Goal: Transaction & Acquisition: Purchase product/service

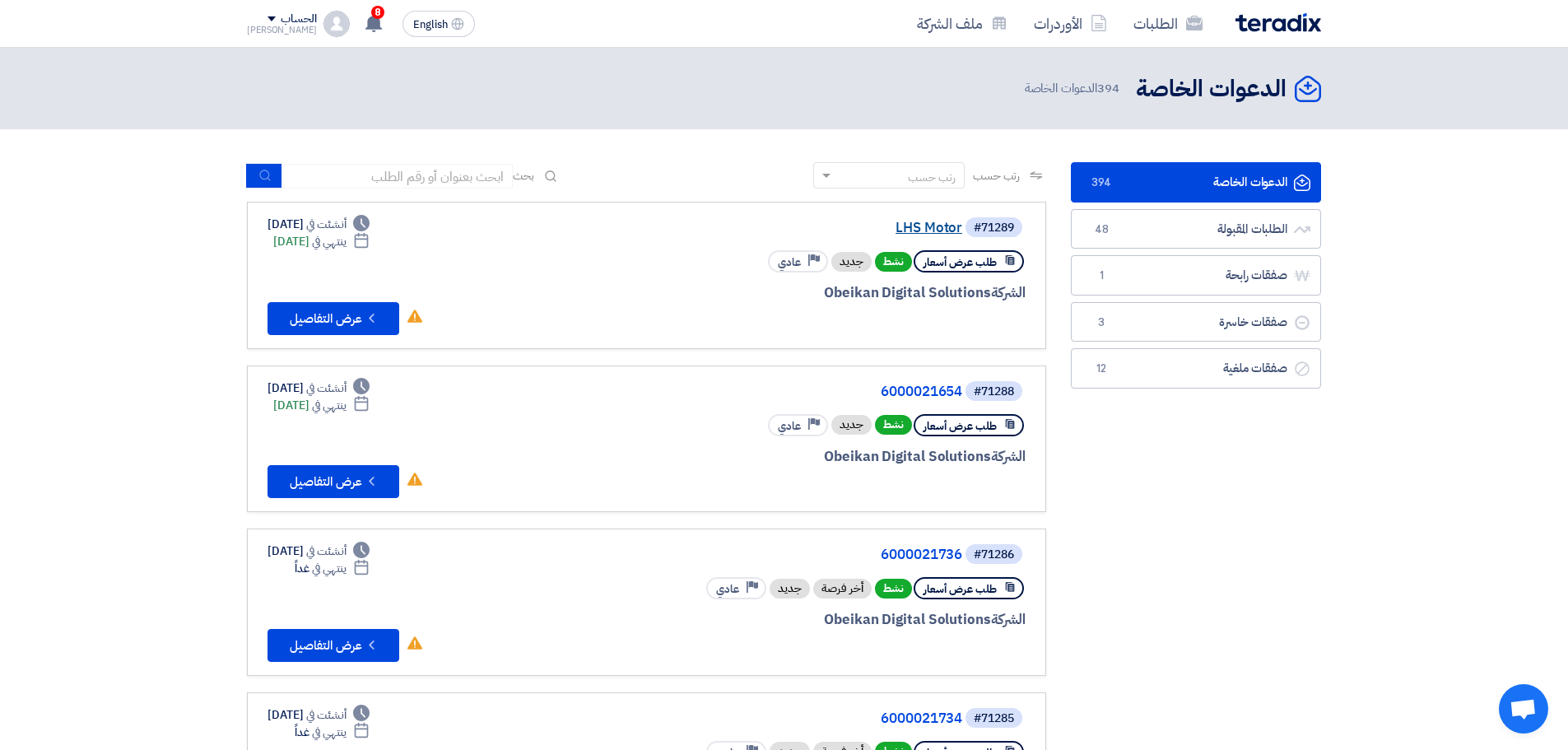
click at [937, 227] on link "LHS Motor" at bounding box center [797, 227] width 329 height 15
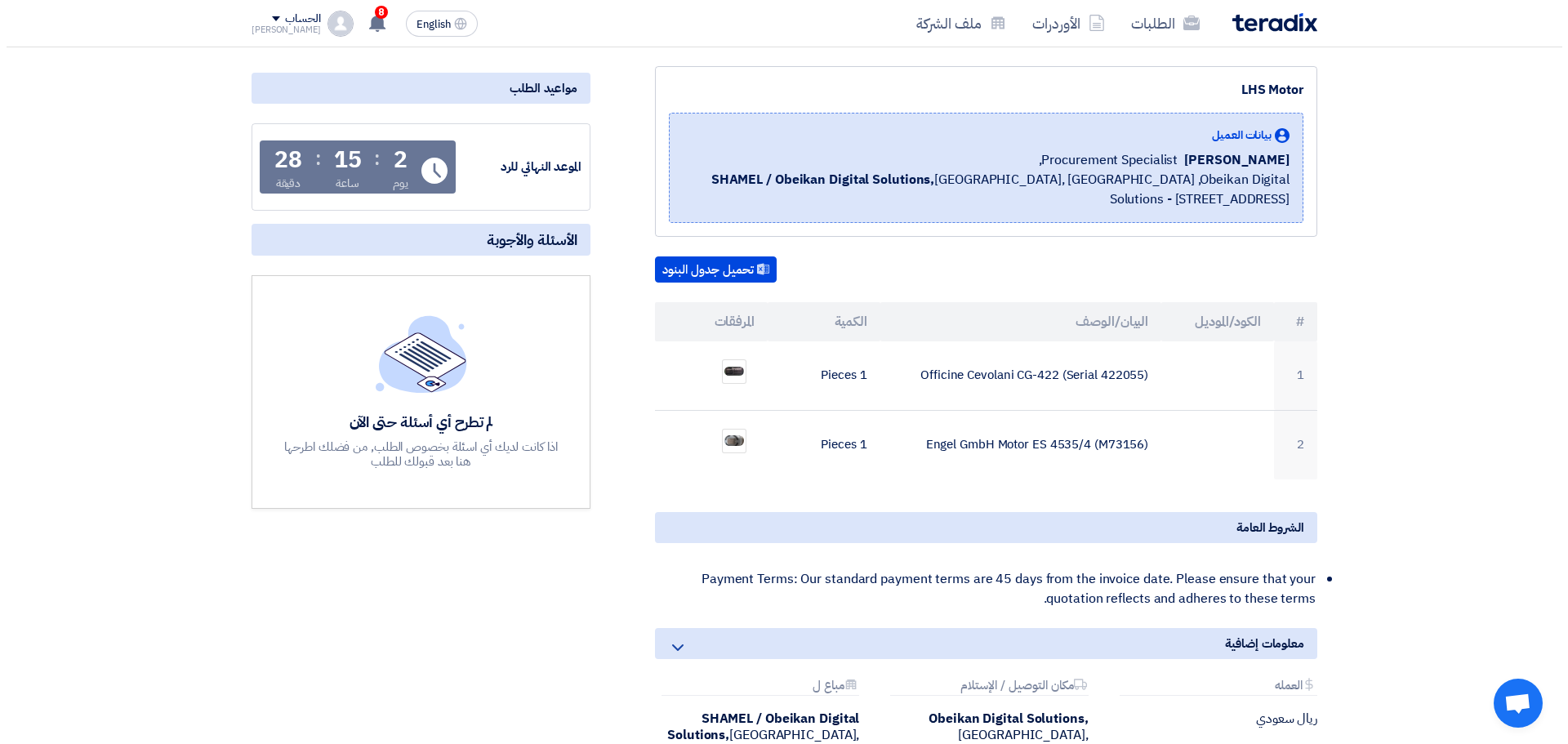
scroll to position [164, 0]
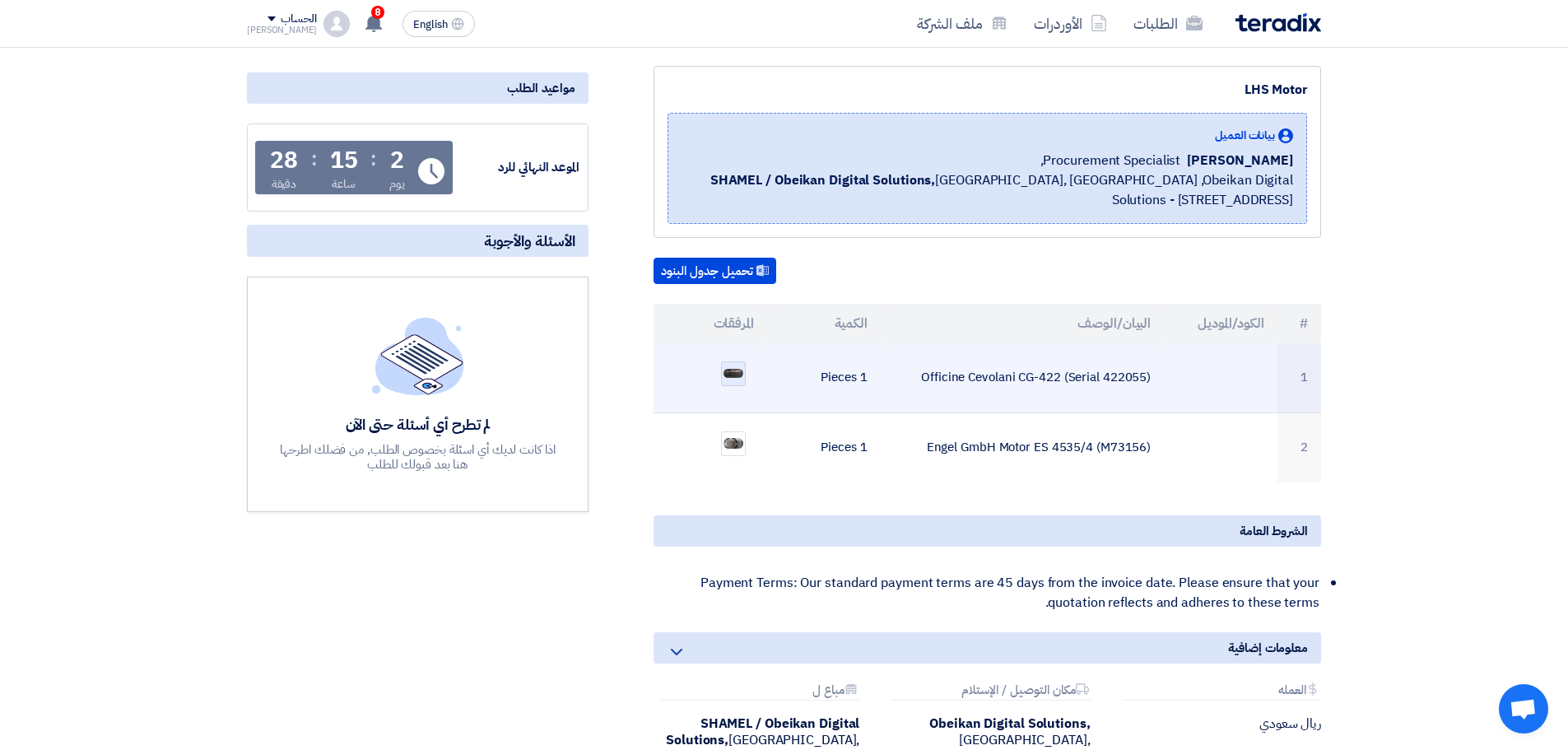
click at [741, 372] on img at bounding box center [734, 374] width 23 height 12
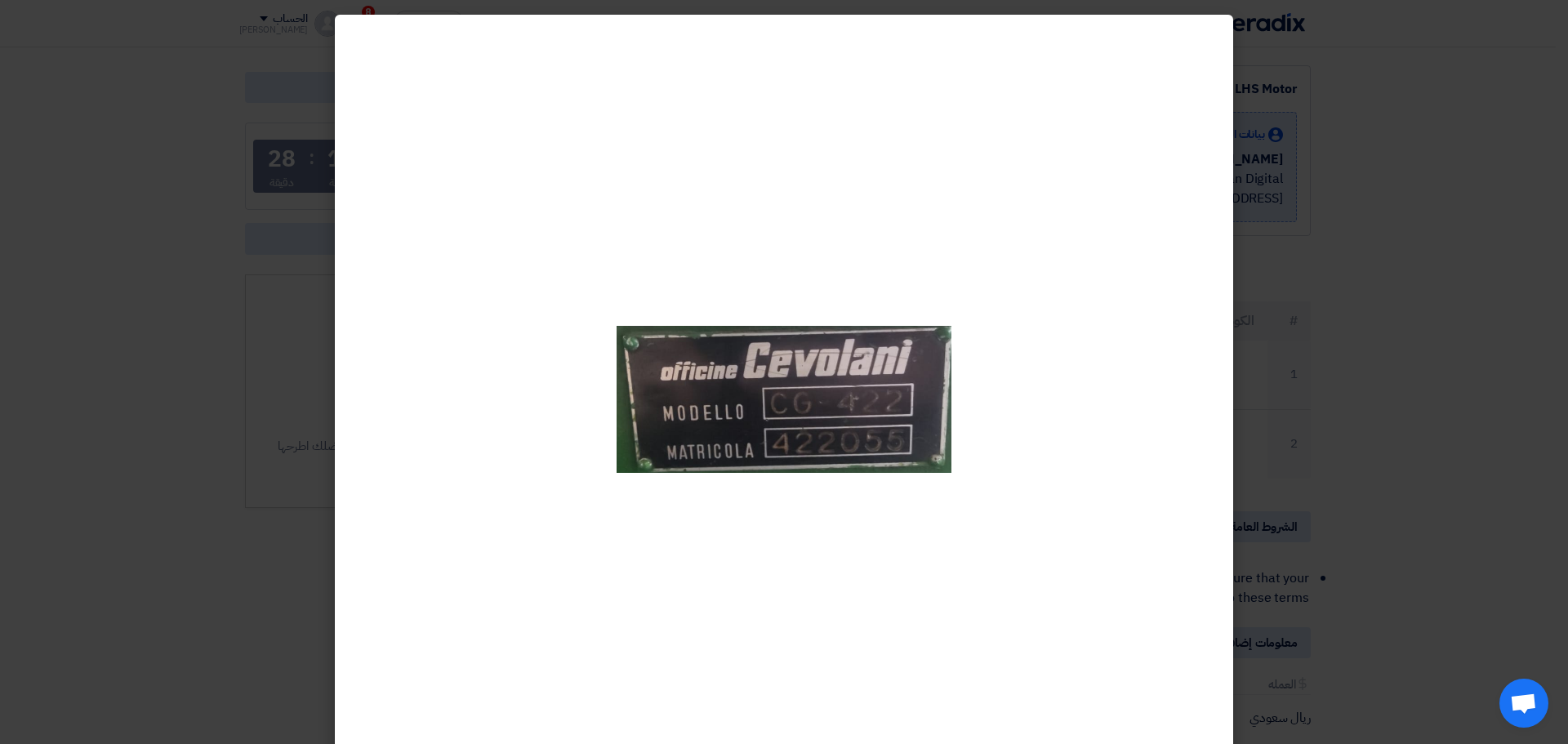
click at [1276, 319] on modal-container at bounding box center [784, 372] width 1568 height 744
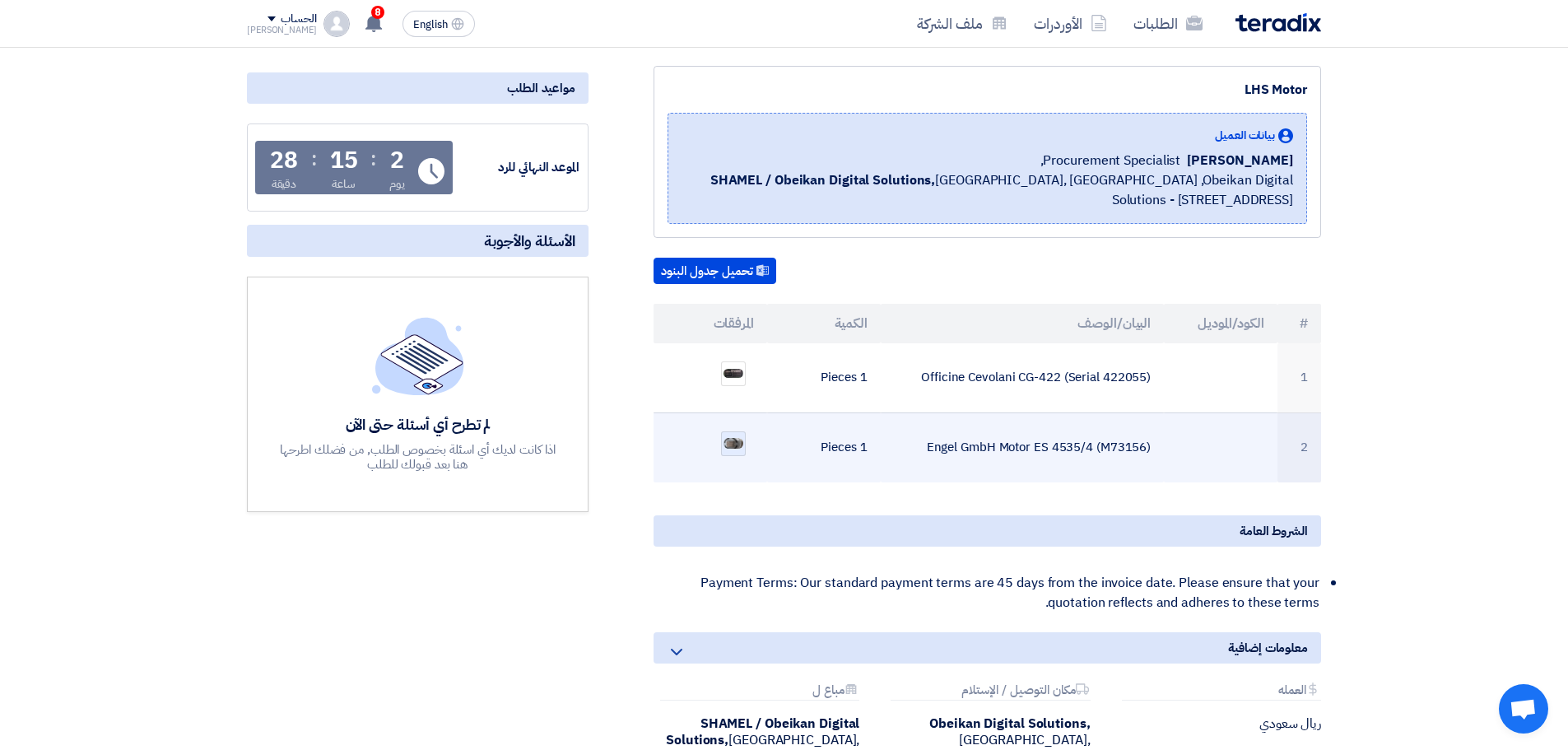
click at [745, 445] on div at bounding box center [734, 444] width 25 height 25
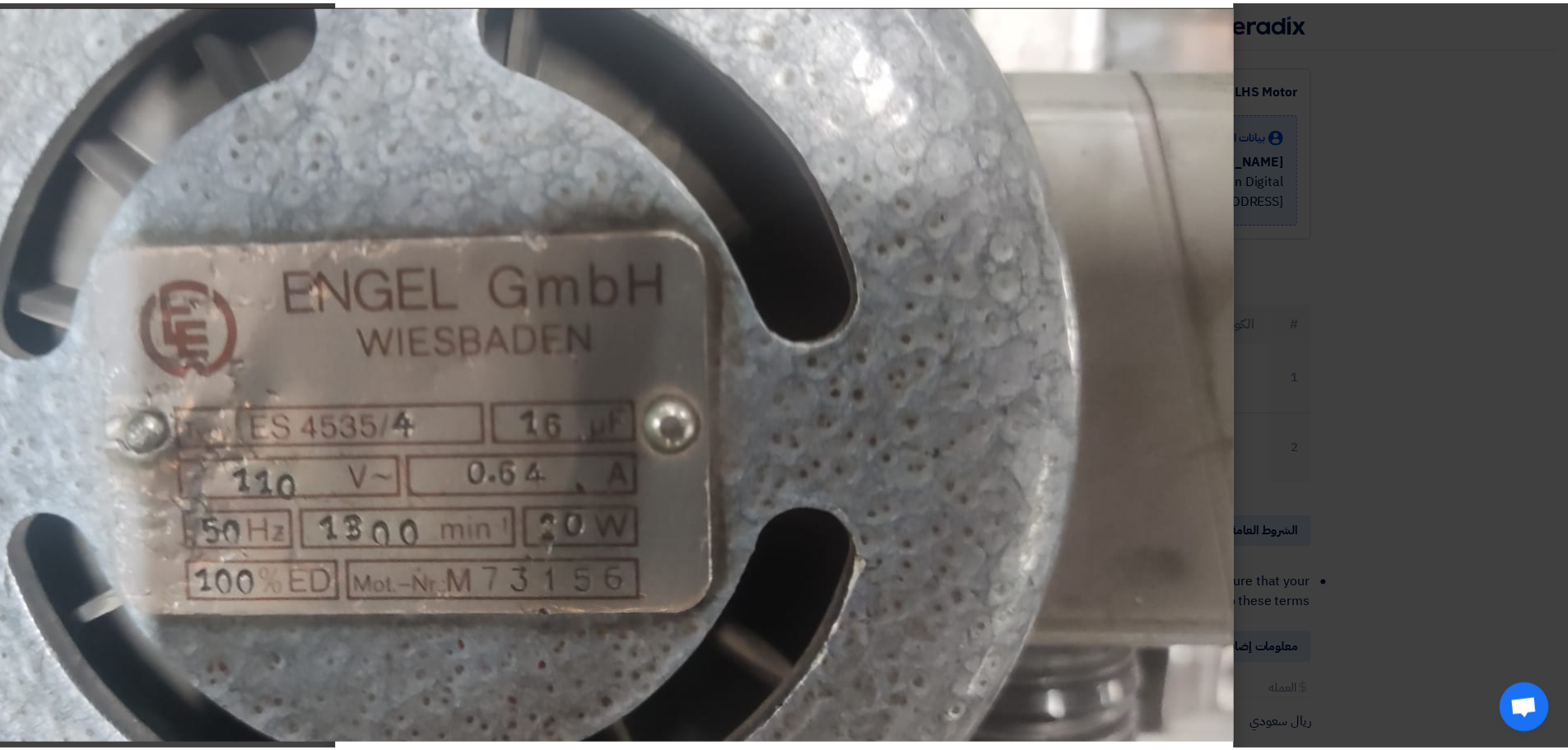
scroll to position [55, 0]
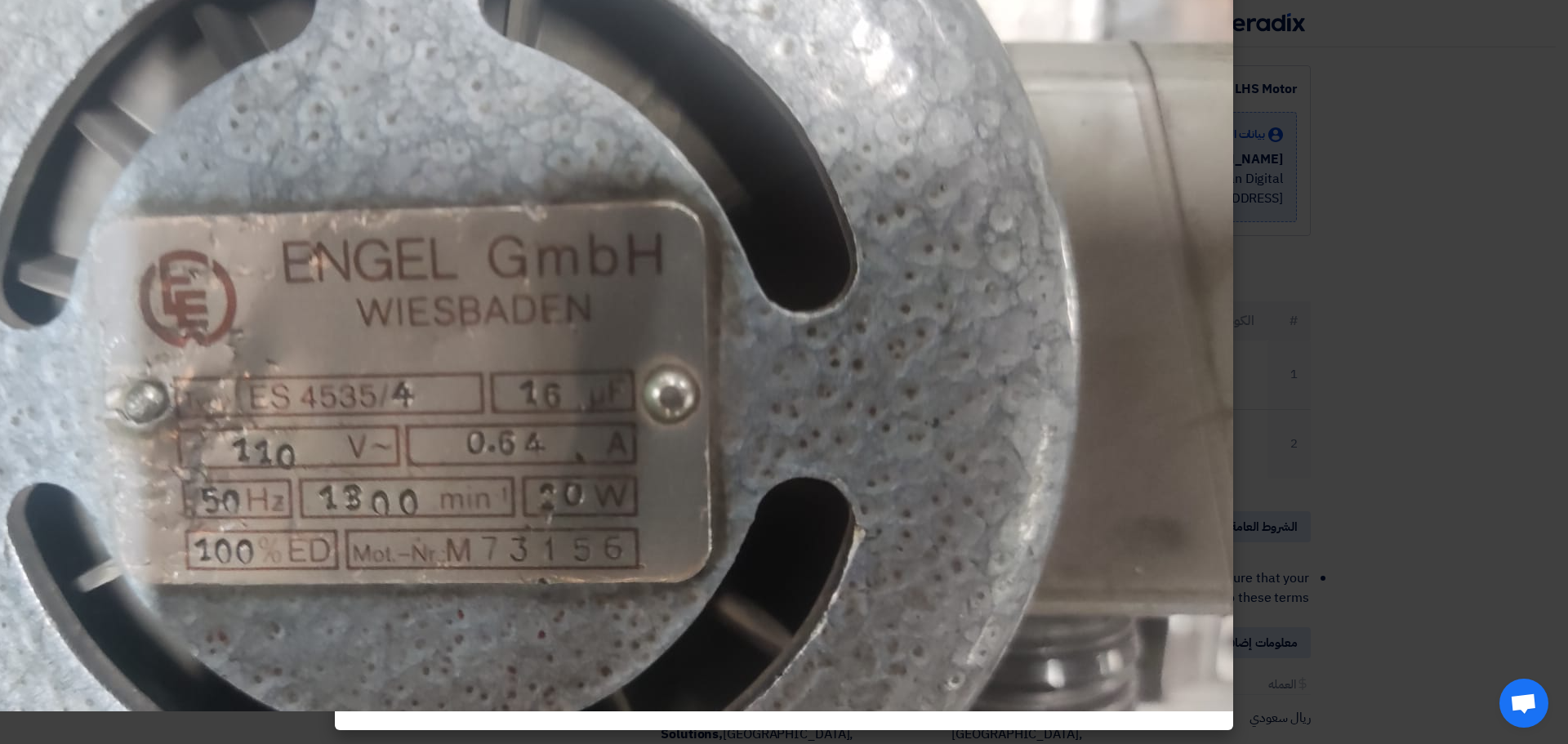
click at [1429, 392] on modal-container at bounding box center [784, 372] width 1568 height 744
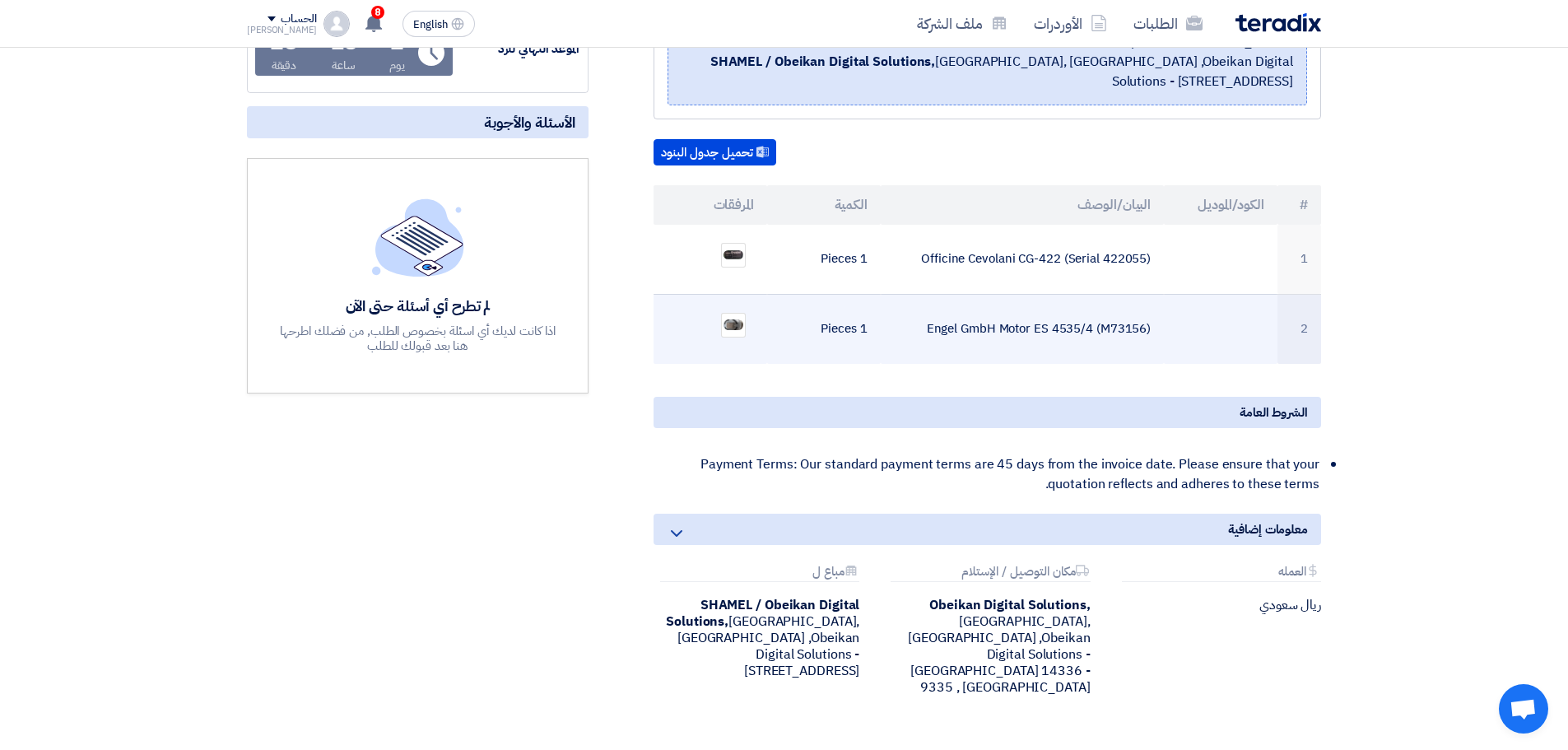
scroll to position [247, 0]
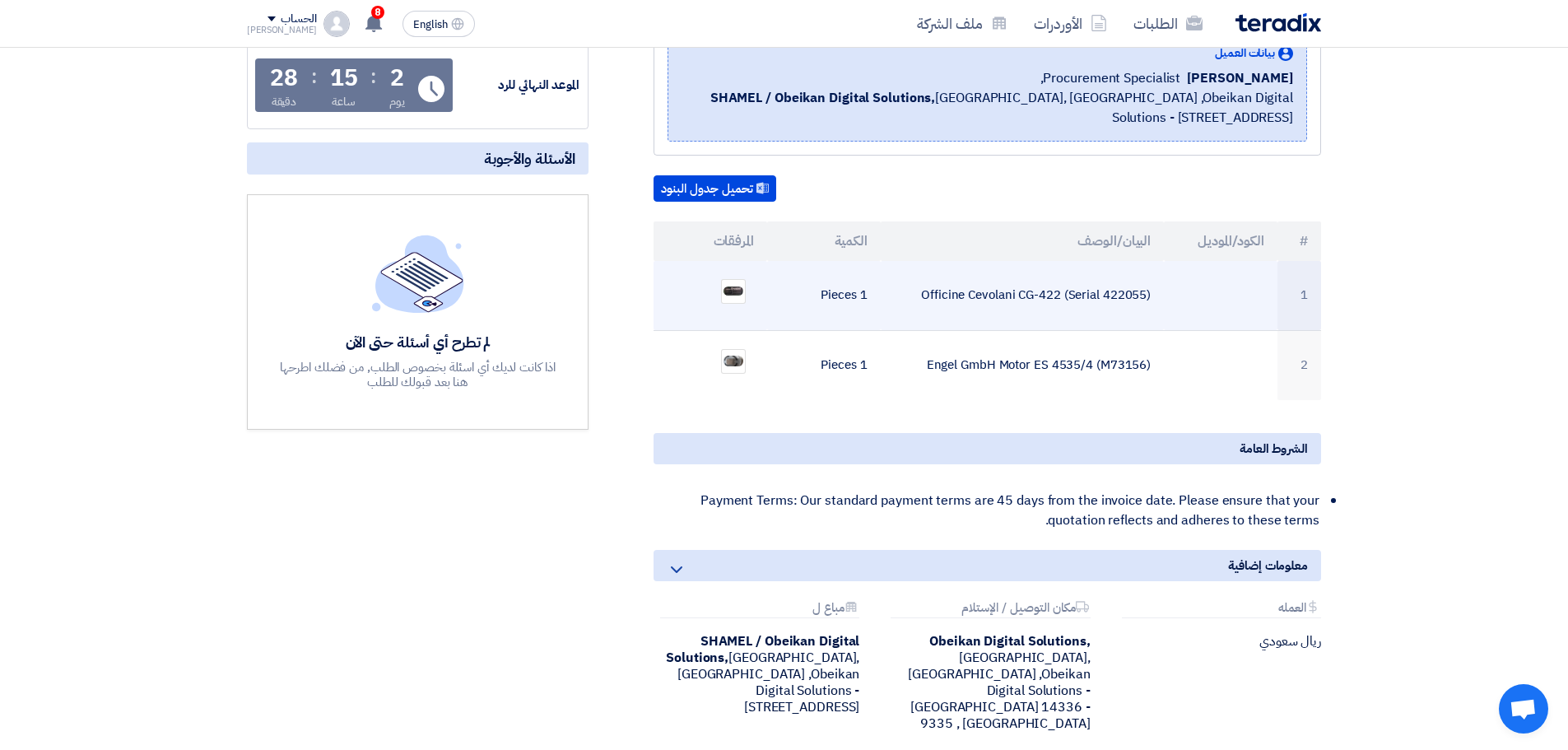
click at [1084, 287] on td "Officine Cevolani CG-422 (Serial 422055)" at bounding box center [1022, 296] width 284 height 70
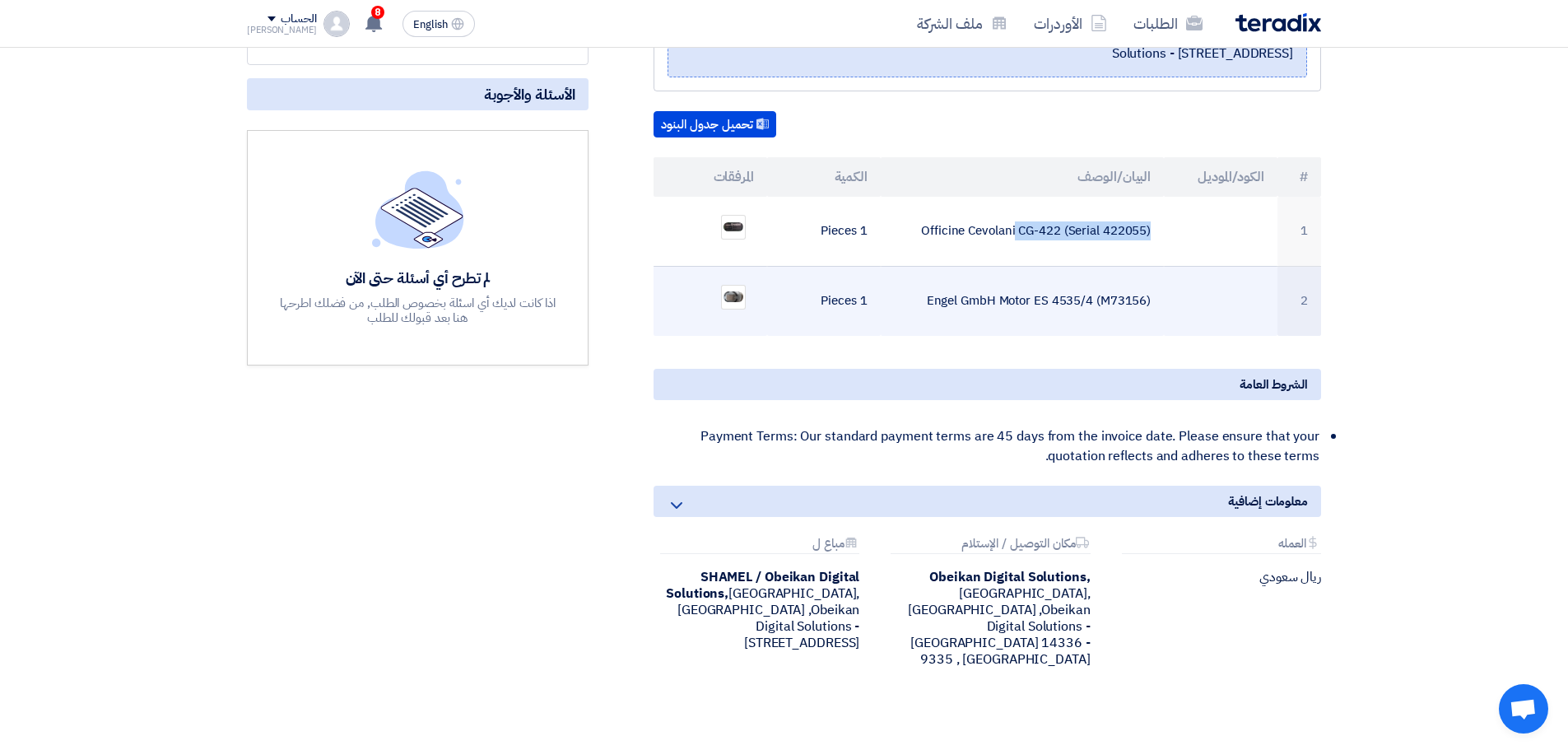
scroll to position [412, 0]
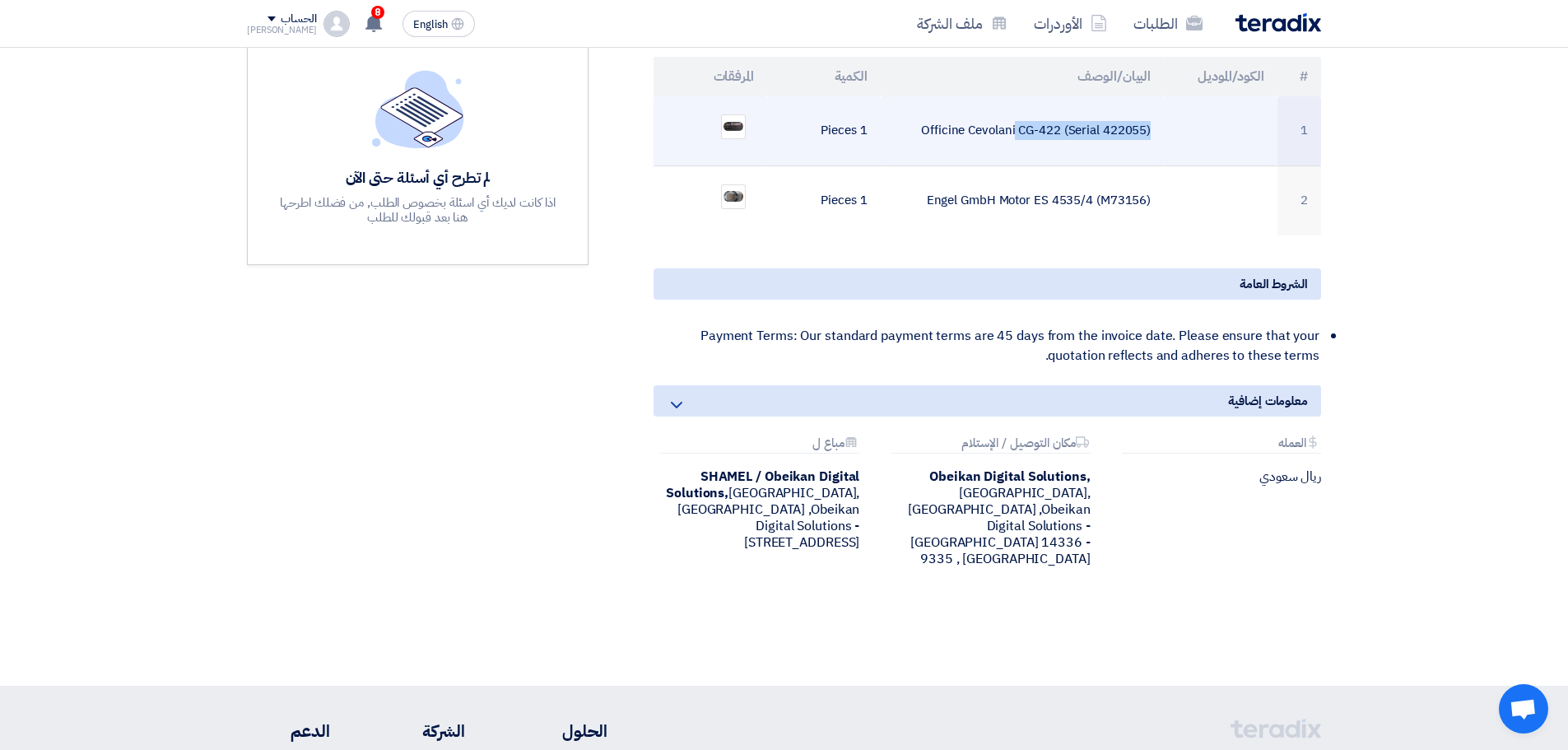
copy tr "Officine Cevolani CG-422 (Serial 422055)"
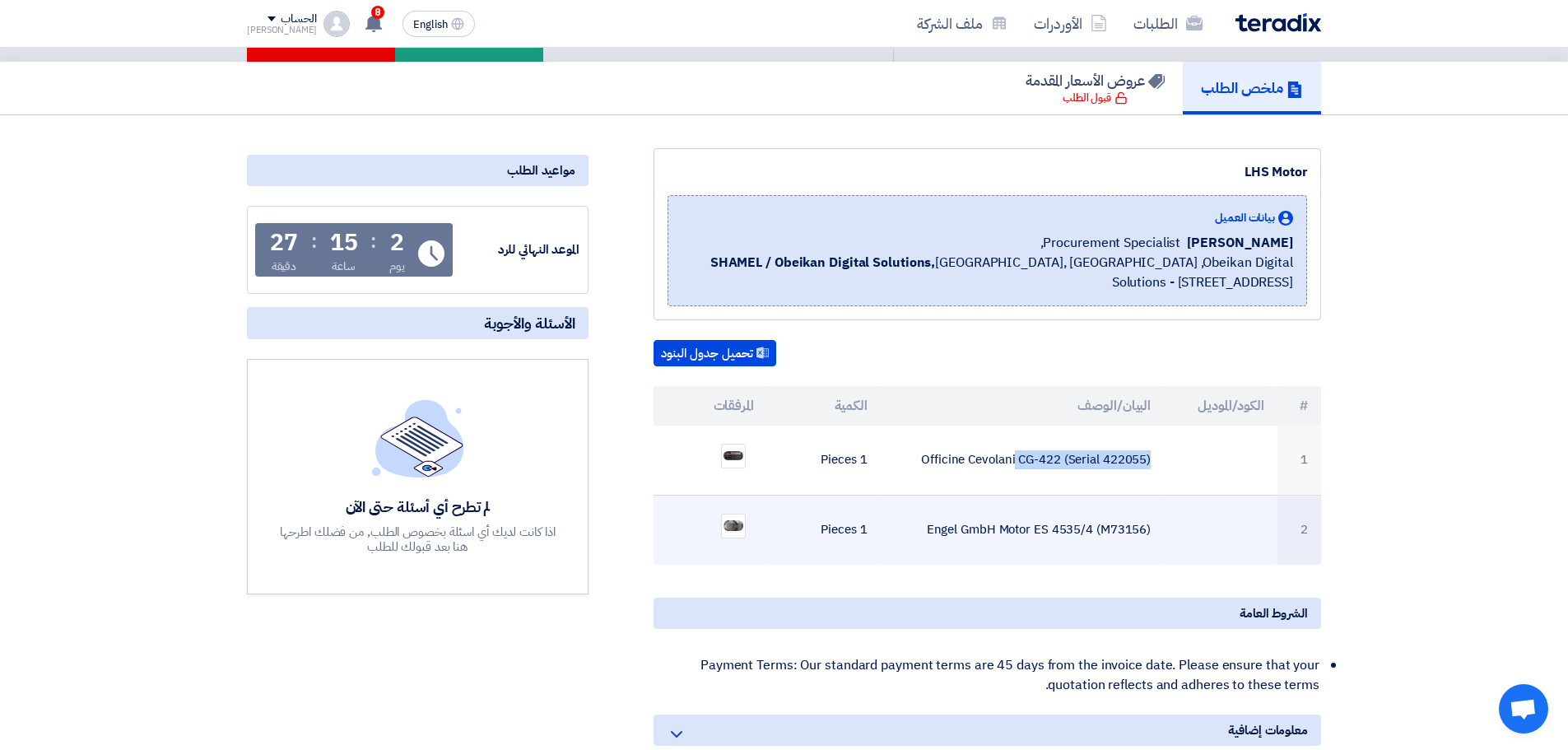
scroll to position [0, 0]
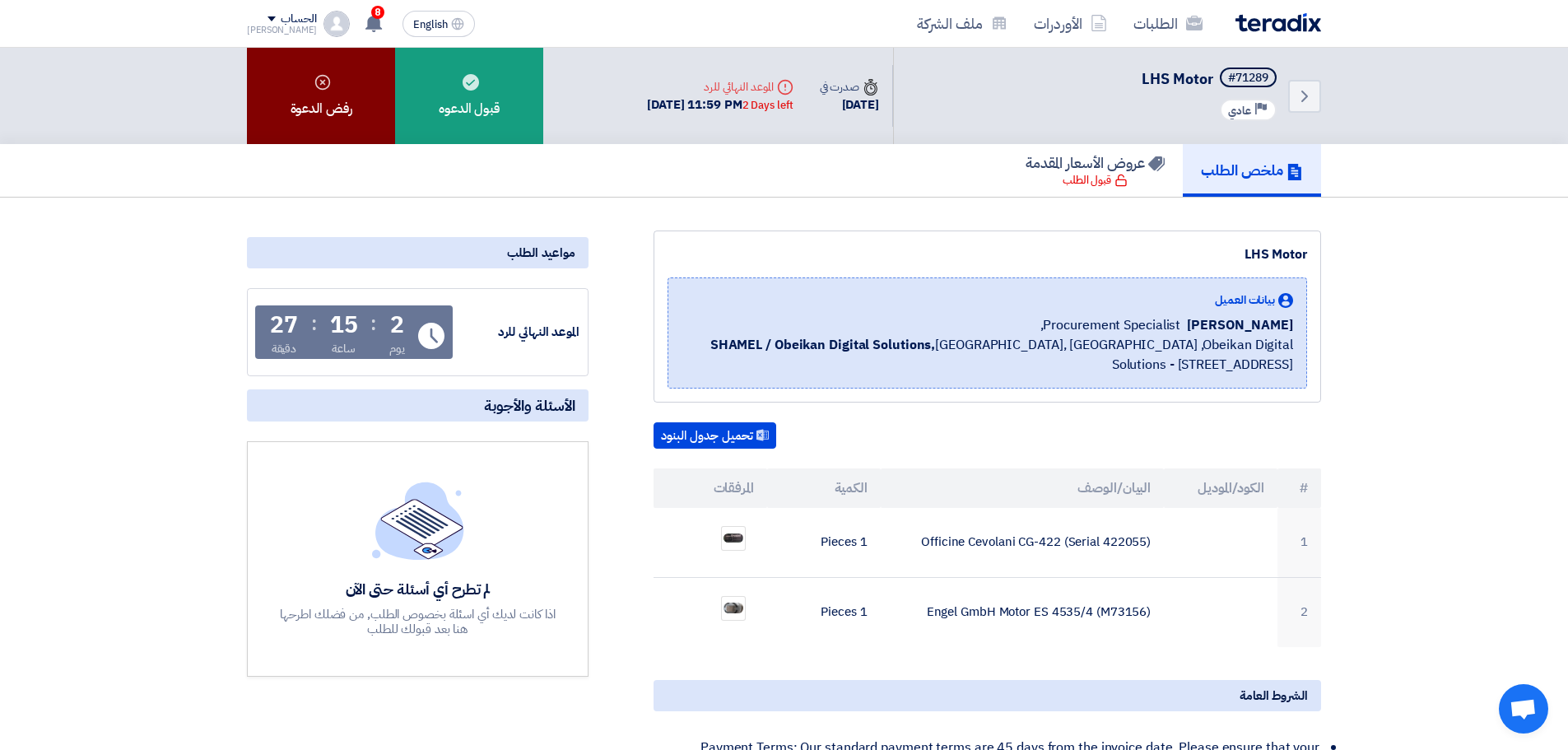
click at [348, 120] on div "رفض الدعوة" at bounding box center [321, 96] width 148 height 96
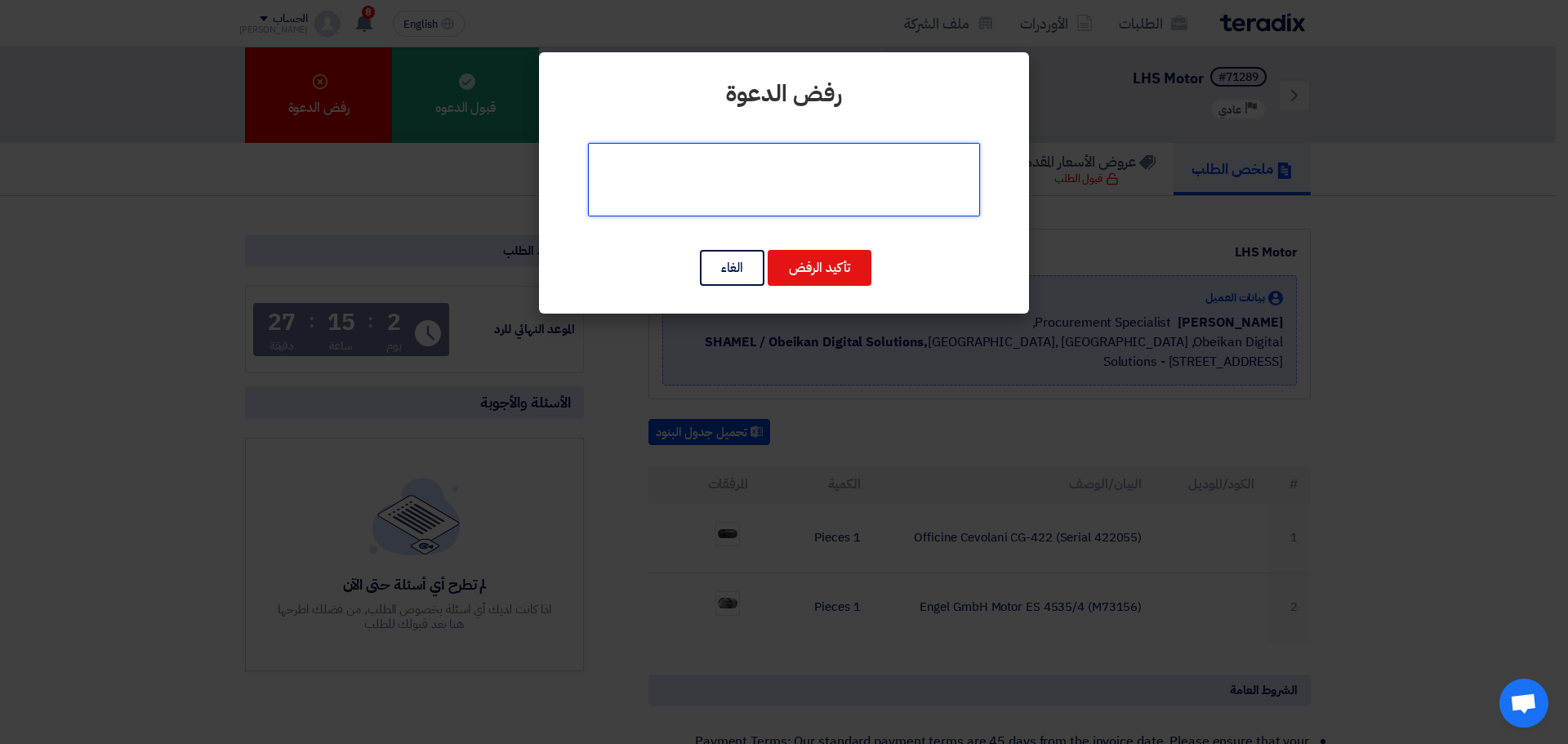
click at [746, 165] on textarea at bounding box center [784, 180] width 392 height 73
type textarea "g"
type textarea "ل"
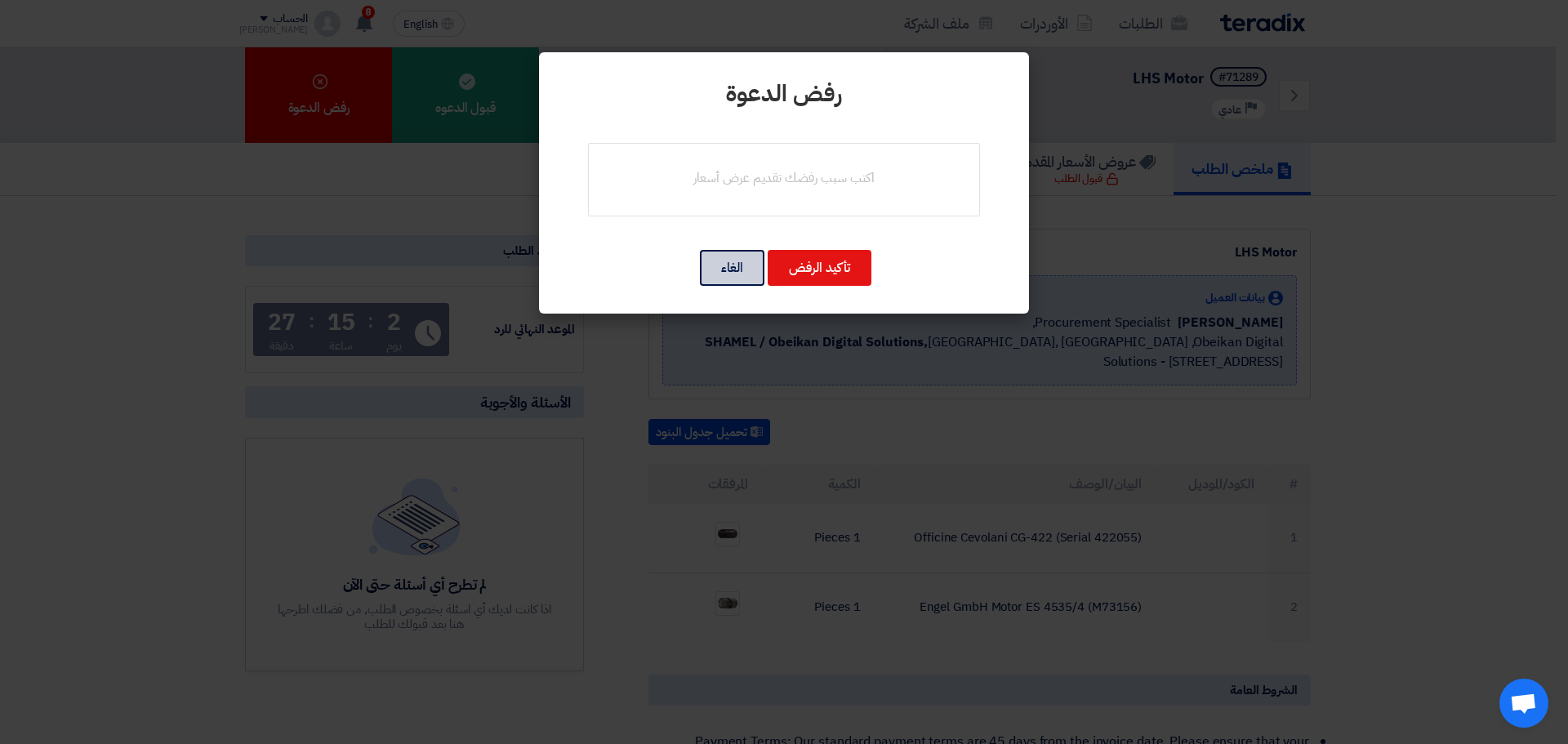
click at [755, 278] on button "الغاء" at bounding box center [731, 268] width 65 height 36
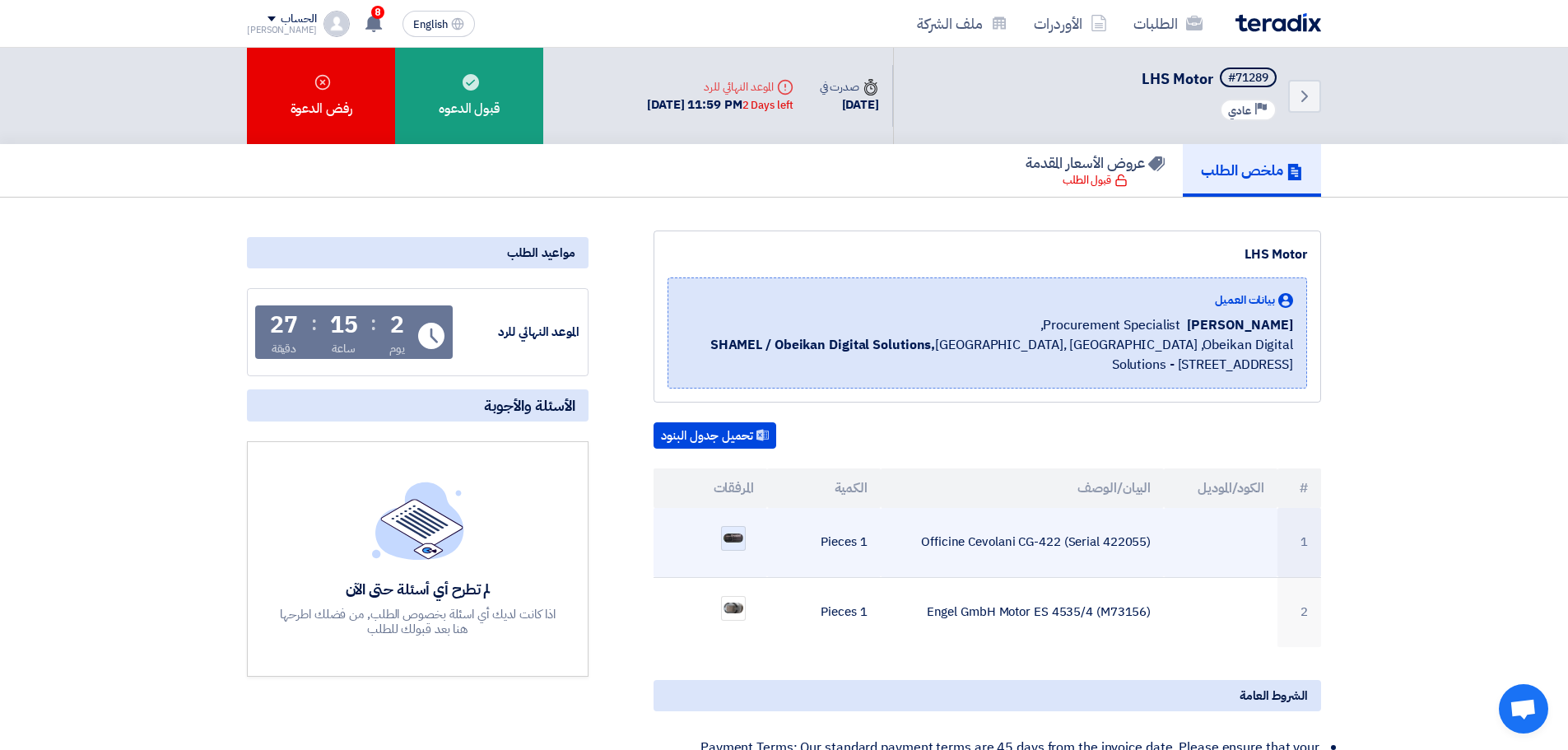
click at [730, 540] on img at bounding box center [734, 538] width 23 height 12
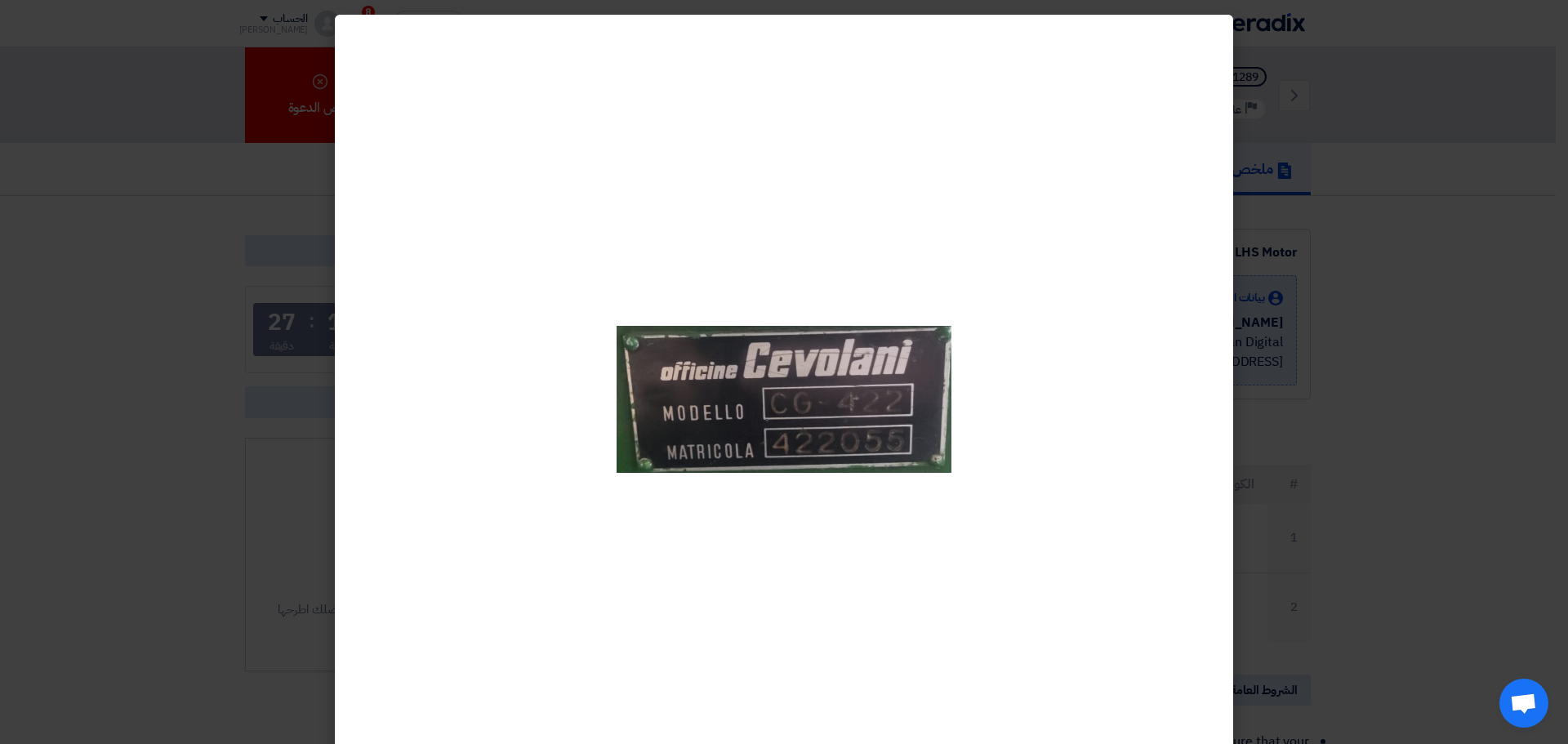
click at [1298, 216] on modal-container at bounding box center [784, 372] width 1568 height 744
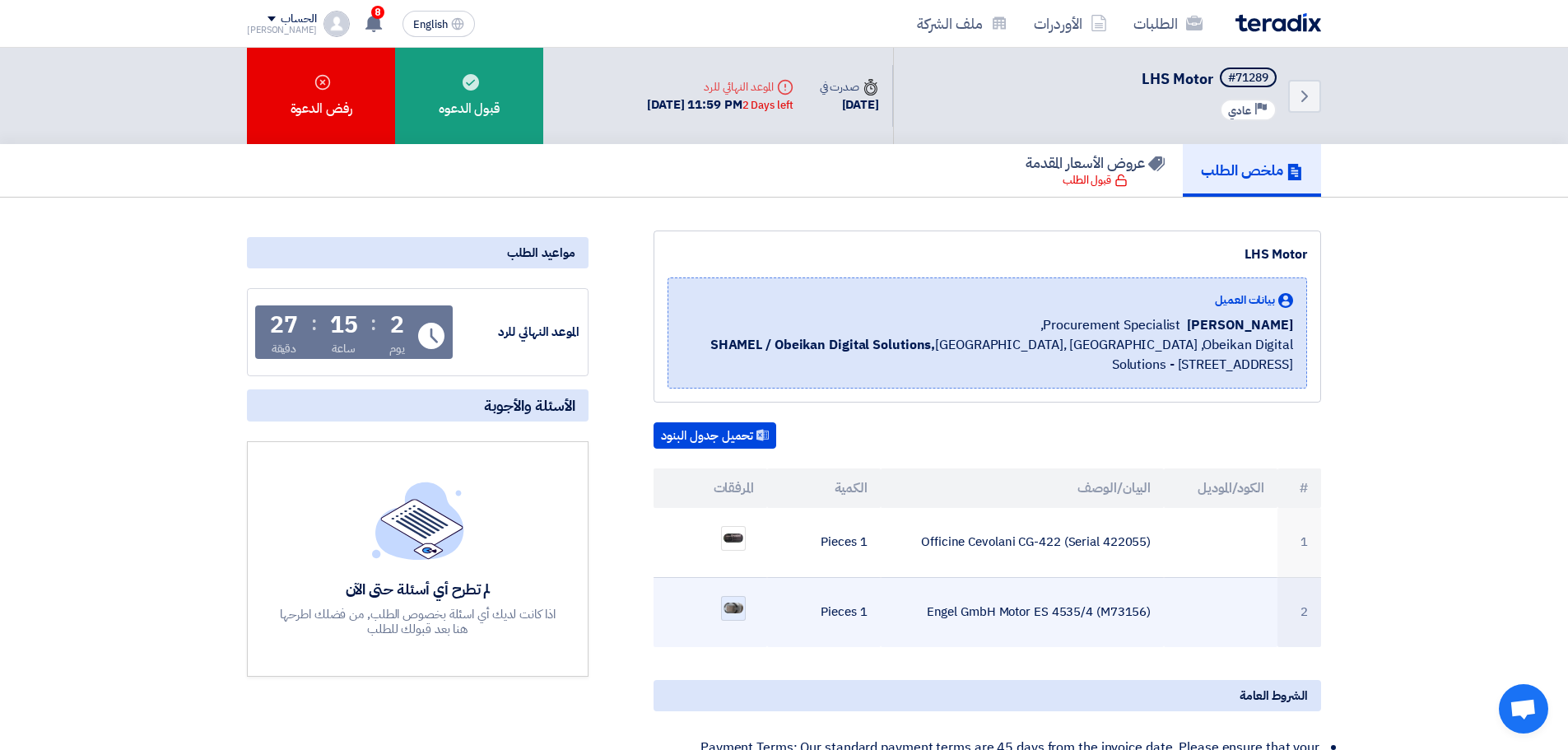
click at [745, 598] on div at bounding box center [734, 608] width 25 height 25
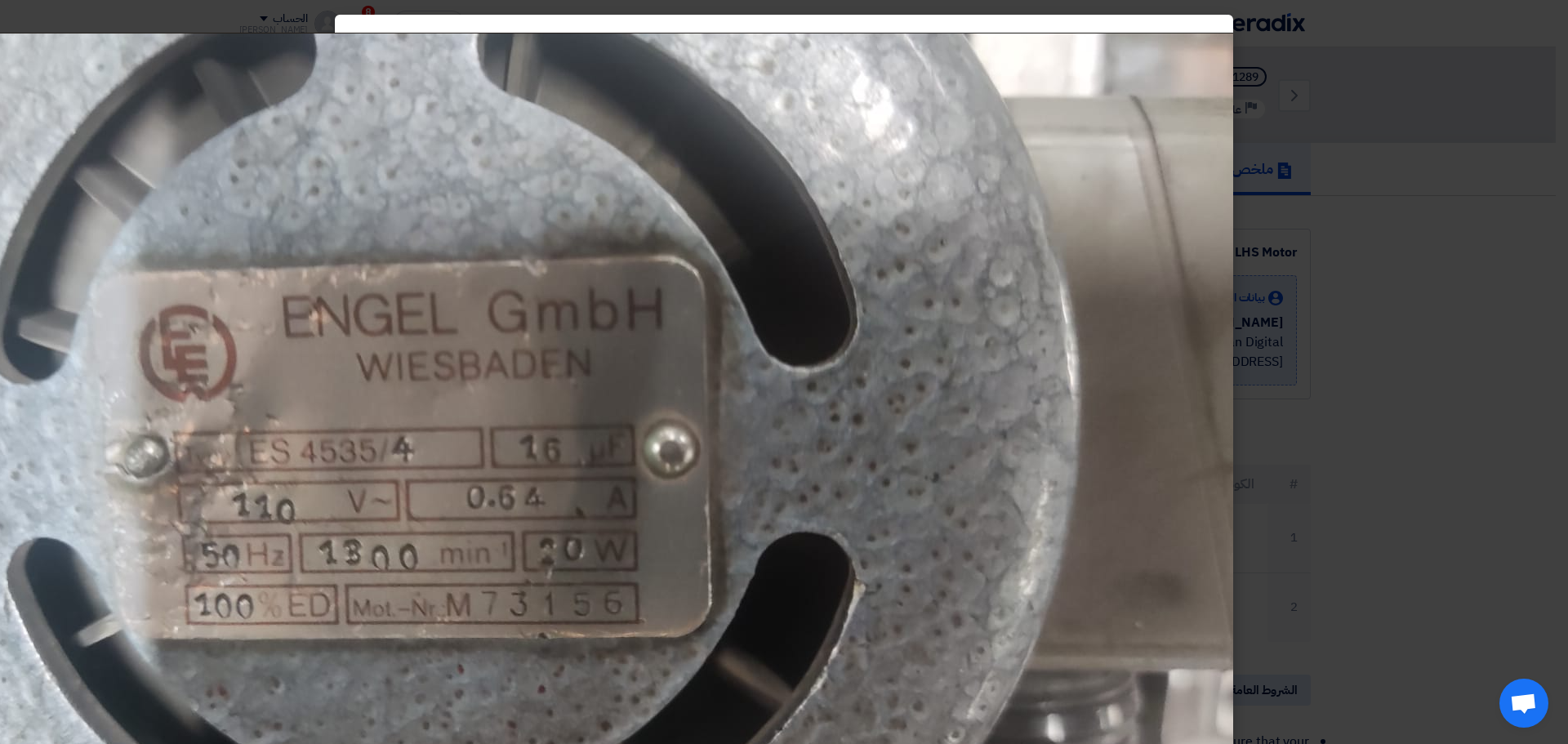
click at [1357, 178] on modal-container at bounding box center [784, 372] width 1568 height 744
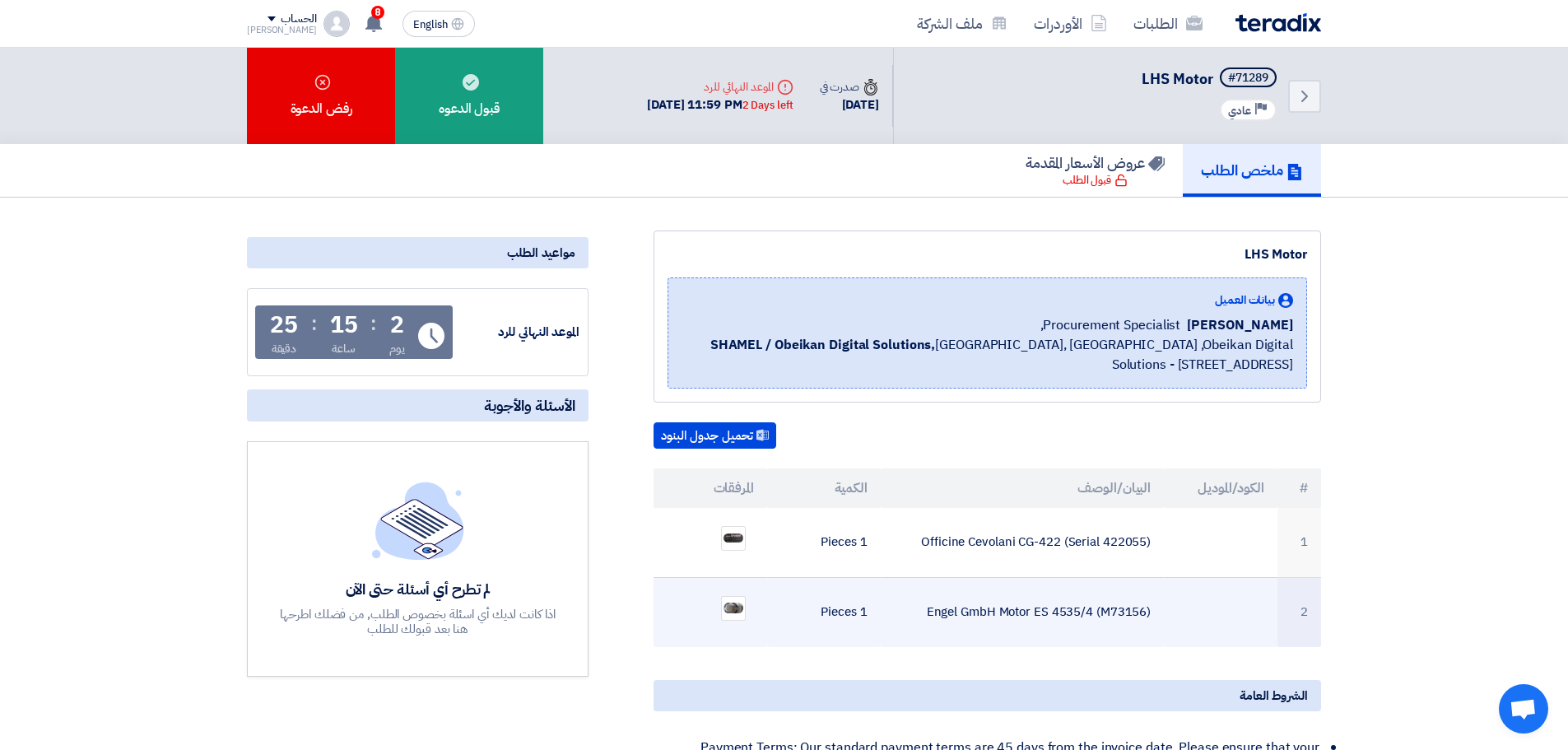
click at [972, 617] on td "Engel GmbH Motor ES 4535/4 (M73156)" at bounding box center [1022, 612] width 284 height 70
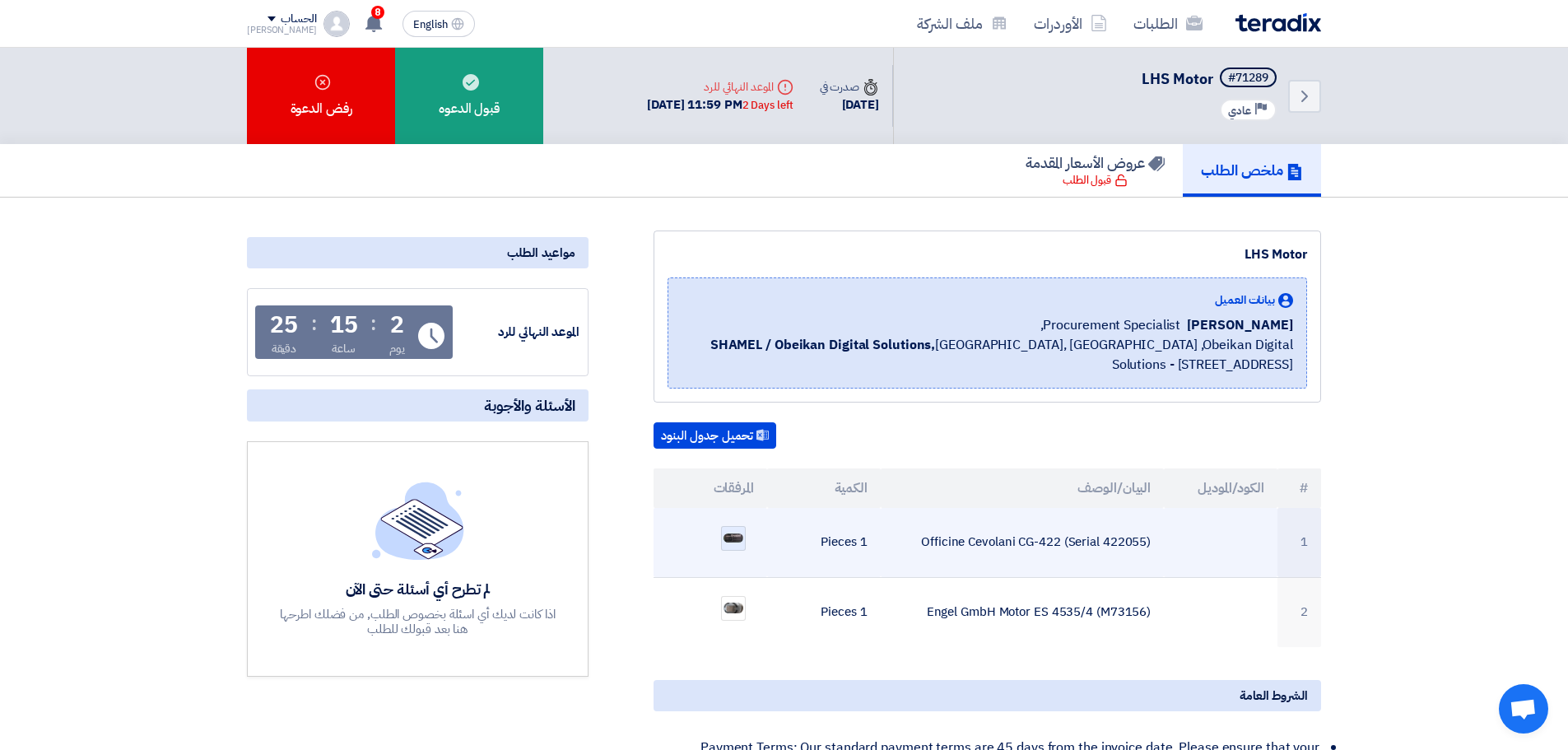
drag, startPoint x: 973, startPoint y: 617, endPoint x: 727, endPoint y: 532, distance: 260.3
click at [727, 532] on div at bounding box center [734, 539] width 25 height 25
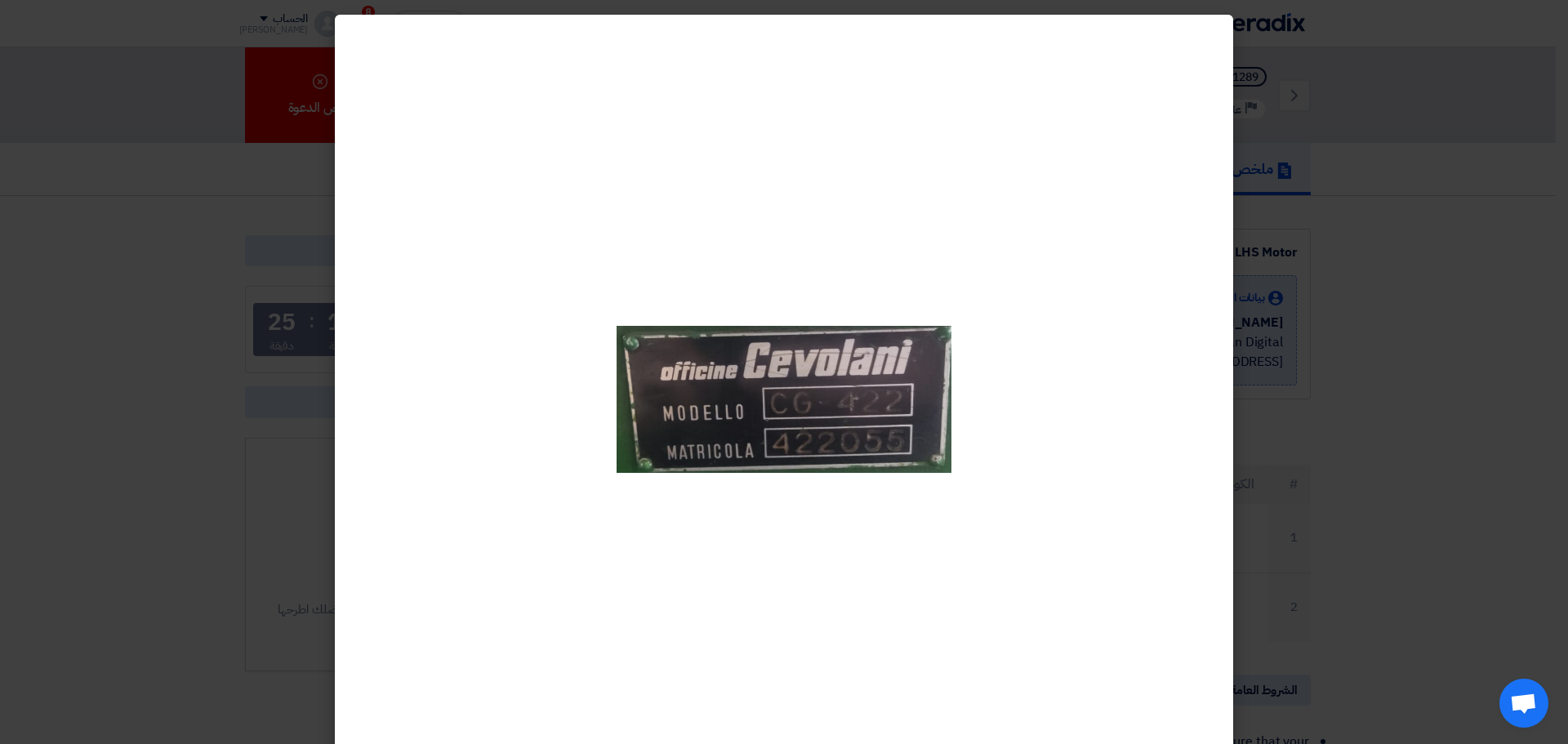
click at [1233, 334] on div at bounding box center [784, 400] width 899 height 771
click at [1267, 349] on modal-container at bounding box center [784, 372] width 1568 height 744
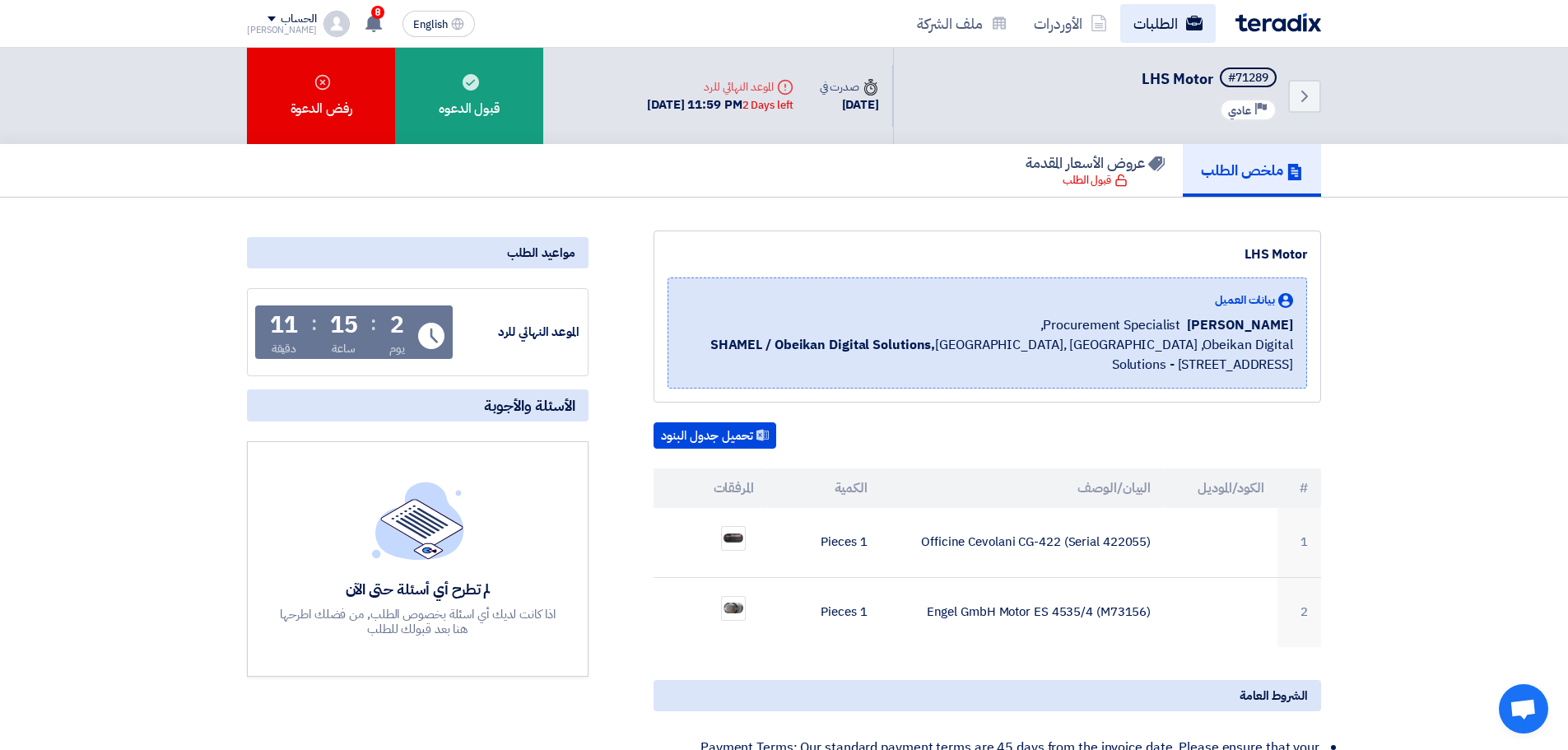
click at [1146, 28] on link "الطلبات" at bounding box center [1168, 23] width 95 height 38
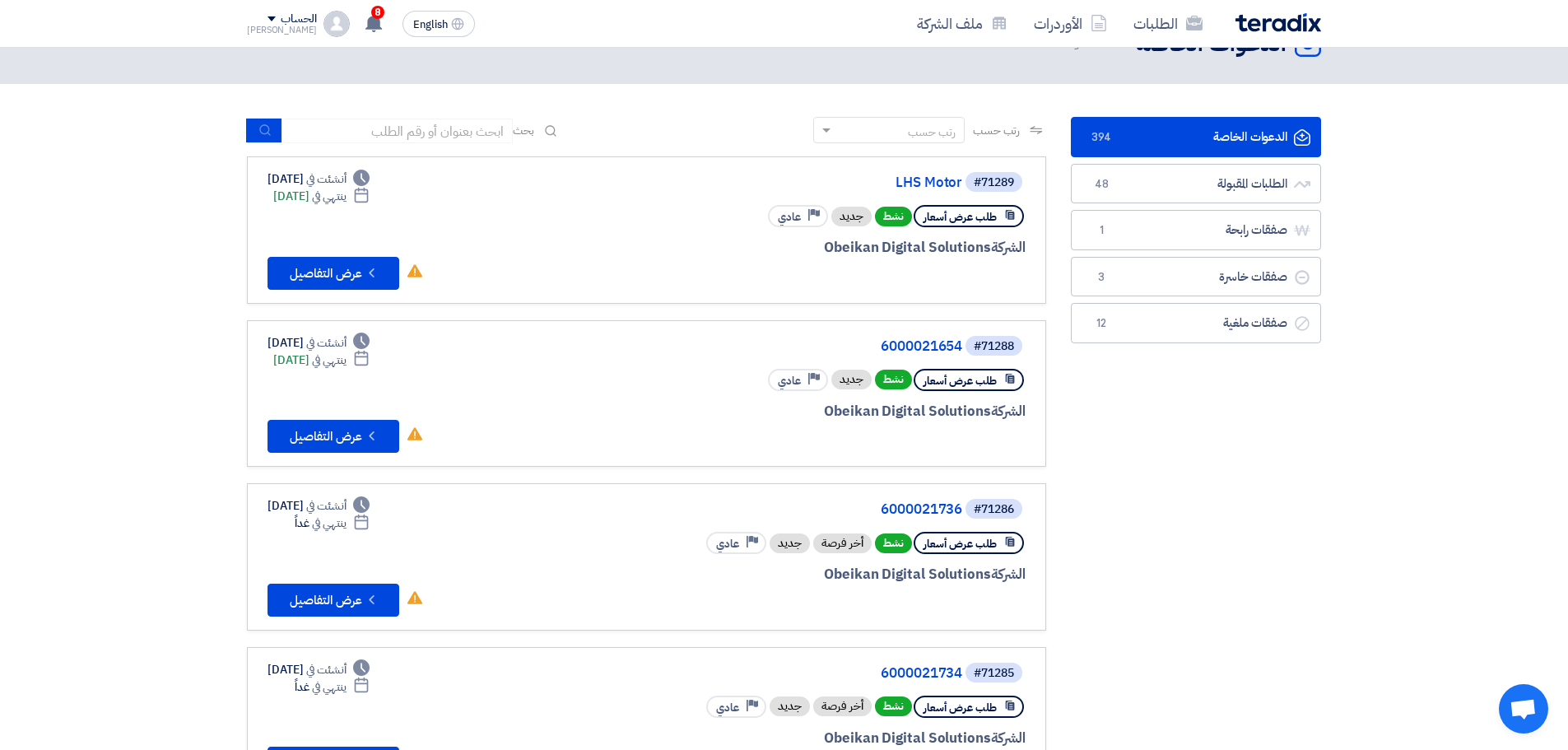
scroll to position [82, 0]
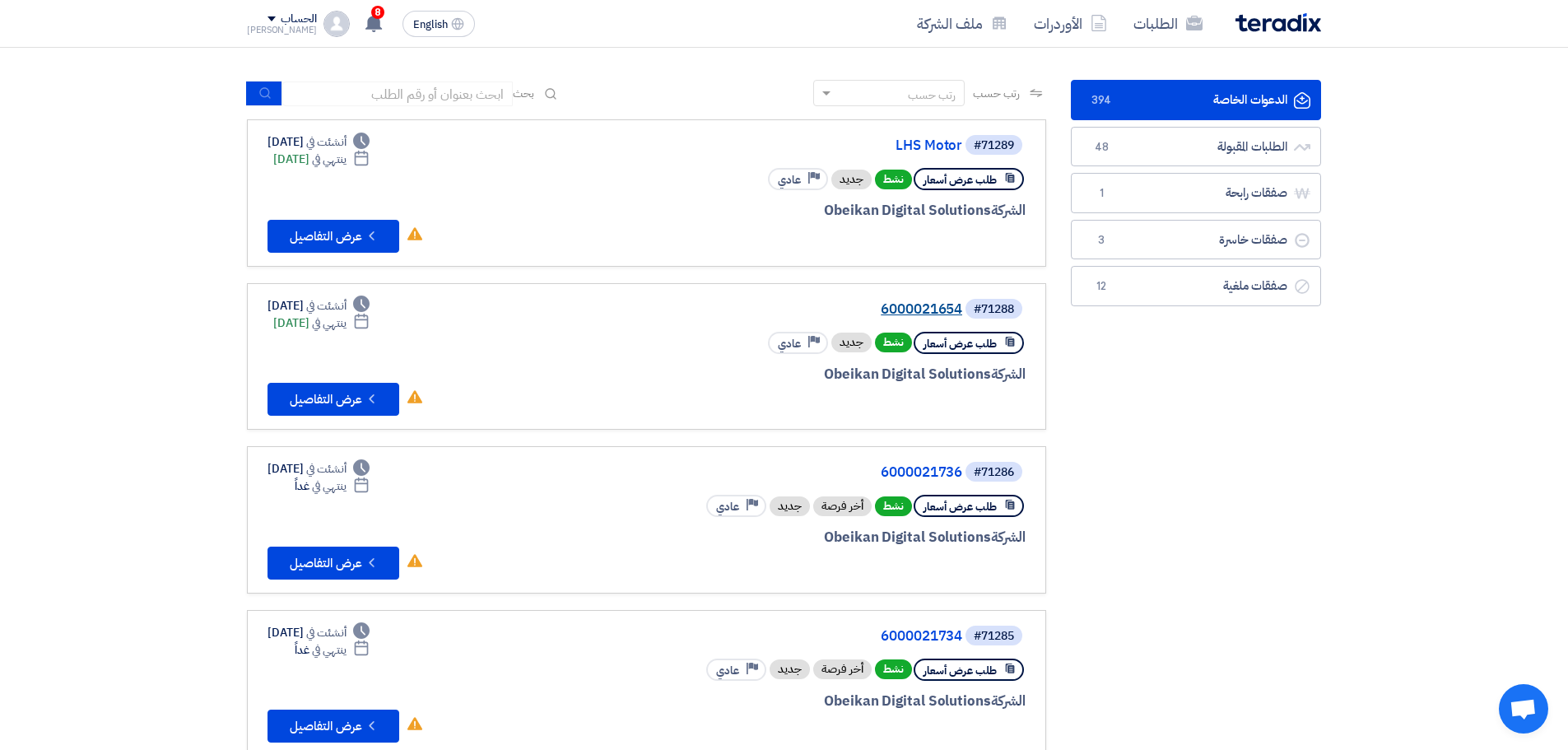
click at [929, 313] on link "6000021654" at bounding box center [797, 309] width 329 height 15
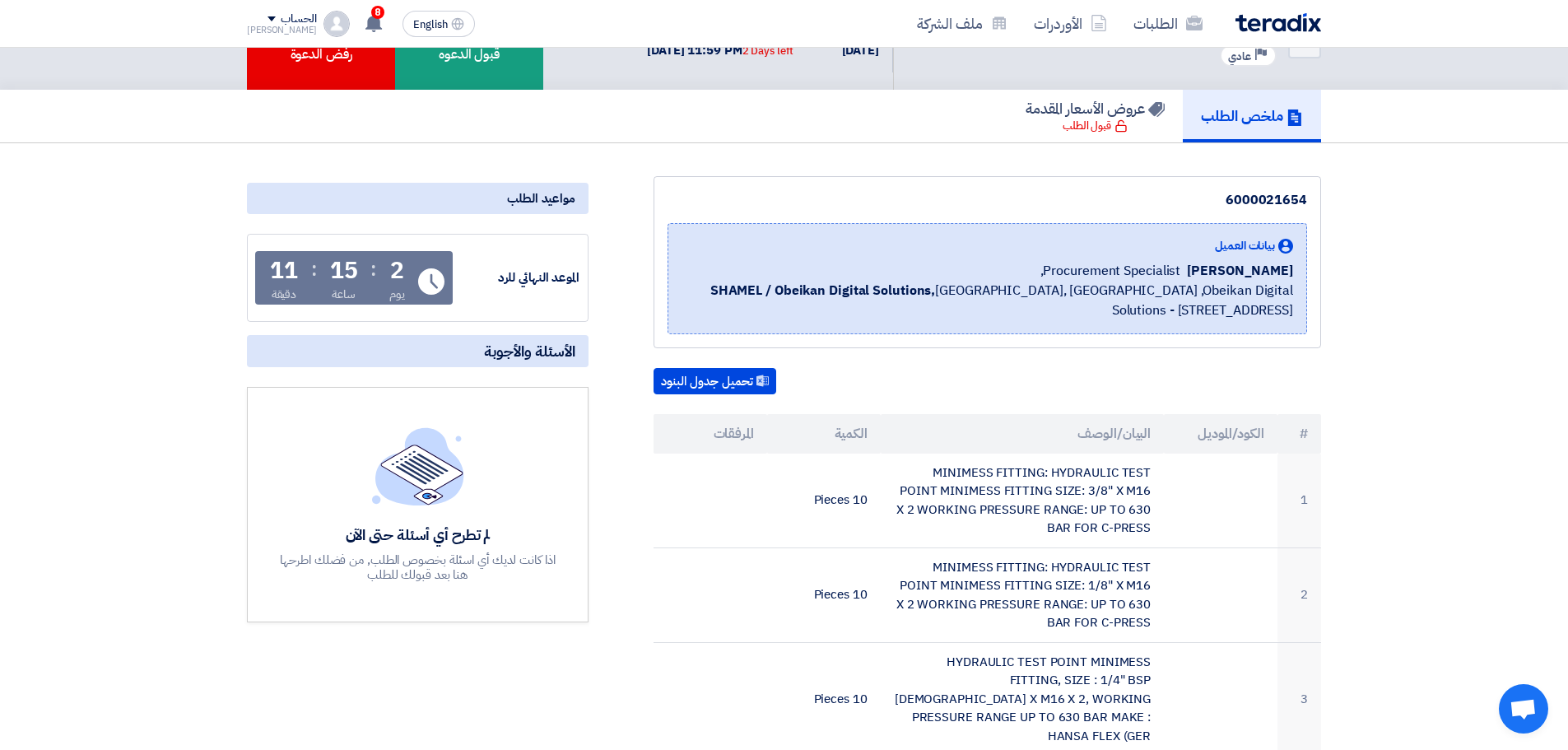
scroll to position [165, 0]
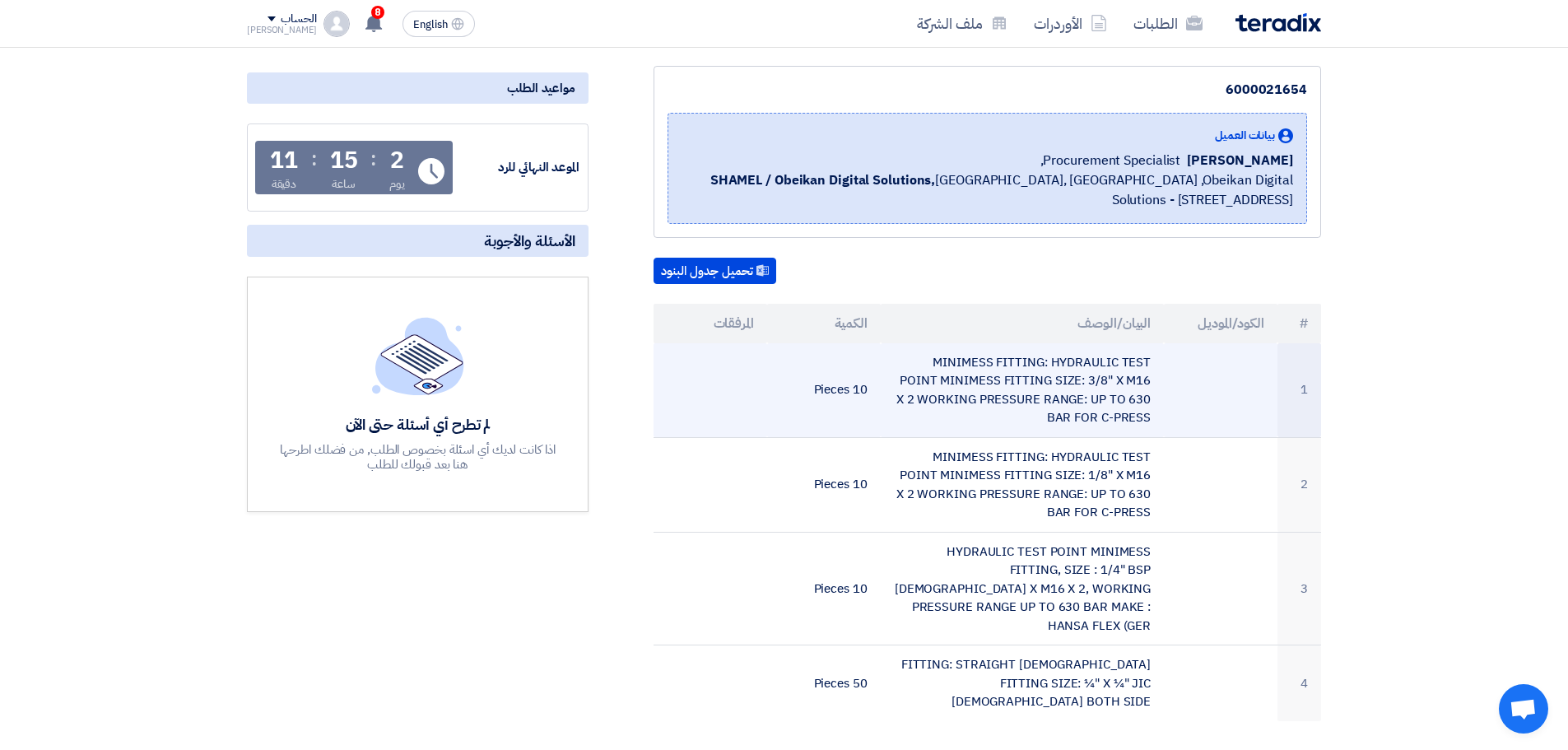
click at [983, 363] on td "MINIMESS FITTING: HYDRAULIC TEST POINT MINIMESS FITTING SIZE: 3/8" X M16 X 2 WO…" at bounding box center [1022, 391] width 284 height 95
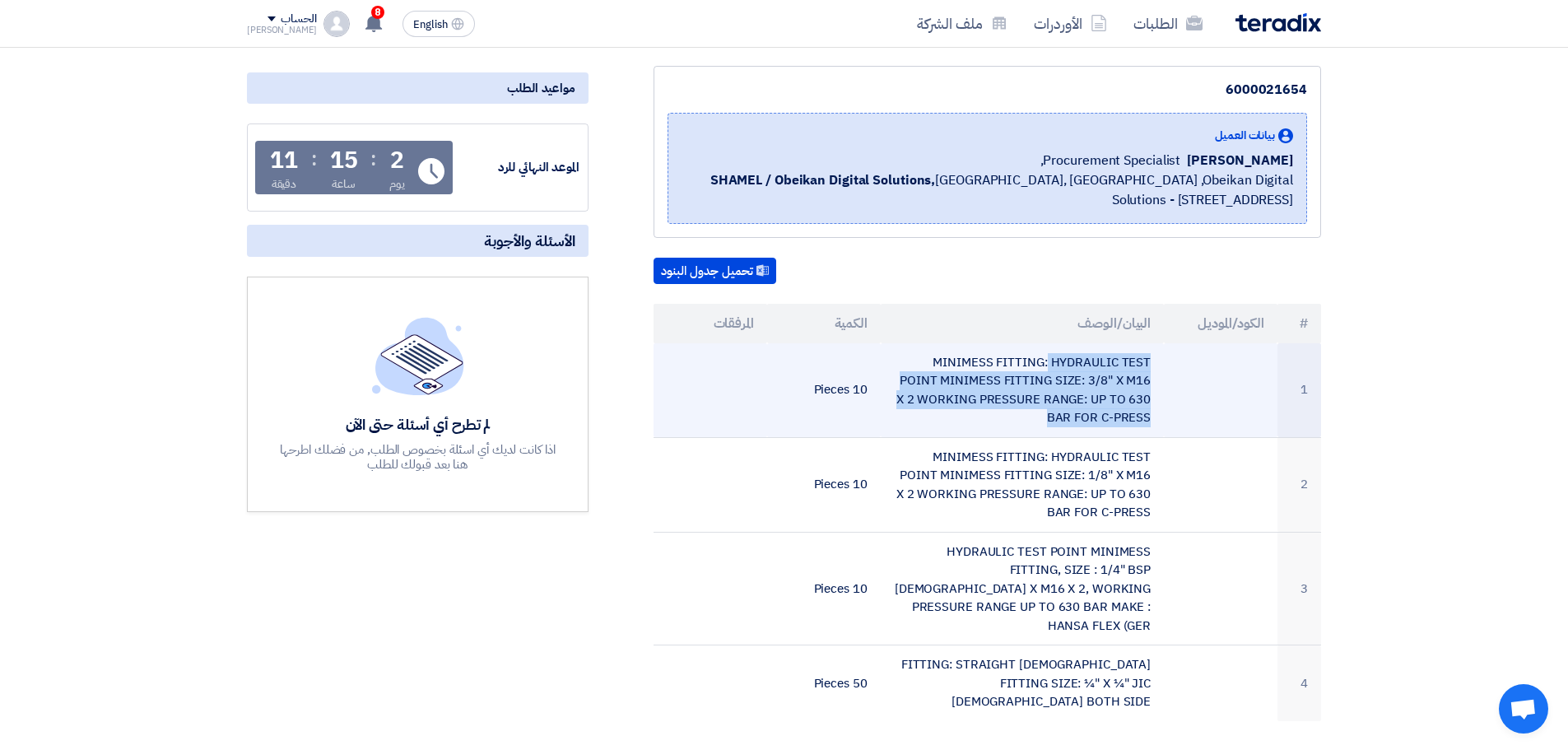
click at [983, 363] on td "MINIMESS FITTING: HYDRAULIC TEST POINT MINIMESS FITTING SIZE: 3/8" X M16 X 2 WO…" at bounding box center [1022, 391] width 284 height 95
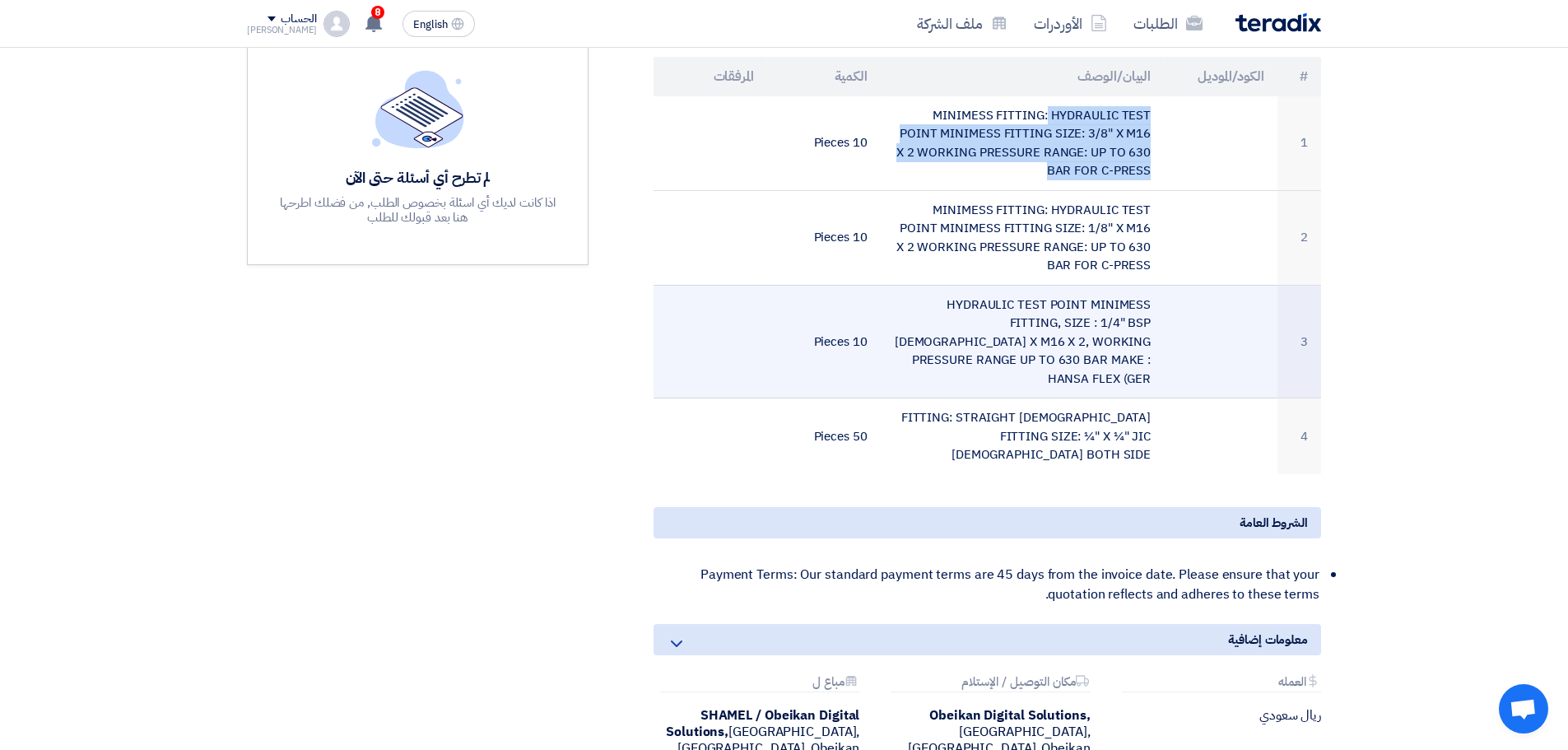
copy tr "MINIMESS FITTING: HYDRAULIC TEST POINT MINIMESS FITTING SIZE: 3/8" X M16 X 2 WO…"
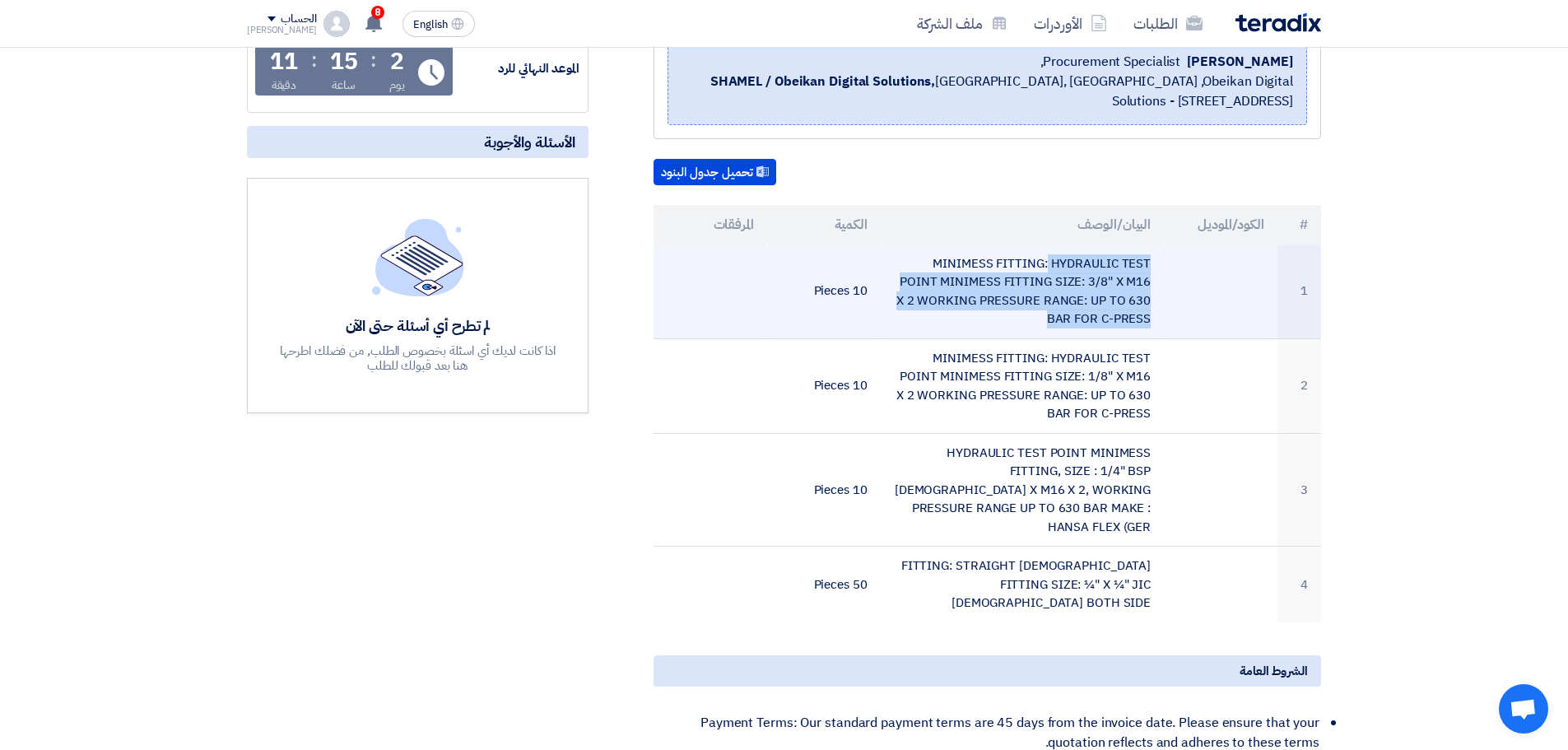
scroll to position [247, 0]
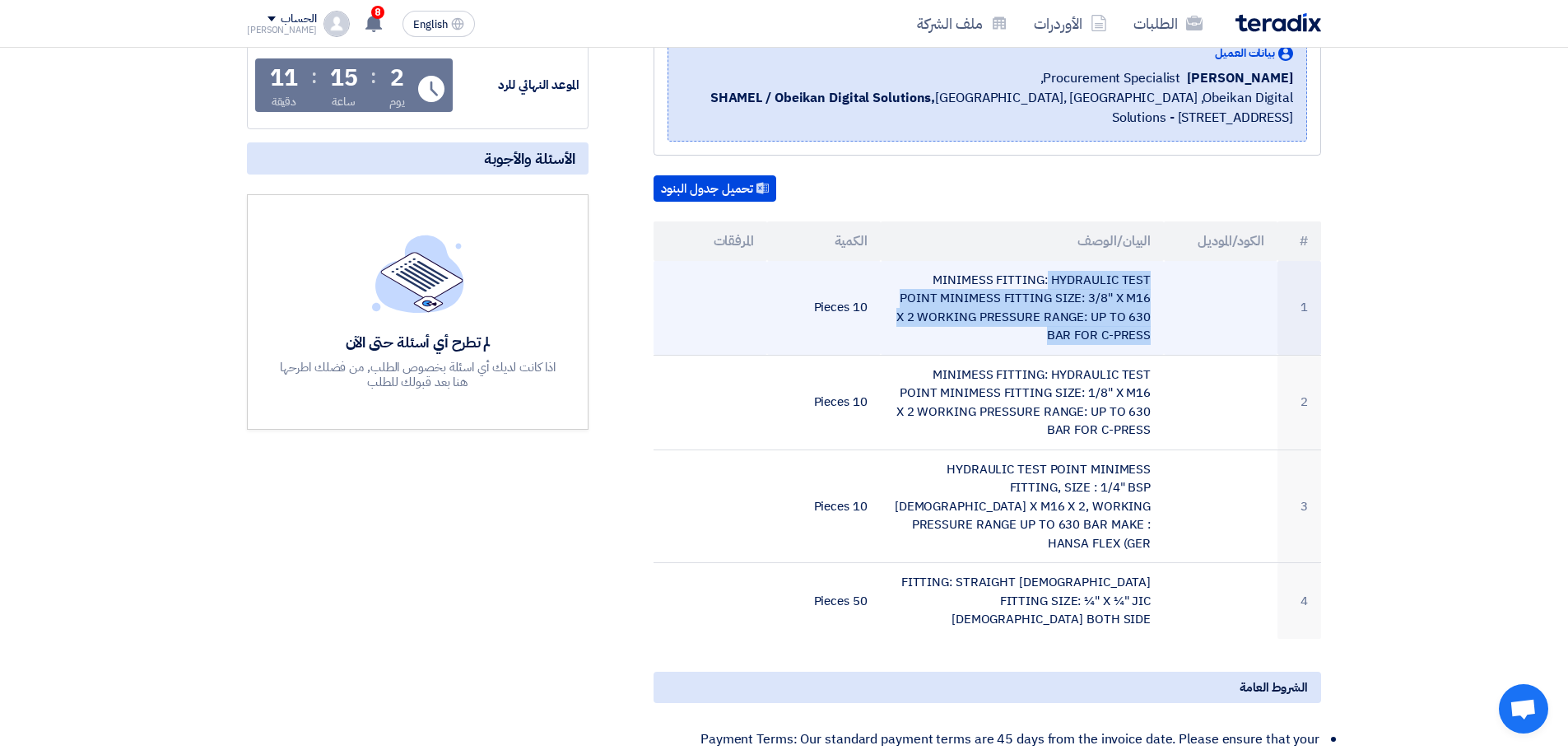
click at [978, 297] on td "MINIMESS FITTING: HYDRAULIC TEST POINT MINIMESS FITTING SIZE: 3/8" X M16 X 2 WO…" at bounding box center [1022, 309] width 284 height 95
drag, startPoint x: 1014, startPoint y: 280, endPoint x: 1078, endPoint y: 280, distance: 64.0
click at [1078, 280] on td "MINIMESS FITTING: HYDRAULIC TEST POINT MINIMESS FITTING SIZE: 3/8" X M16 X 2 WO…" at bounding box center [1022, 309] width 284 height 95
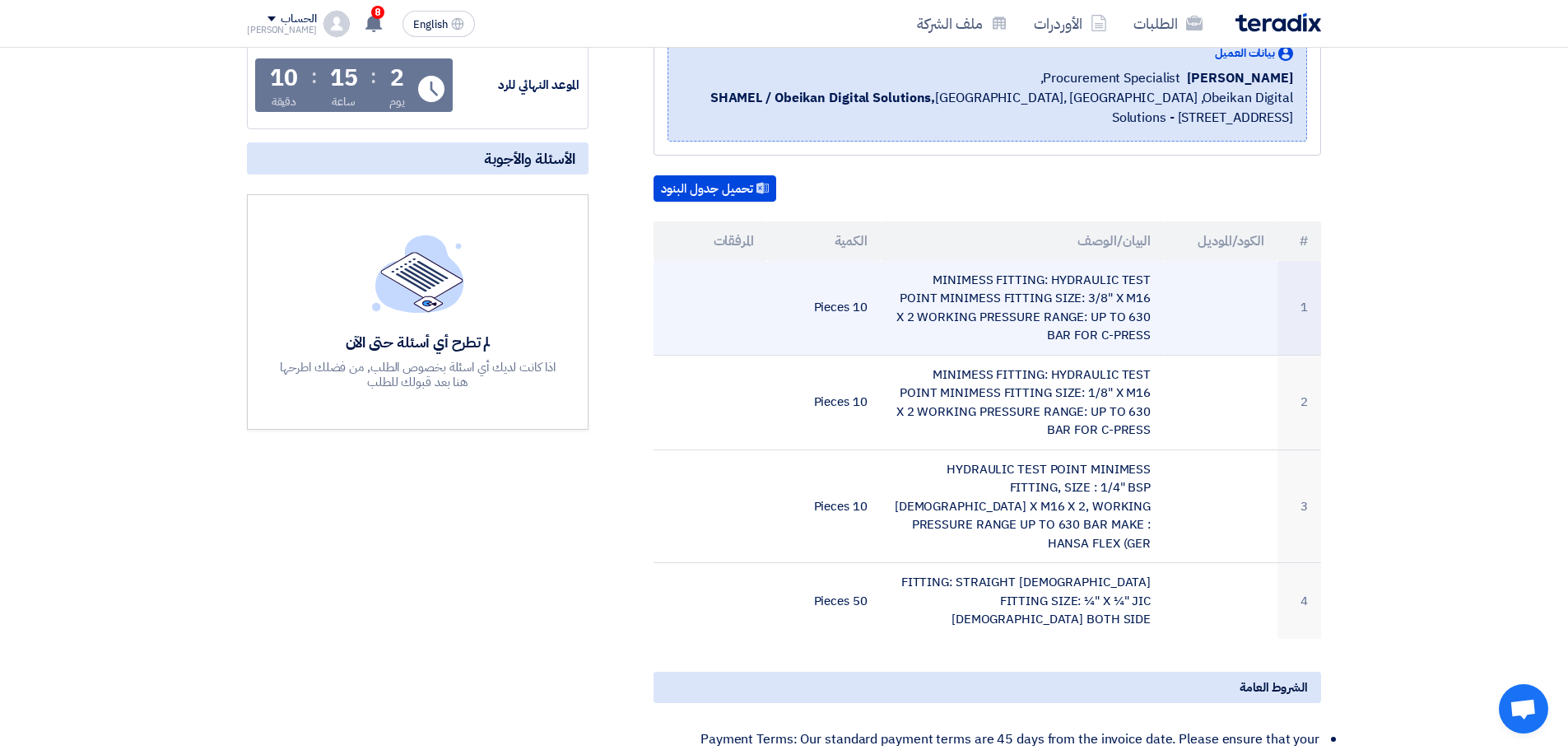
click at [1031, 310] on td "MINIMESS FITTING: HYDRAULIC TEST POINT MINIMESS FITTING SIZE: 3/8" X M16 X 2 WO…" at bounding box center [1022, 309] width 284 height 95
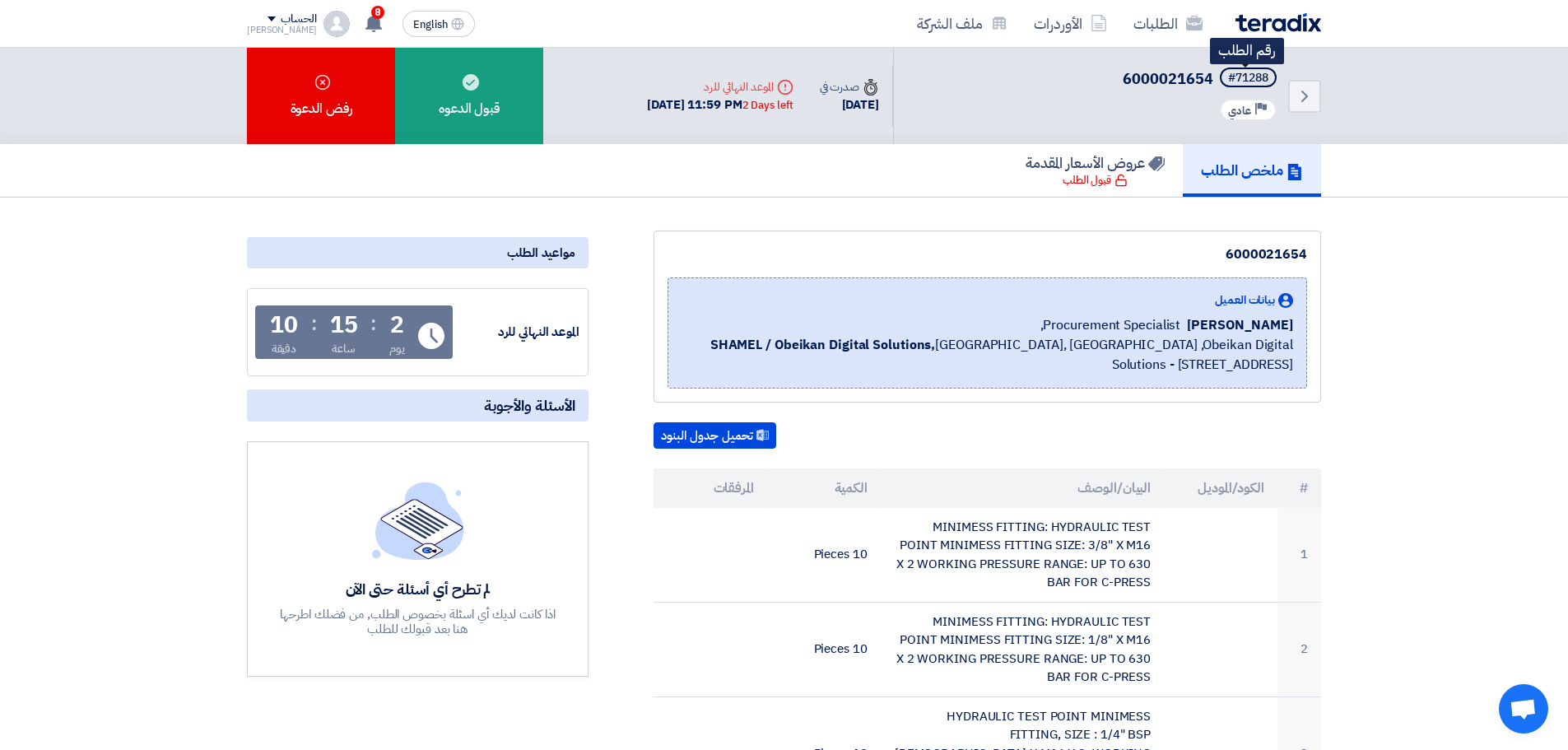
click at [1252, 73] on div "#71288" at bounding box center [1248, 78] width 40 height 12
copy div "71288"
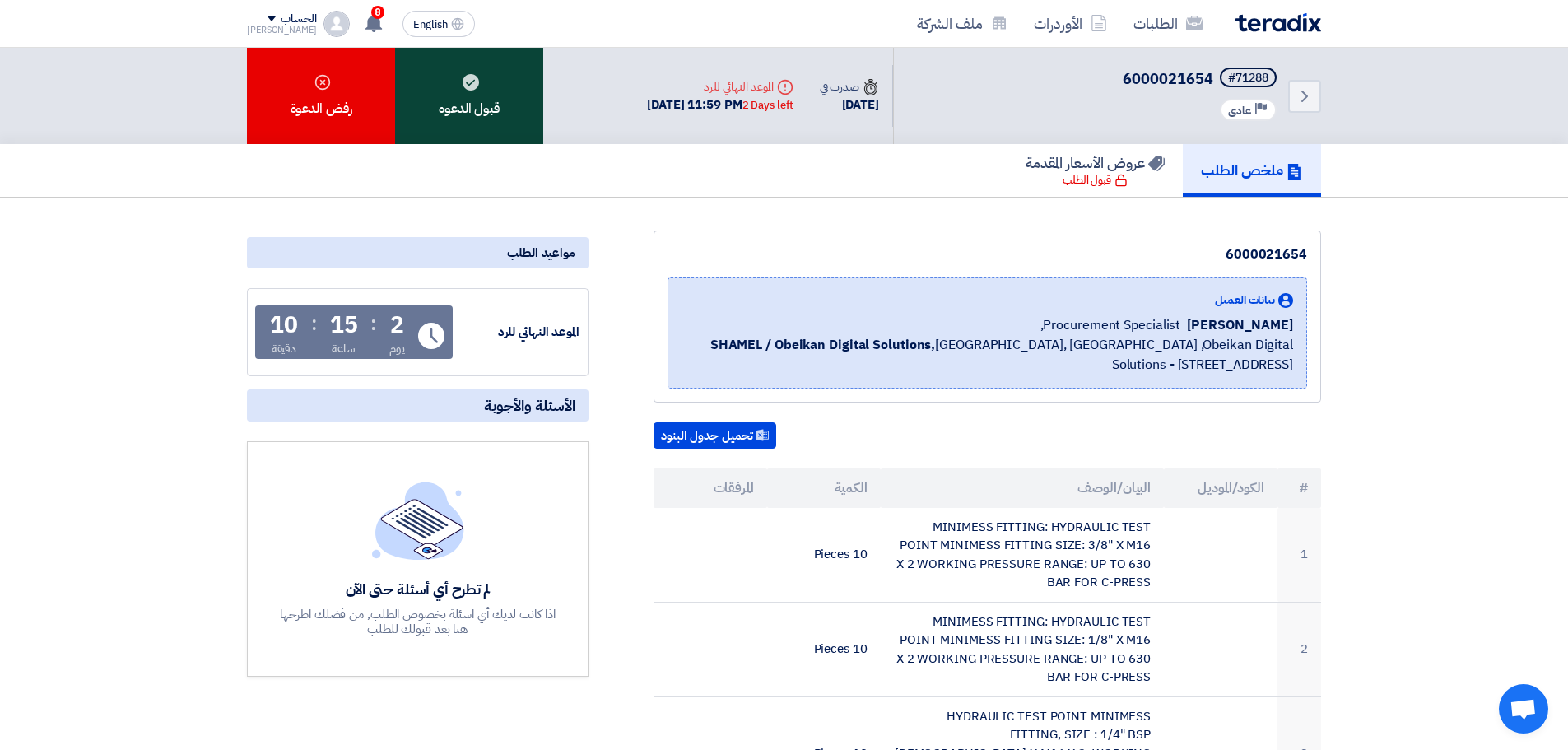
click at [488, 89] on div "قبول الدعوه" at bounding box center [469, 96] width 148 height 96
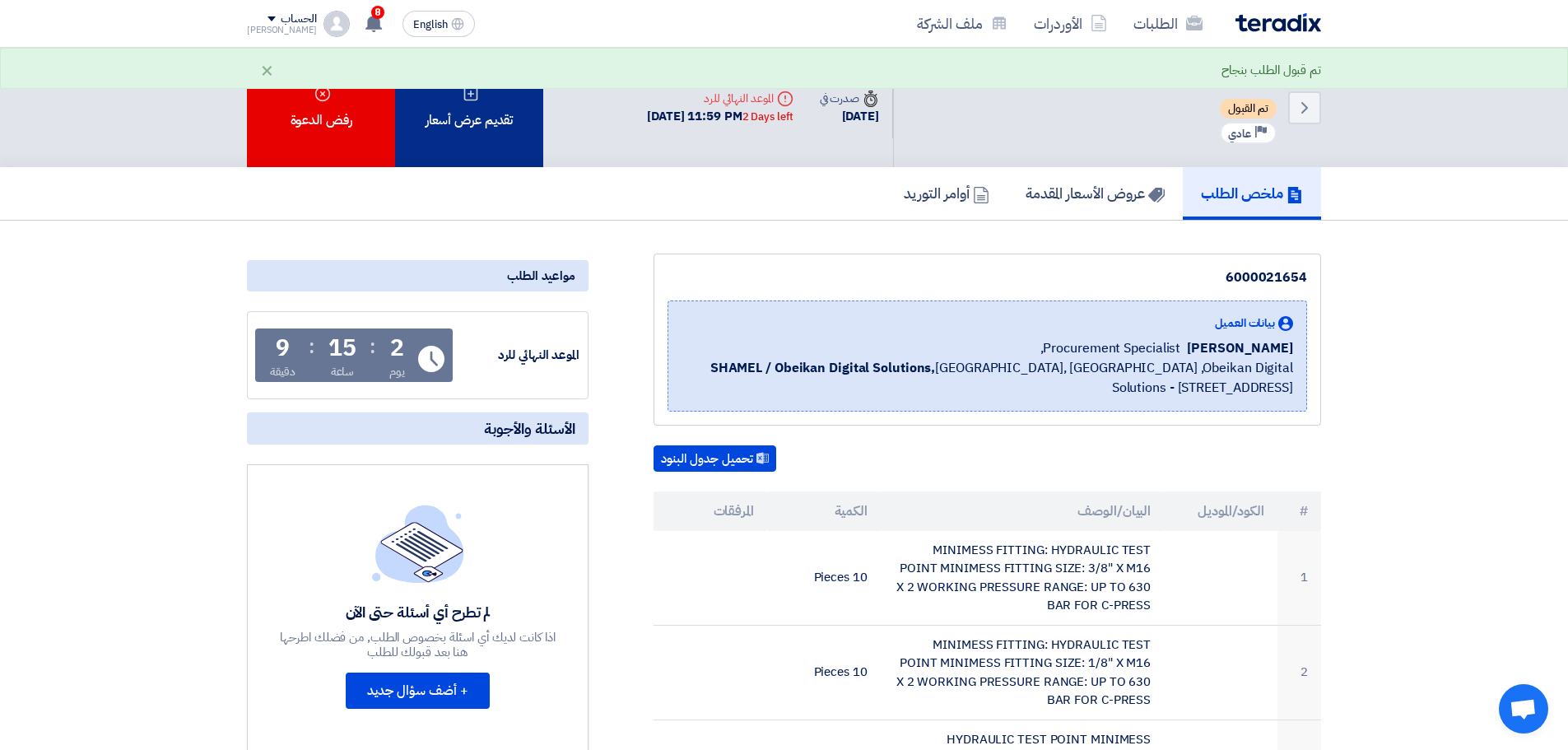
click at [503, 135] on div "تقديم عرض أسعار" at bounding box center [469, 108] width 148 height 120
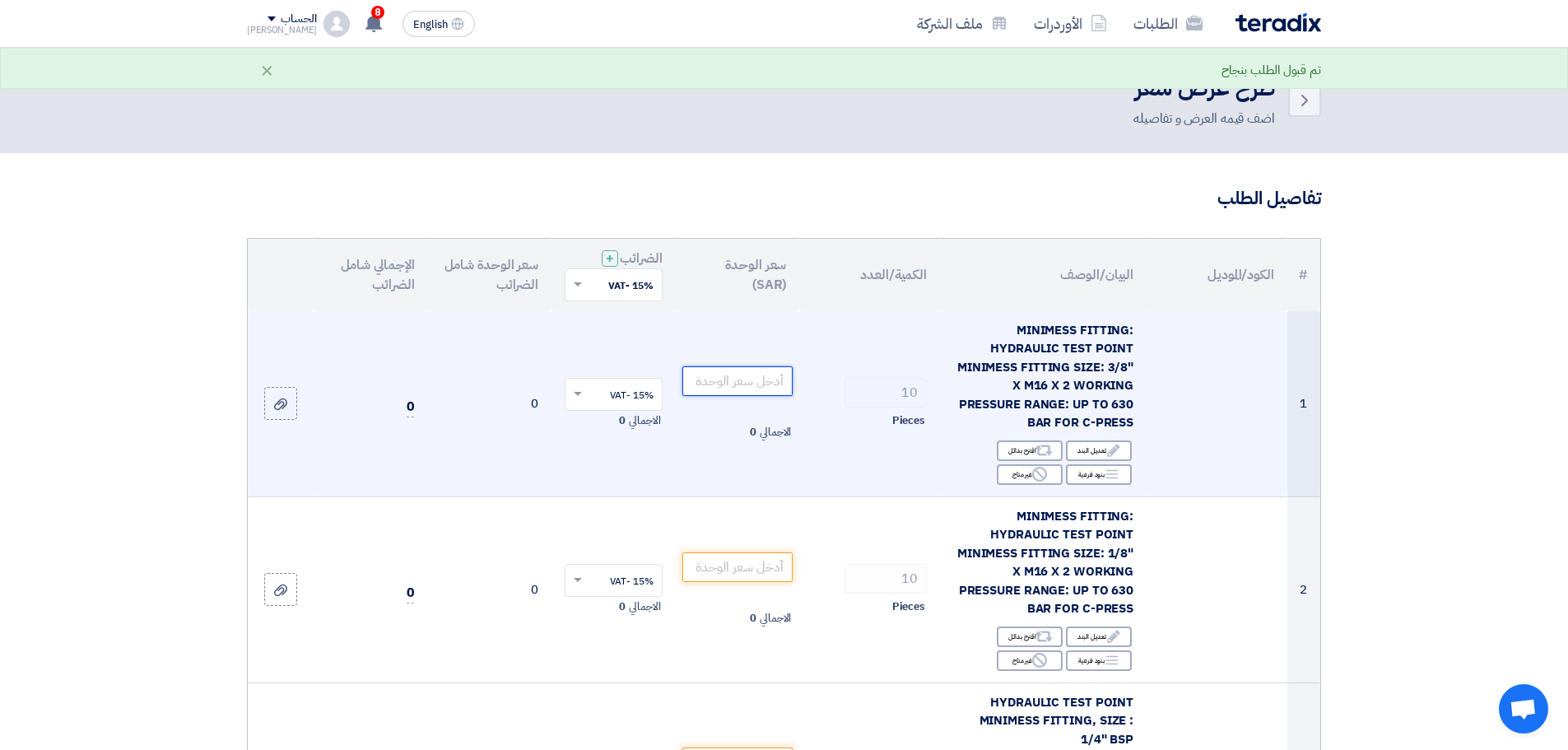
click at [781, 381] on input "number" at bounding box center [737, 381] width 111 height 29
type input "450"
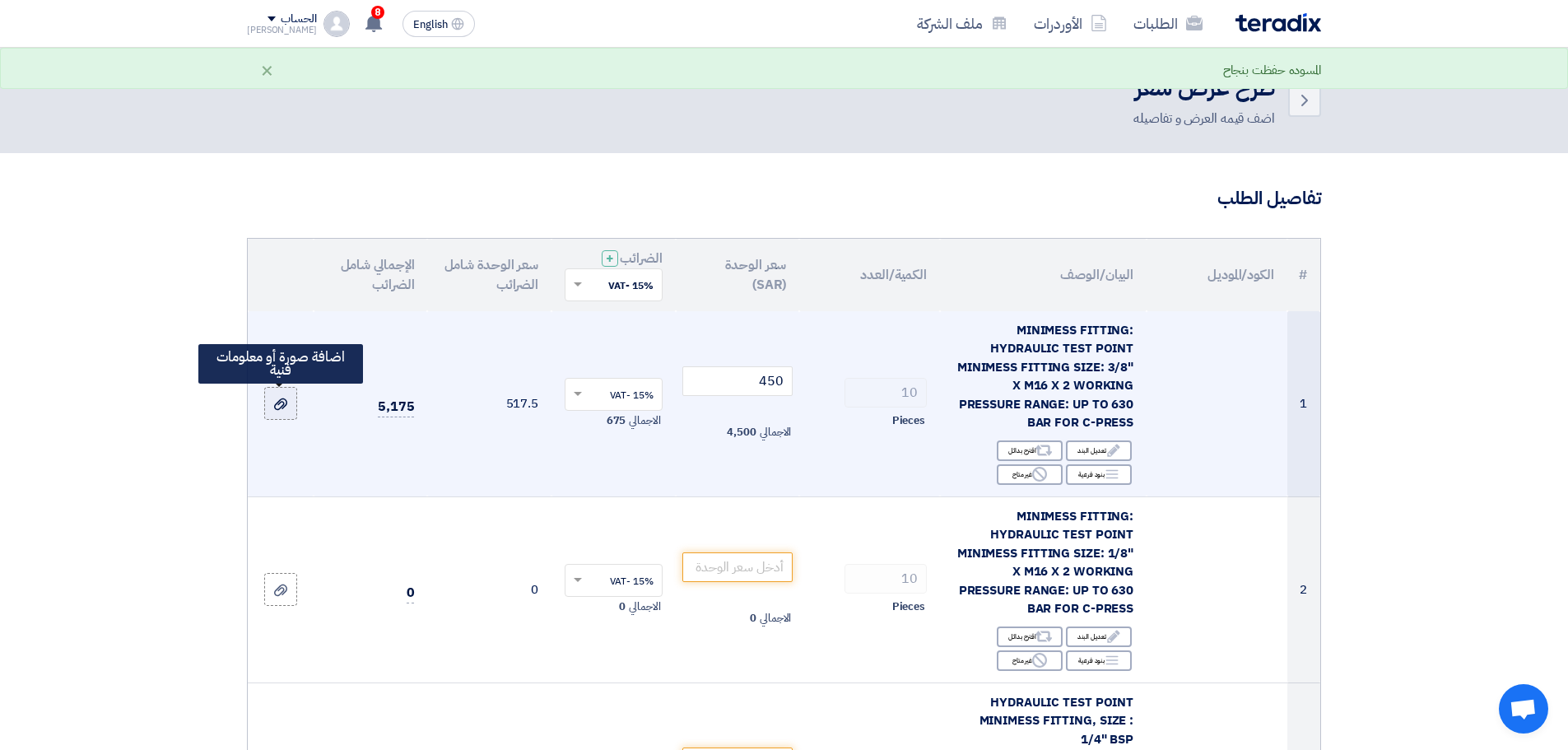
click at [293, 400] on label at bounding box center [280, 403] width 33 height 33
click at [0, 0] on input "file" at bounding box center [0, 0] width 0 height 0
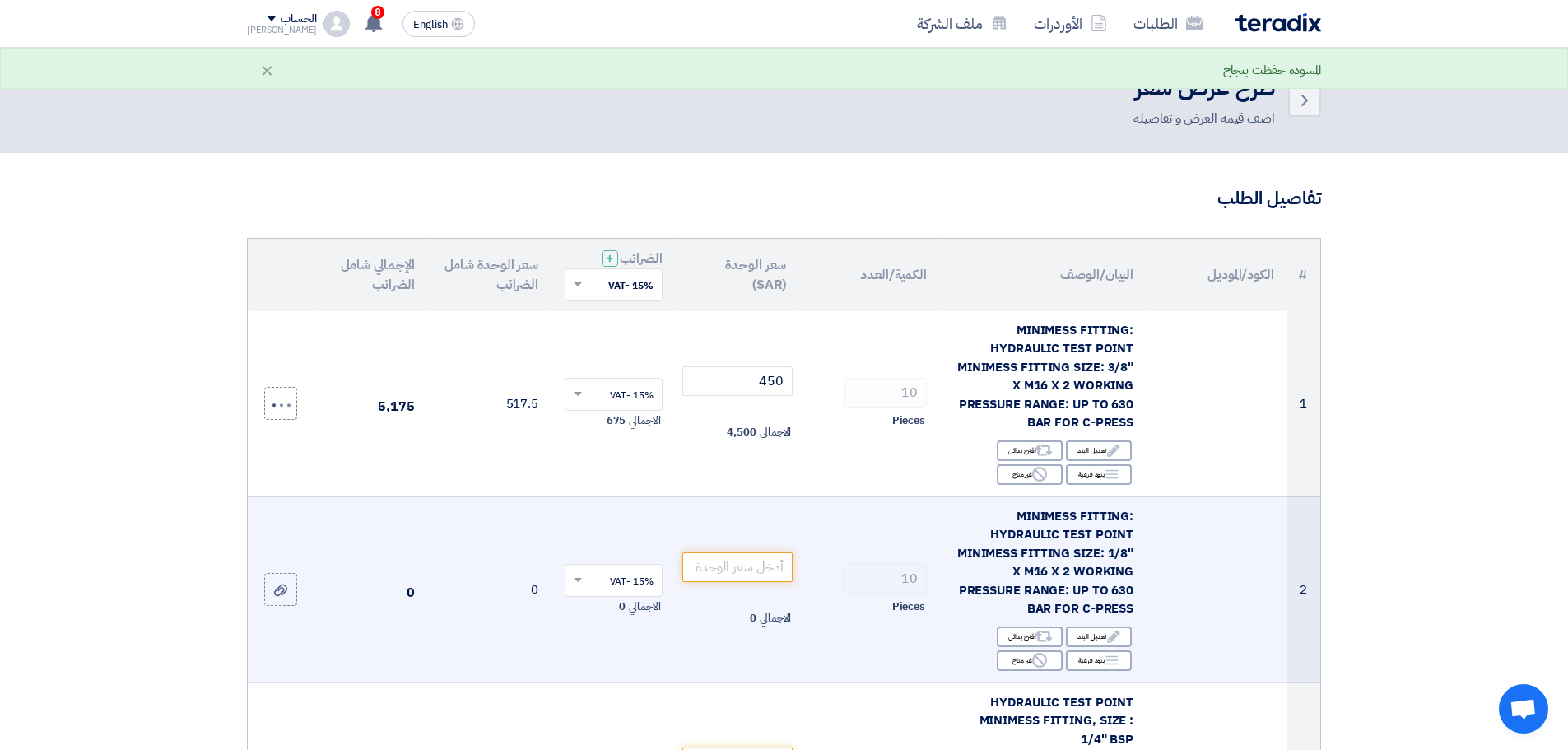
click at [1028, 526] on span "MINIMESS FITTING: HYDRAULIC TEST POINT MINIMESS FITTING SIZE: 1/8" X M16 X 2 WO…" at bounding box center [1046, 563] width 177 height 111
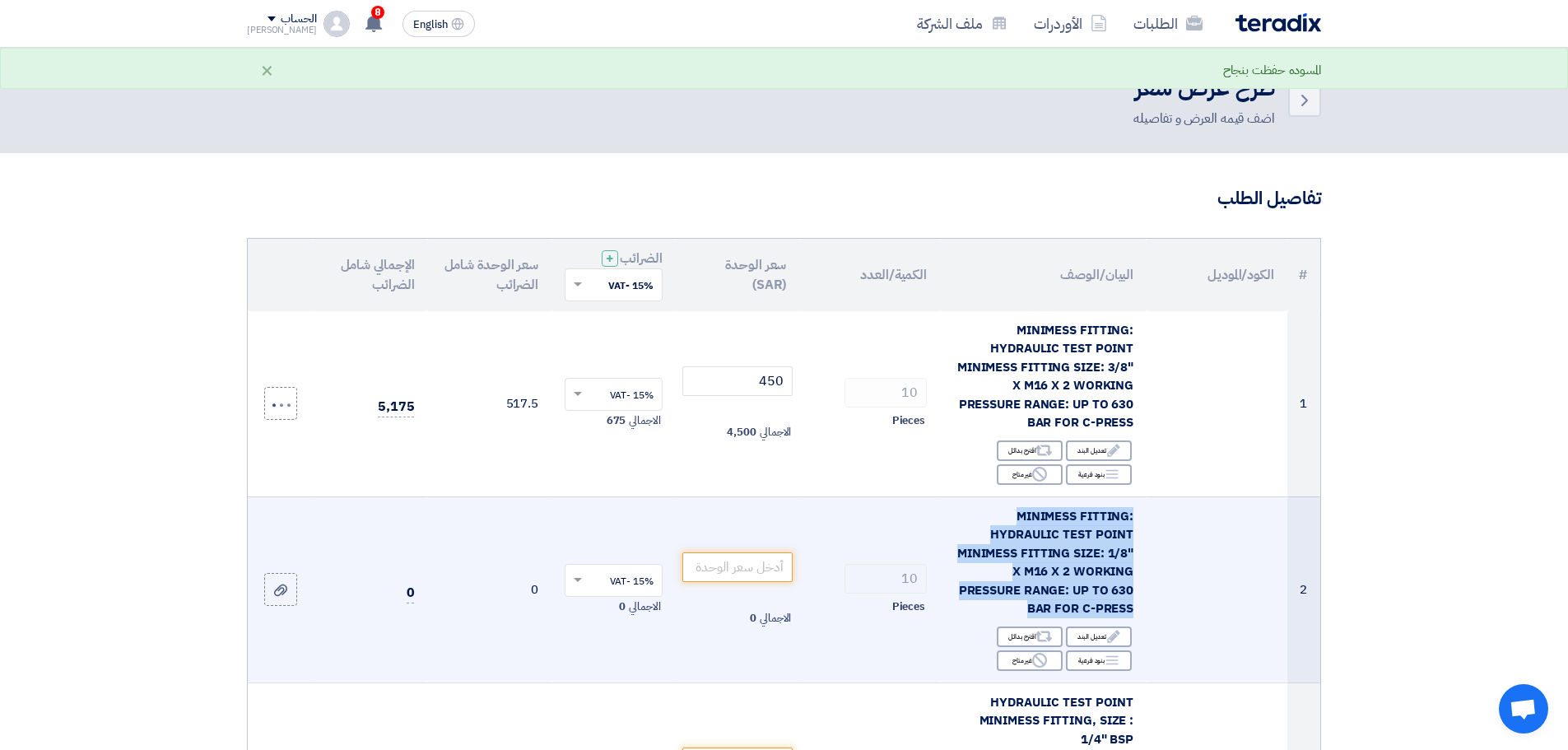
click at [1028, 526] on span "MINIMESS FITTING: HYDRAULIC TEST POINT MINIMESS FITTING SIZE: 1/8" X M16 X 2 WO…" at bounding box center [1046, 563] width 177 height 111
copy td "MINIMESS FITTING: HYDRAULIC TEST POINT MINIMESS FITTING SIZE: 1/8" X M16 X 2 WO…"
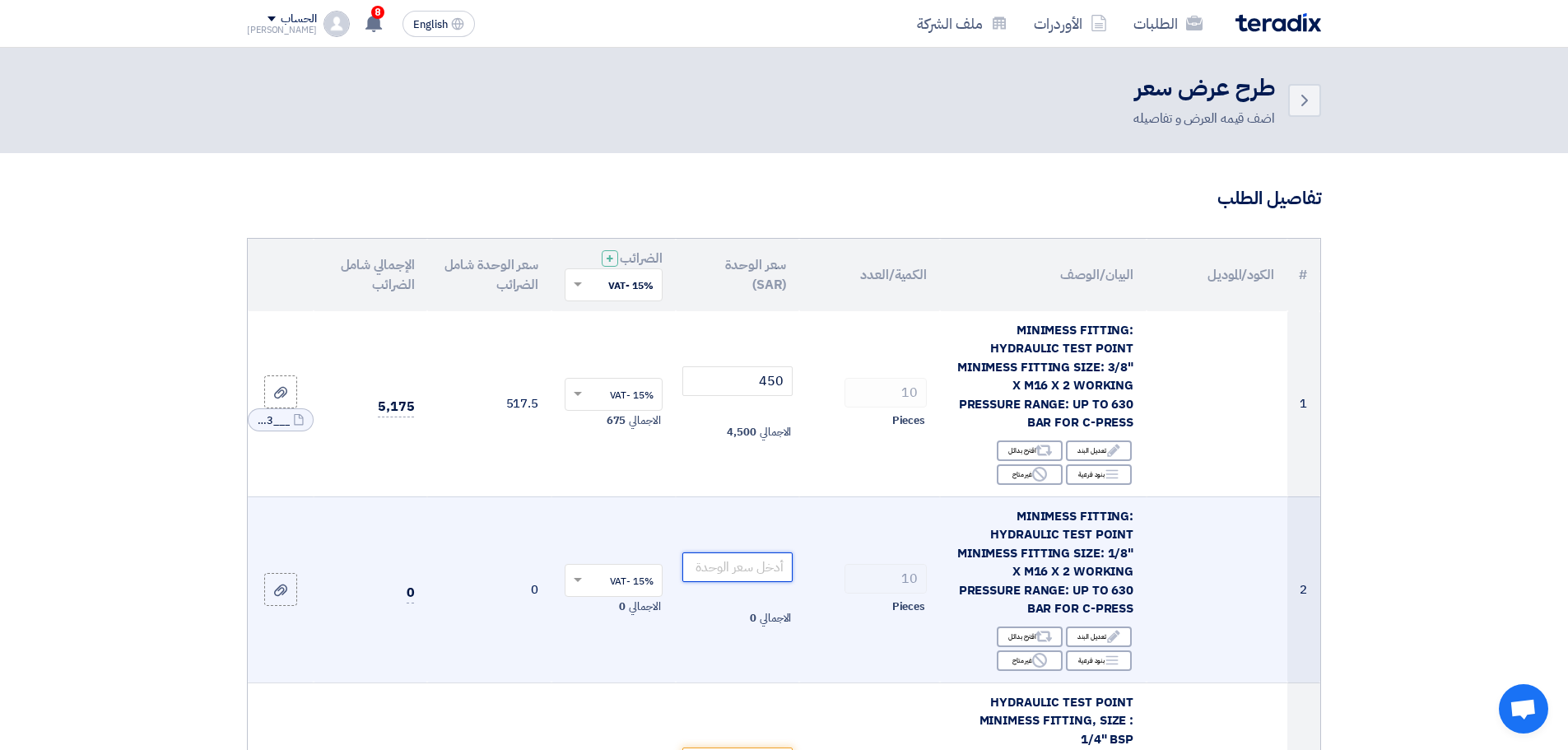
click at [775, 571] on input "number" at bounding box center [737, 567] width 111 height 29
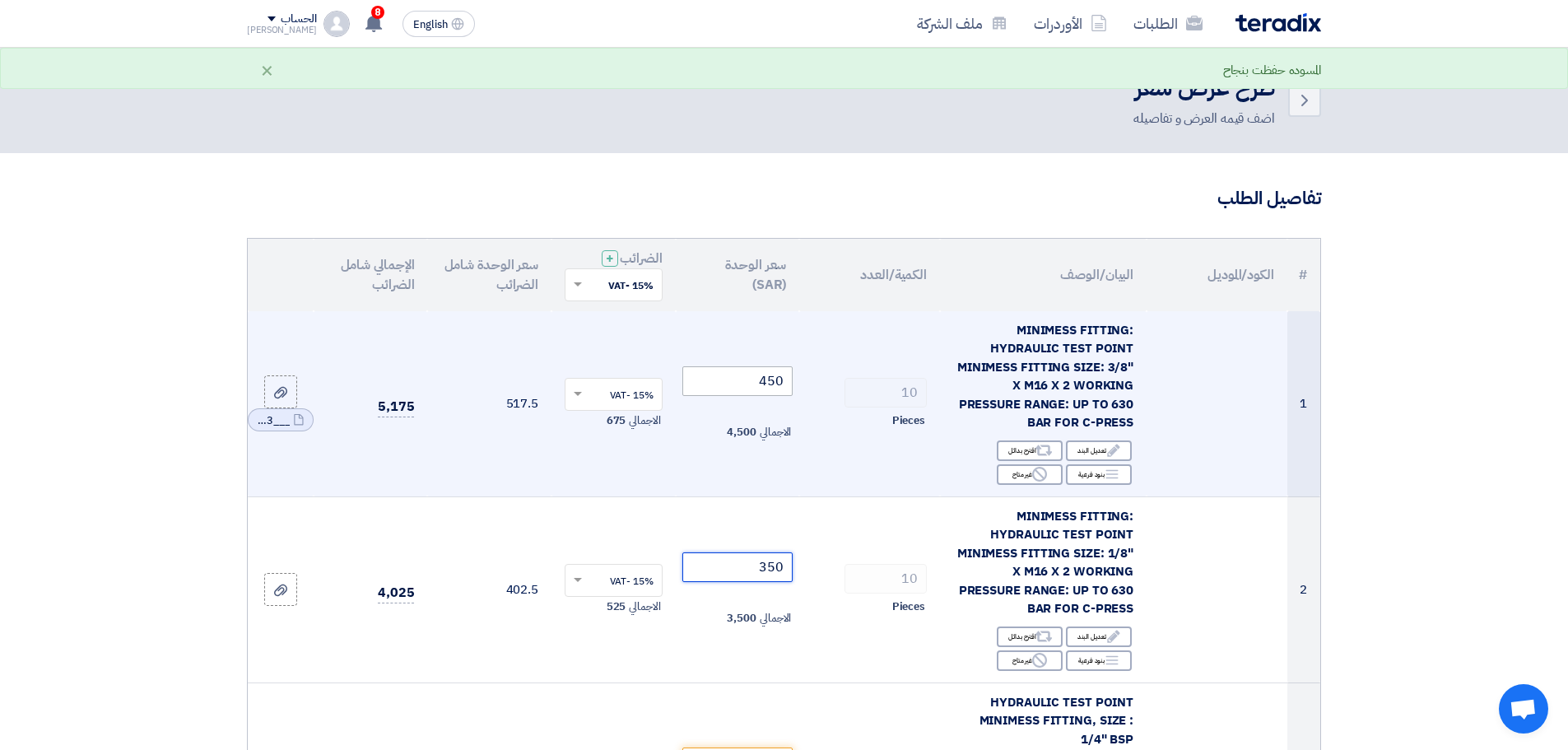
type input "350"
drag, startPoint x: 756, startPoint y: 383, endPoint x: 797, endPoint y: 380, distance: 41.1
click at [797, 380] on td "450 الاجمالي 4,500" at bounding box center [737, 404] width 124 height 186
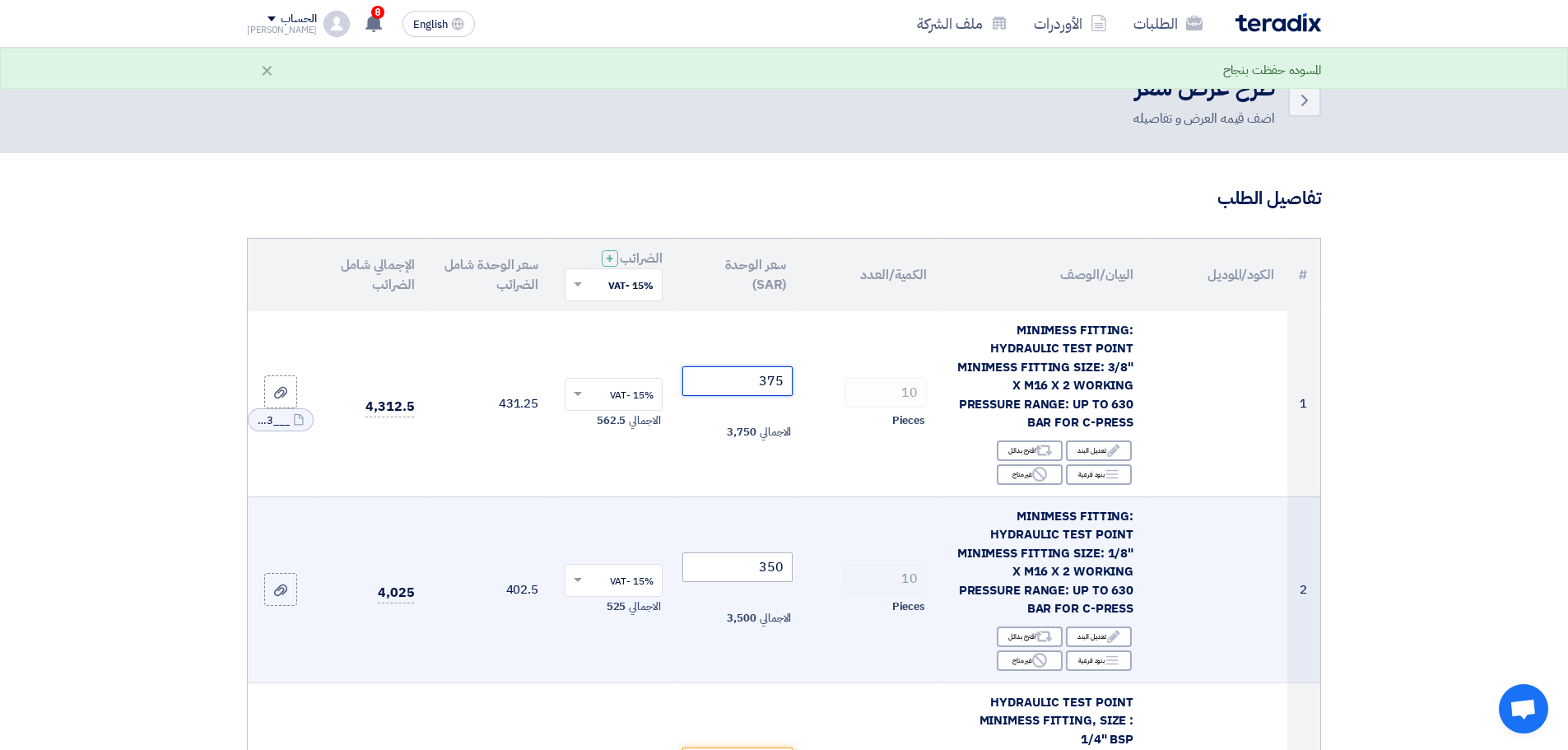
type input "375"
drag, startPoint x: 747, startPoint y: 558, endPoint x: 819, endPoint y: 558, distance: 72.0
click at [819, 558] on tr "2 MINIMESS FITTING: HYDRAULIC TEST POINT MINIMESS FITTING SIZE: 1/8" X M16 X 2 …" at bounding box center [784, 589] width 1072 height 186
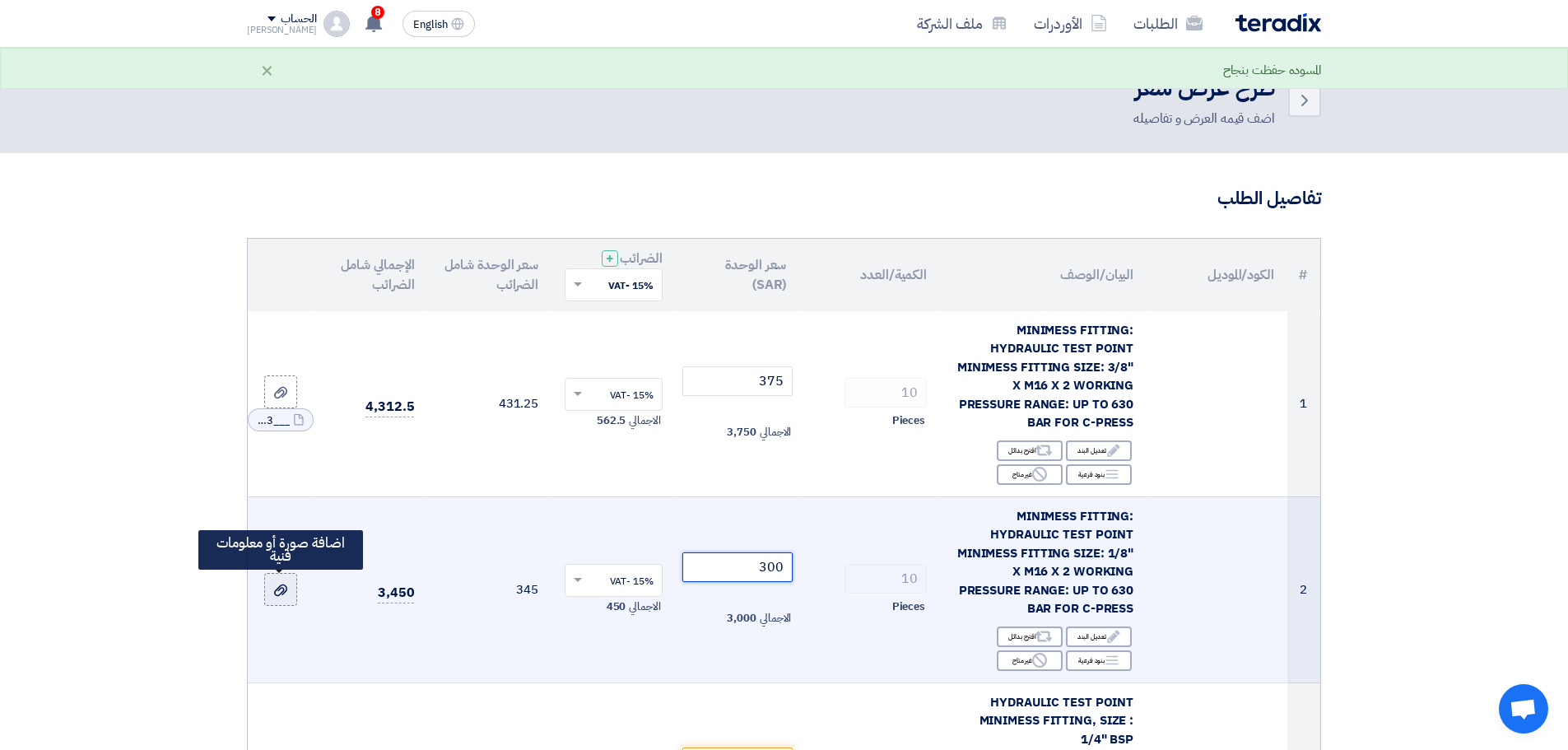
type input "300"
click at [281, 588] on use at bounding box center [280, 590] width 13 height 12
click at [0, 0] on input "file" at bounding box center [0, 0] width 0 height 0
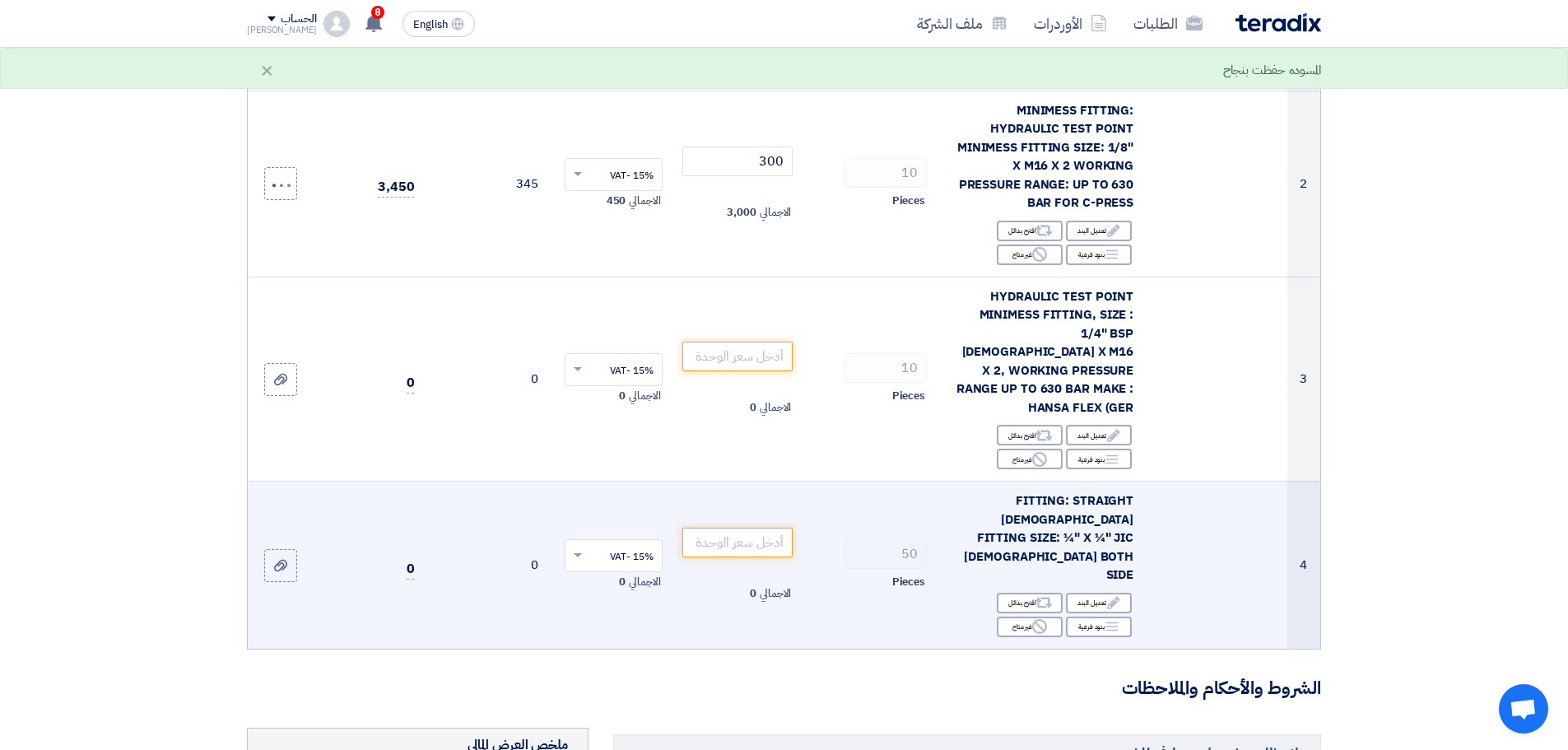
scroll to position [494, 0]
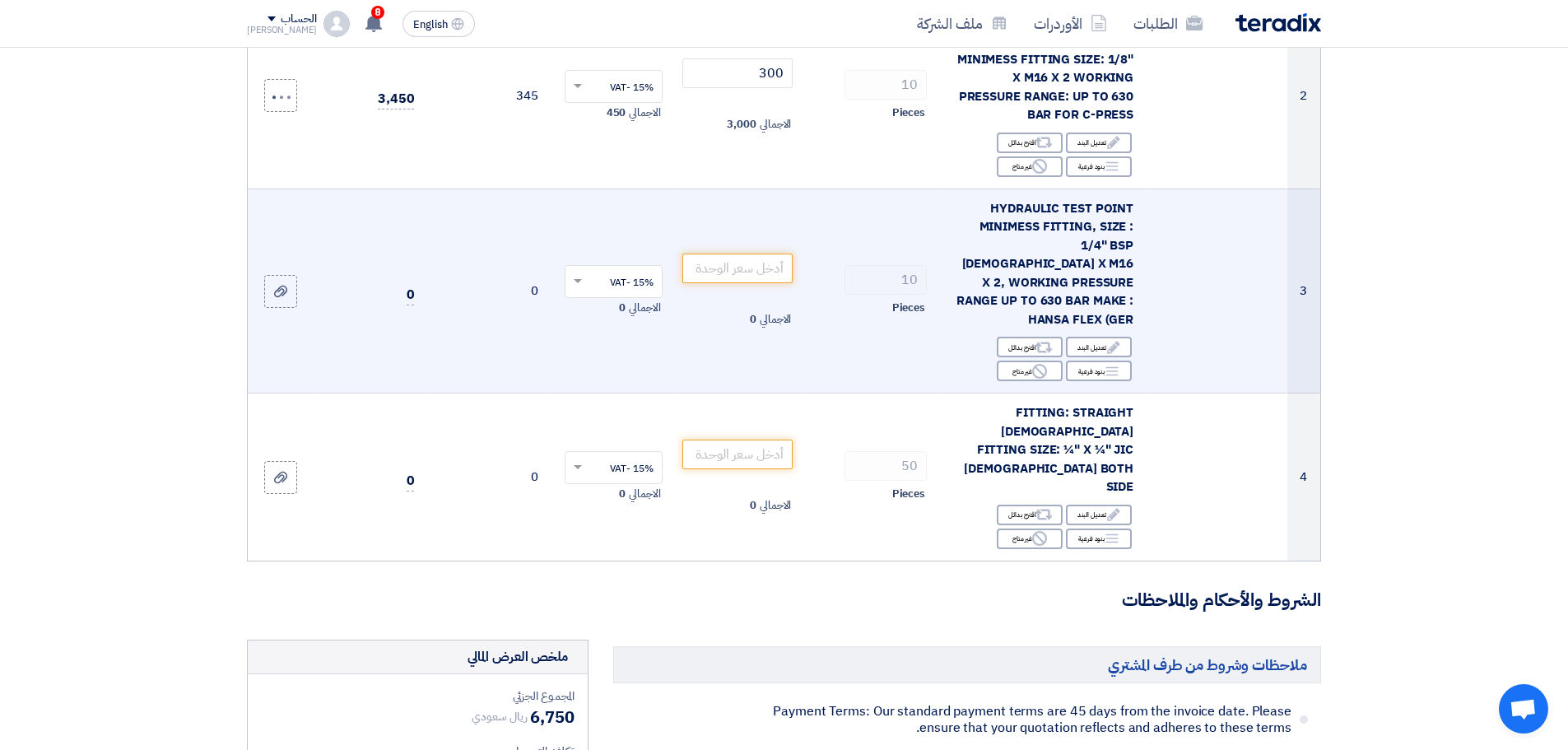
click at [1066, 249] on span "HYDRAULIC TEST POINT MINIMESS FITTING, SIZE : 1/4" BSP [DEMOGRAPHIC_DATA] X M16…" at bounding box center [1045, 263] width 177 height 129
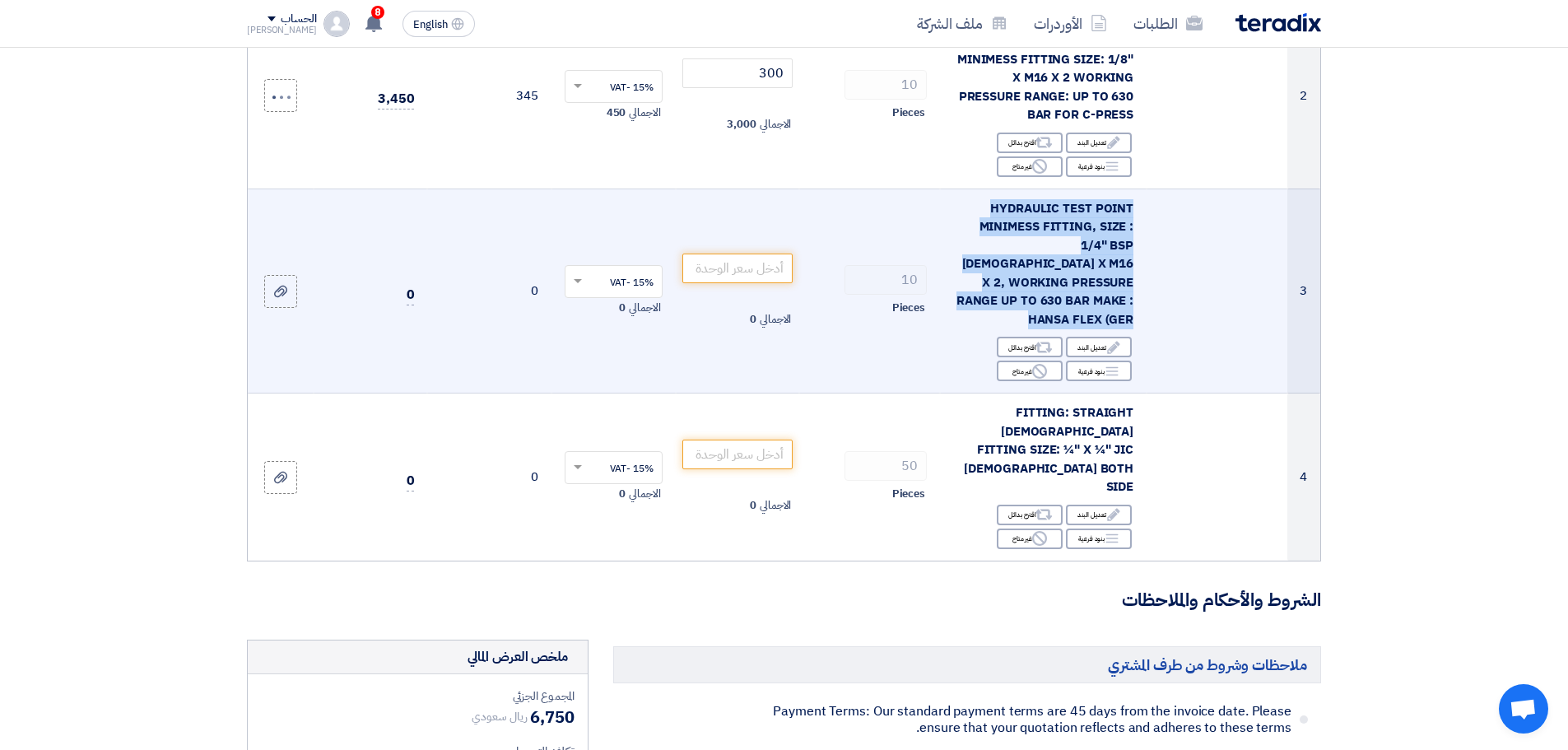
click at [1066, 249] on span "HYDRAULIC TEST POINT MINIMESS FITTING, SIZE : 1/4" BSP [DEMOGRAPHIC_DATA] X M16…" at bounding box center [1045, 263] width 177 height 129
copy td "HYDRAULIC TEST POINT MINIMESS FITTING, SIZE : 1/4" BSP [DEMOGRAPHIC_DATA] X M16…"
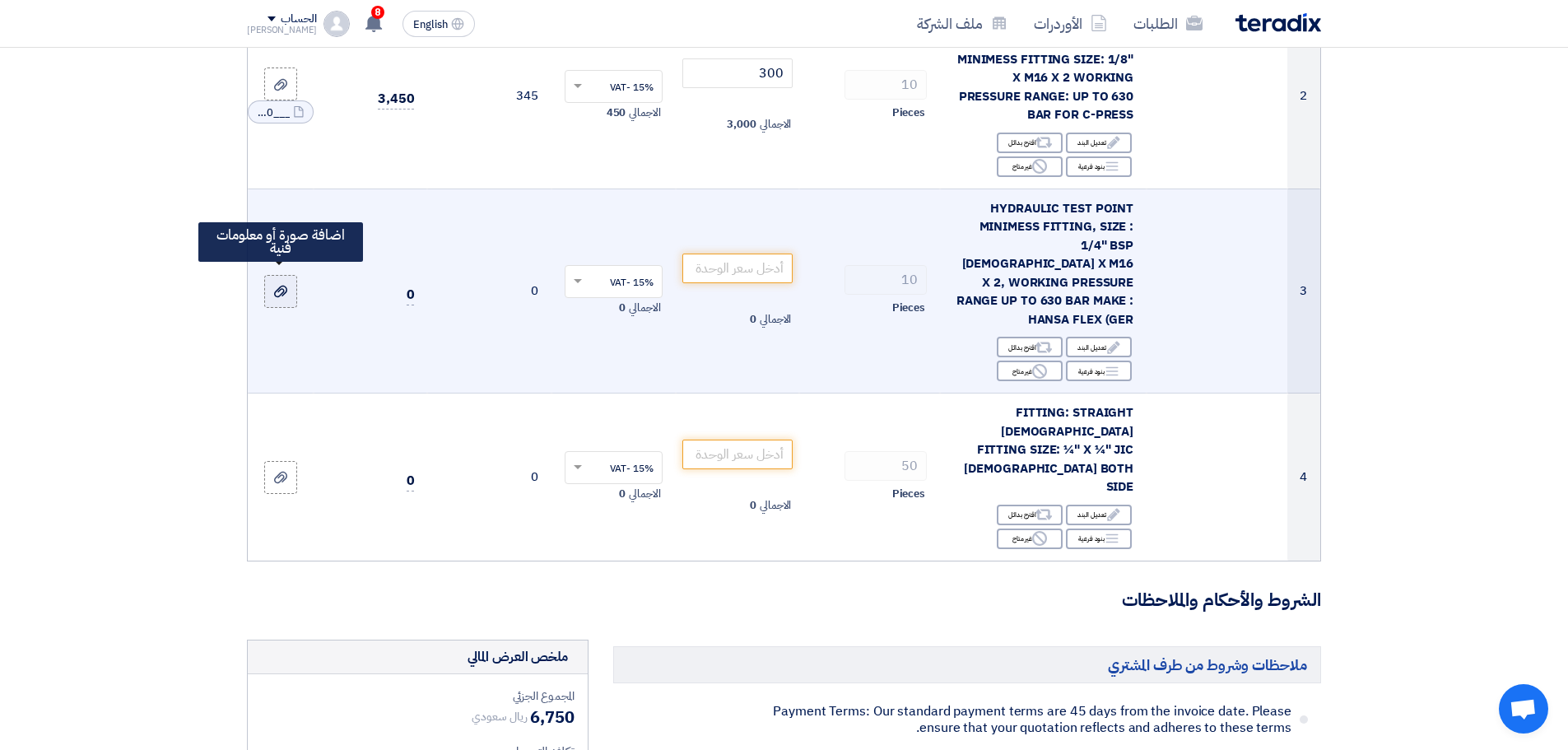
click at [274, 282] on div at bounding box center [281, 291] width 16 height 19
click at [0, 0] on input "file" at bounding box center [0, 0] width 0 height 0
click at [285, 284] on div at bounding box center [282, 289] width 21 height 10
click at [0, 0] on input "file" at bounding box center [0, 0] width 0 height 0
click at [287, 274] on icon at bounding box center [280, 280] width 13 height 13
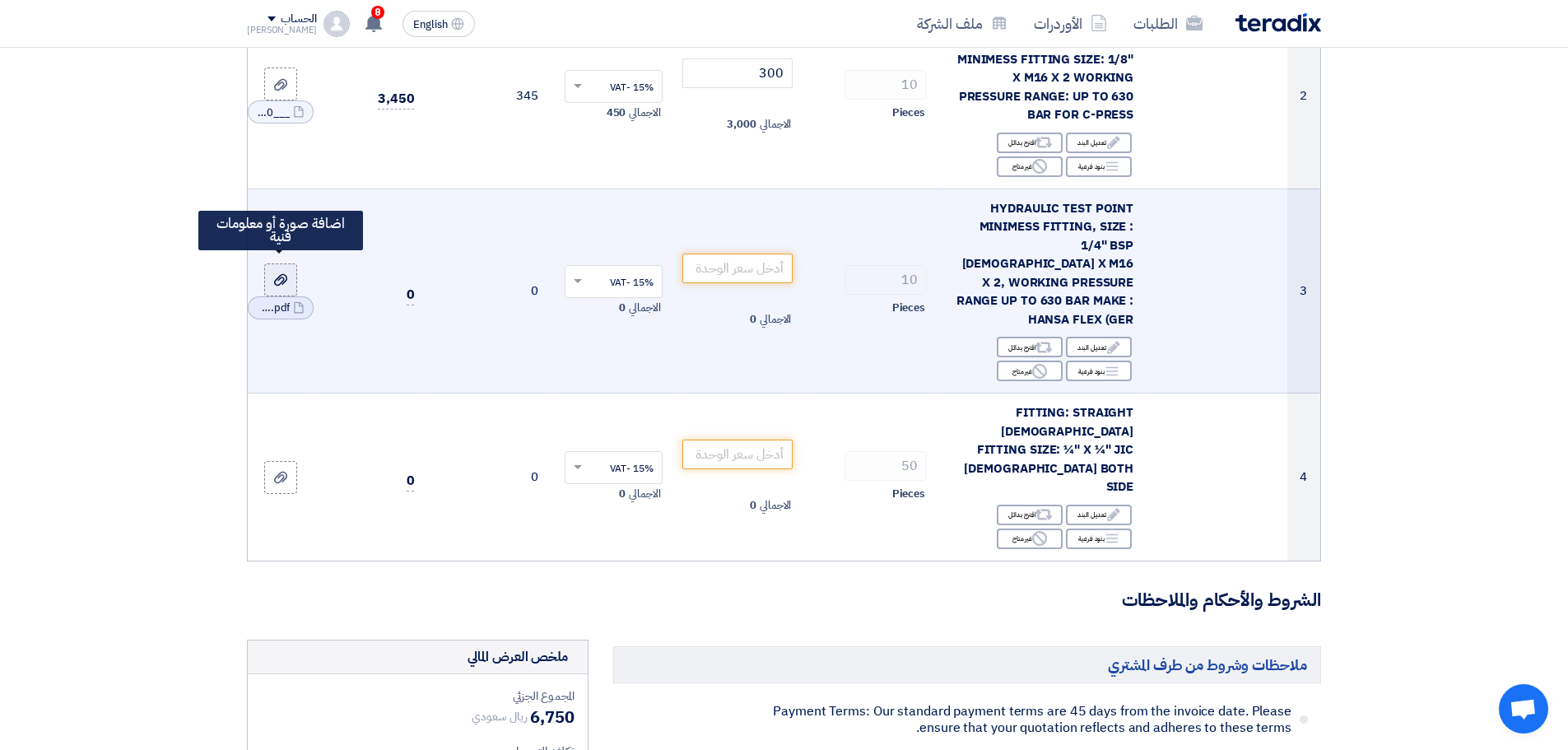
click at [0, 0] on input "file" at bounding box center [0, 0] width 0 height 0
click at [306, 308] on div "File _1757138028110.pdf Cancel RFQ_STEP1.ITEMS_DELETE_BTN" at bounding box center [281, 319] width 66 height 23
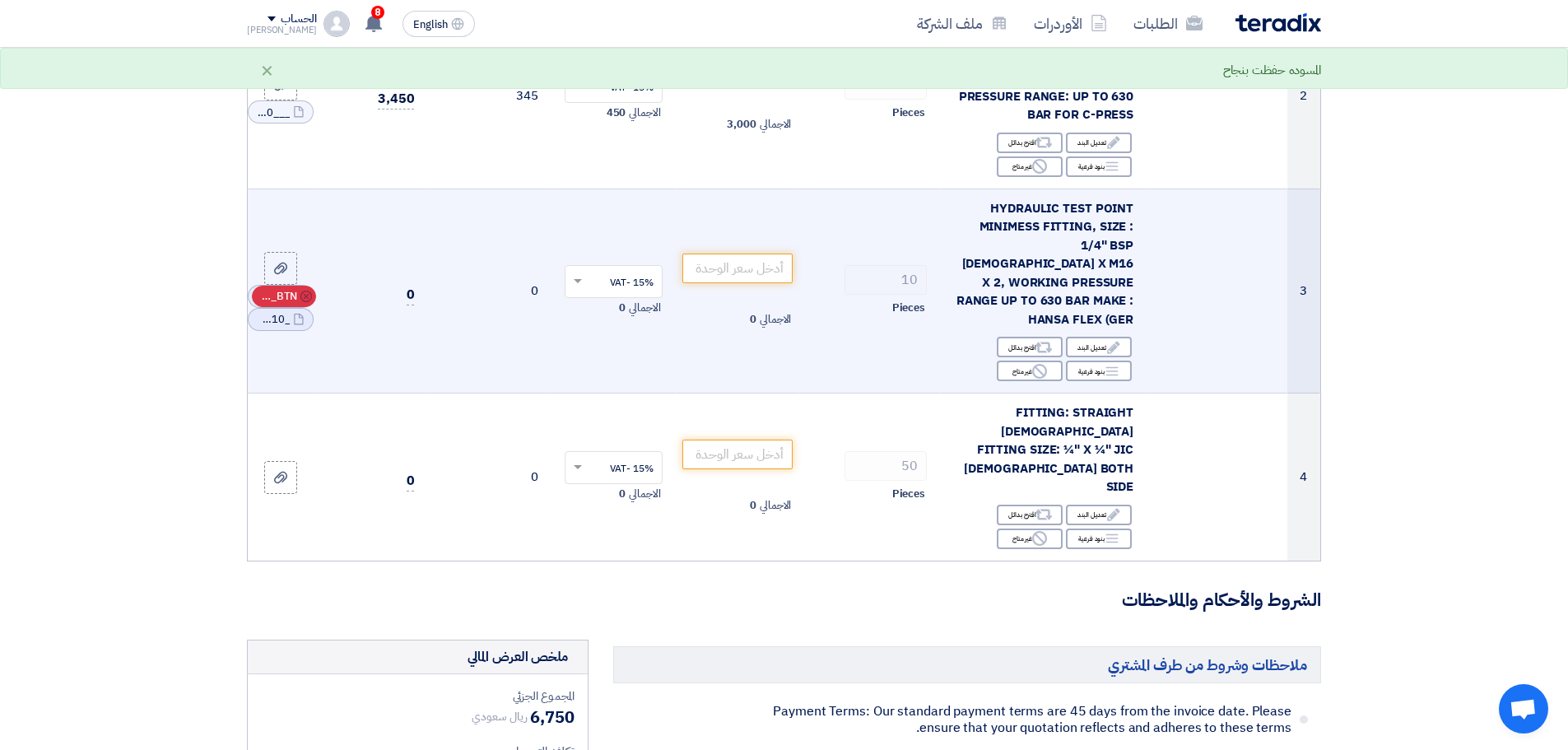
click at [305, 291] on icon "Cancel" at bounding box center [306, 296] width 12 height 12
click at [269, 300] on span "RFQ_STEP1.ITEMS_DELETE_BTN" at bounding box center [277, 308] width 39 height 16
click at [280, 284] on icon at bounding box center [280, 291] width 13 height 13
click at [0, 0] on input "file" at bounding box center [0, 0] width 0 height 0
click at [771, 256] on input "number" at bounding box center [737, 268] width 111 height 29
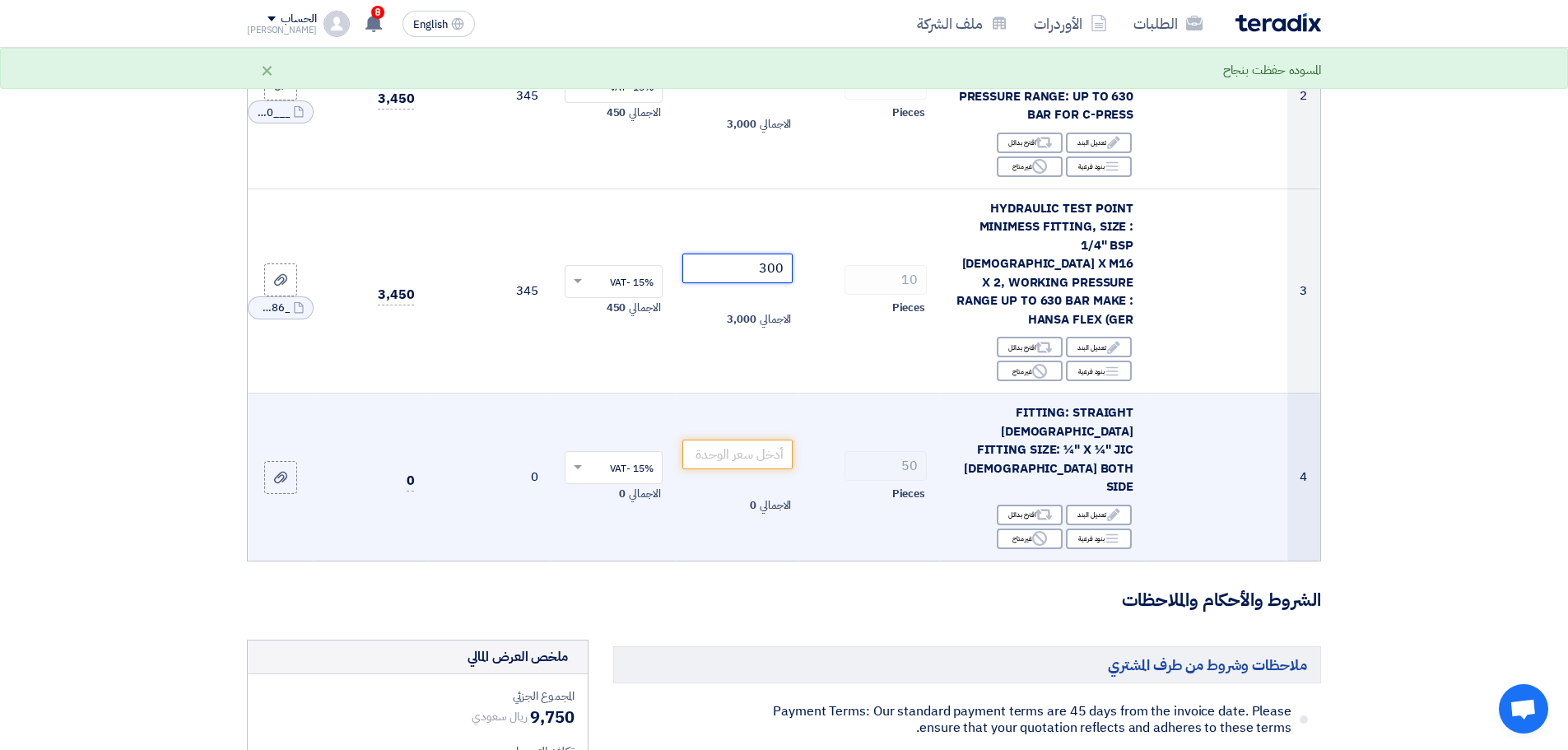
type input "300"
click at [997, 403] on span "FITTING: STRAIGHT [DEMOGRAPHIC_DATA] FITTING SIZE: ¼" X ¼" JIC [DEMOGRAPHIC_DAT…" at bounding box center [1048, 449] width 169 height 92
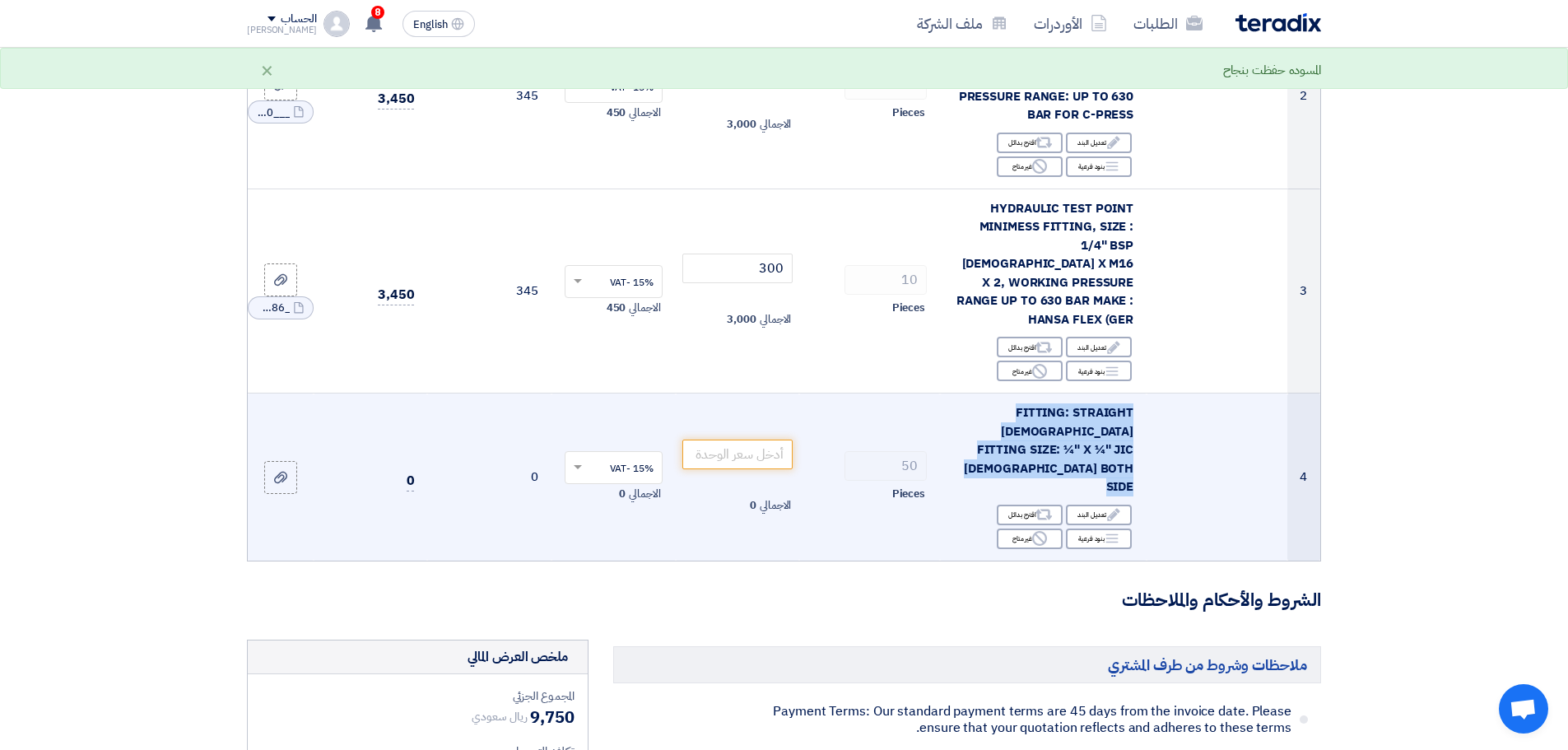
click at [997, 403] on span "FITTING: STRAIGHT [DEMOGRAPHIC_DATA] FITTING SIZE: ¼" X ¼" JIC [DEMOGRAPHIC_DAT…" at bounding box center [1048, 449] width 169 height 92
copy td "FITTING: STRAIGHT [DEMOGRAPHIC_DATA] FITTING SIZE: ¼" X ¼" JIC [DEMOGRAPHIC_DAT…"
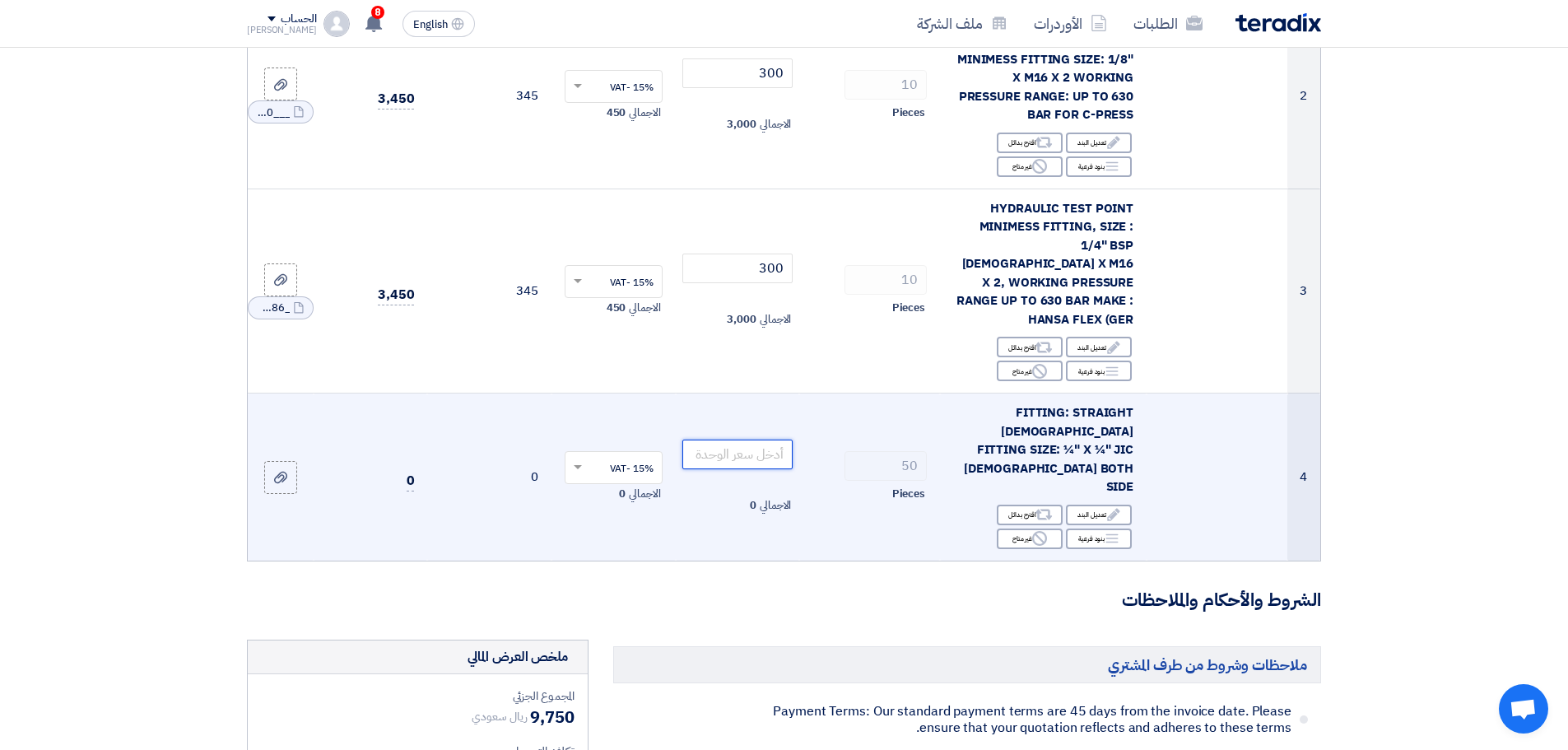
click at [735, 440] on input "number" at bounding box center [737, 454] width 111 height 29
type input "85"
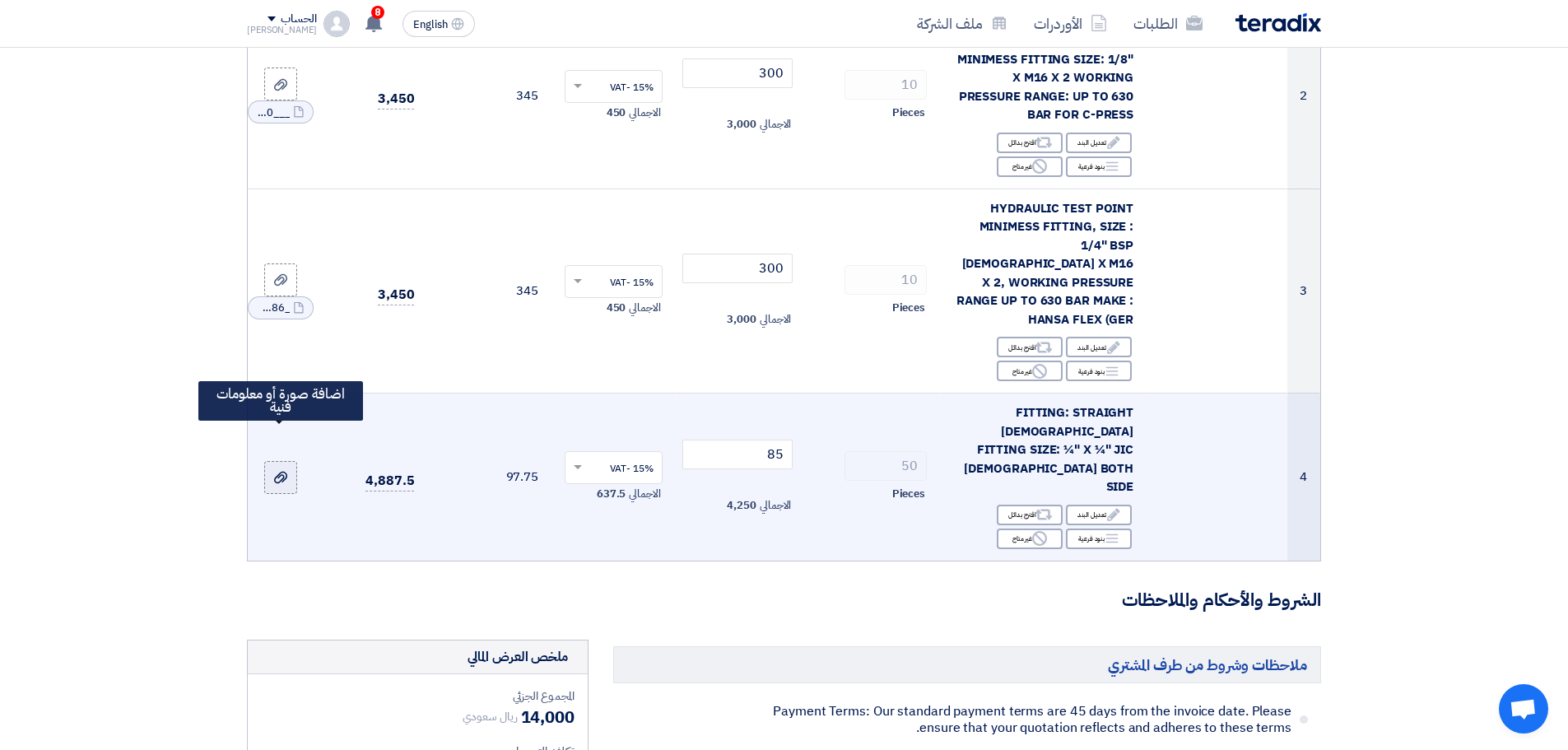
click at [274, 471] on icon at bounding box center [280, 477] width 13 height 13
click at [0, 0] on input "file" at bounding box center [0, 0] width 0 height 0
click at [300, 461] on app-upload-file at bounding box center [281, 477] width 66 height 33
click at [286, 472] on use at bounding box center [280, 477] width 13 height 12
click at [0, 0] on input "file" at bounding box center [0, 0] width 0 height 0
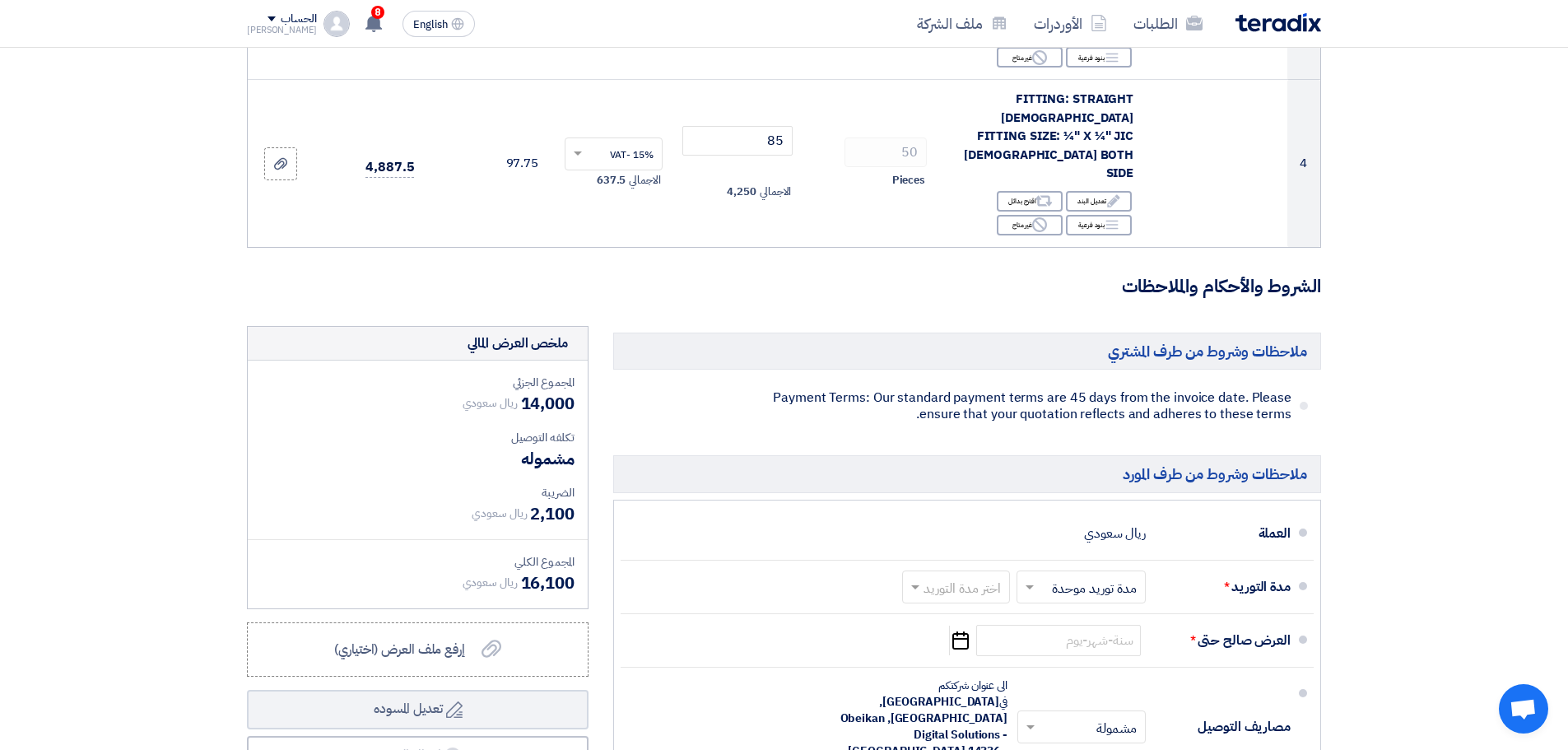
scroll to position [823, 0]
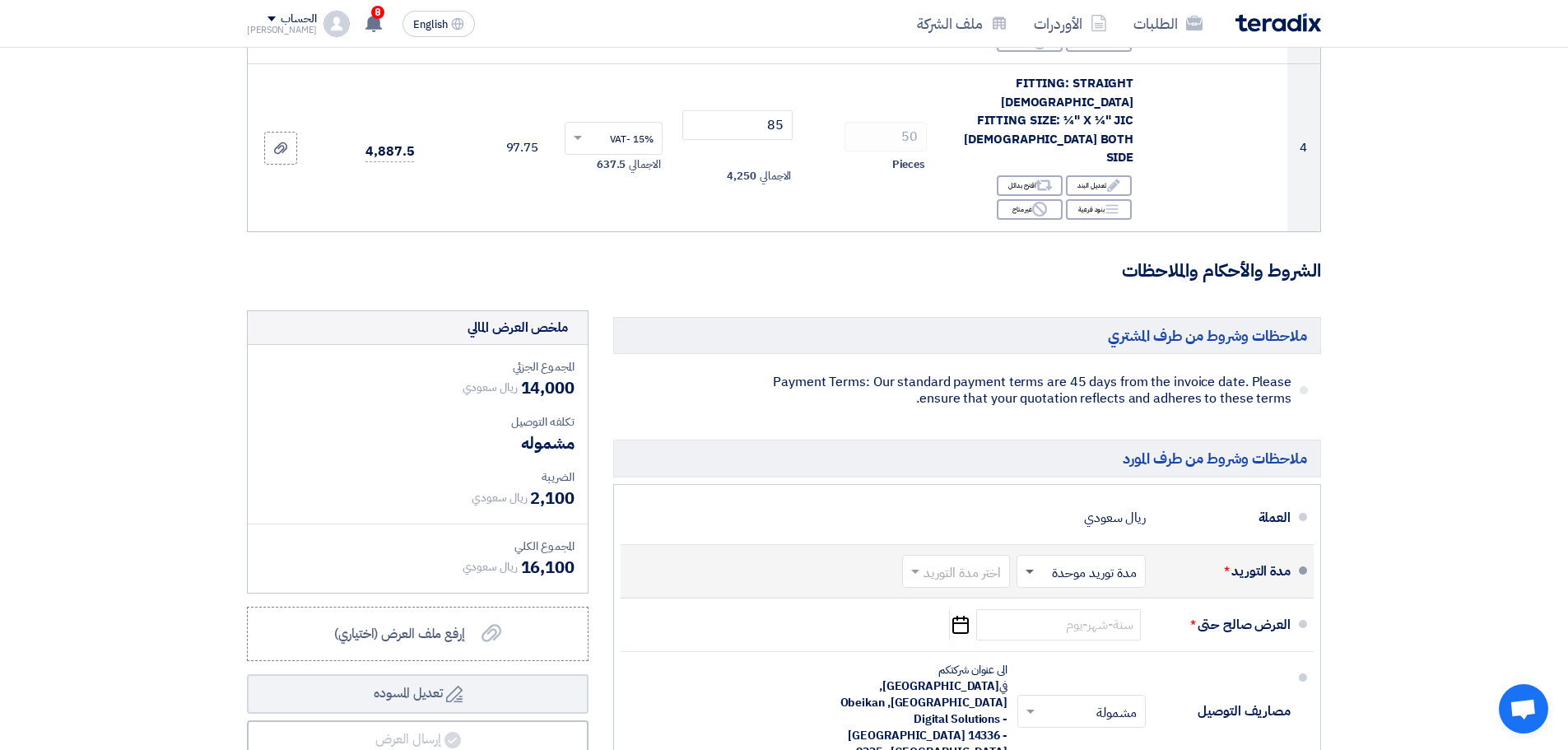
click at [1034, 570] on span at bounding box center [1029, 573] width 8 height 5
click at [999, 561] on input "text" at bounding box center [953, 573] width 100 height 24
click at [980, 658] on span "1-2 اسبوع" at bounding box center [976, 668] width 56 height 20
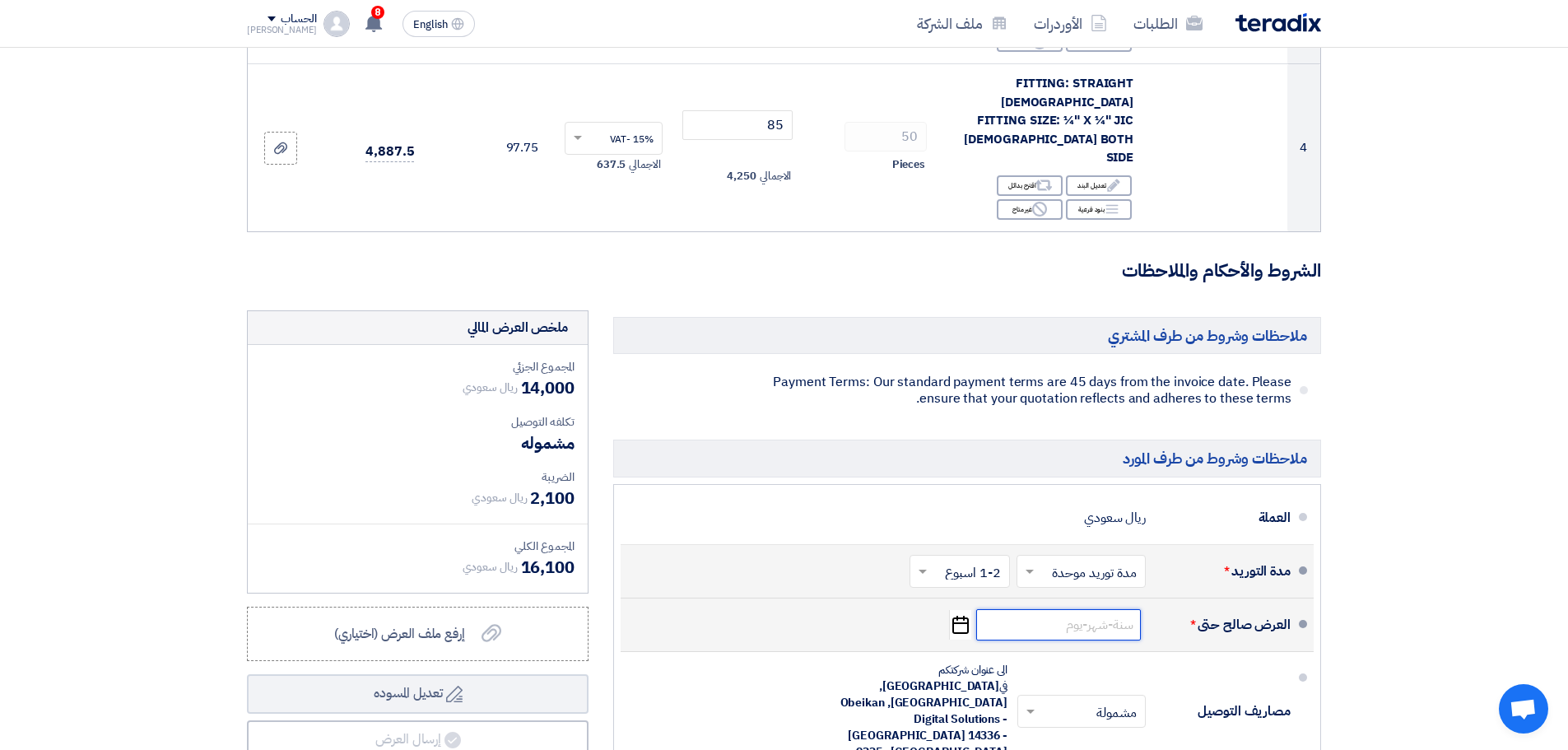
click at [1078, 609] on input at bounding box center [1058, 624] width 165 height 31
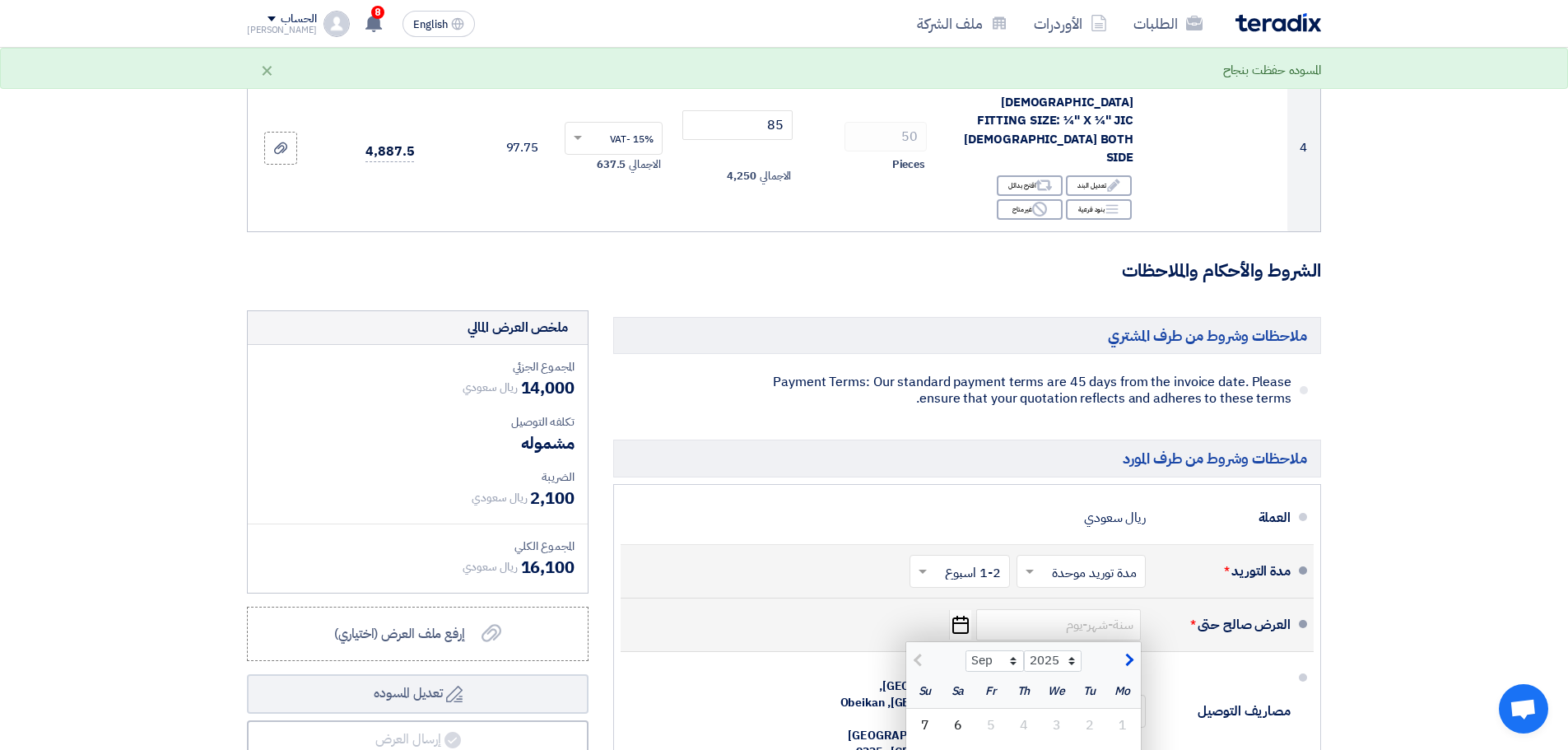
click at [1125, 651] on span "button" at bounding box center [1127, 660] width 9 height 18
select select "10"
click at [1054, 709] on div "1" at bounding box center [1056, 725] width 33 height 33
type input "[DATE]"
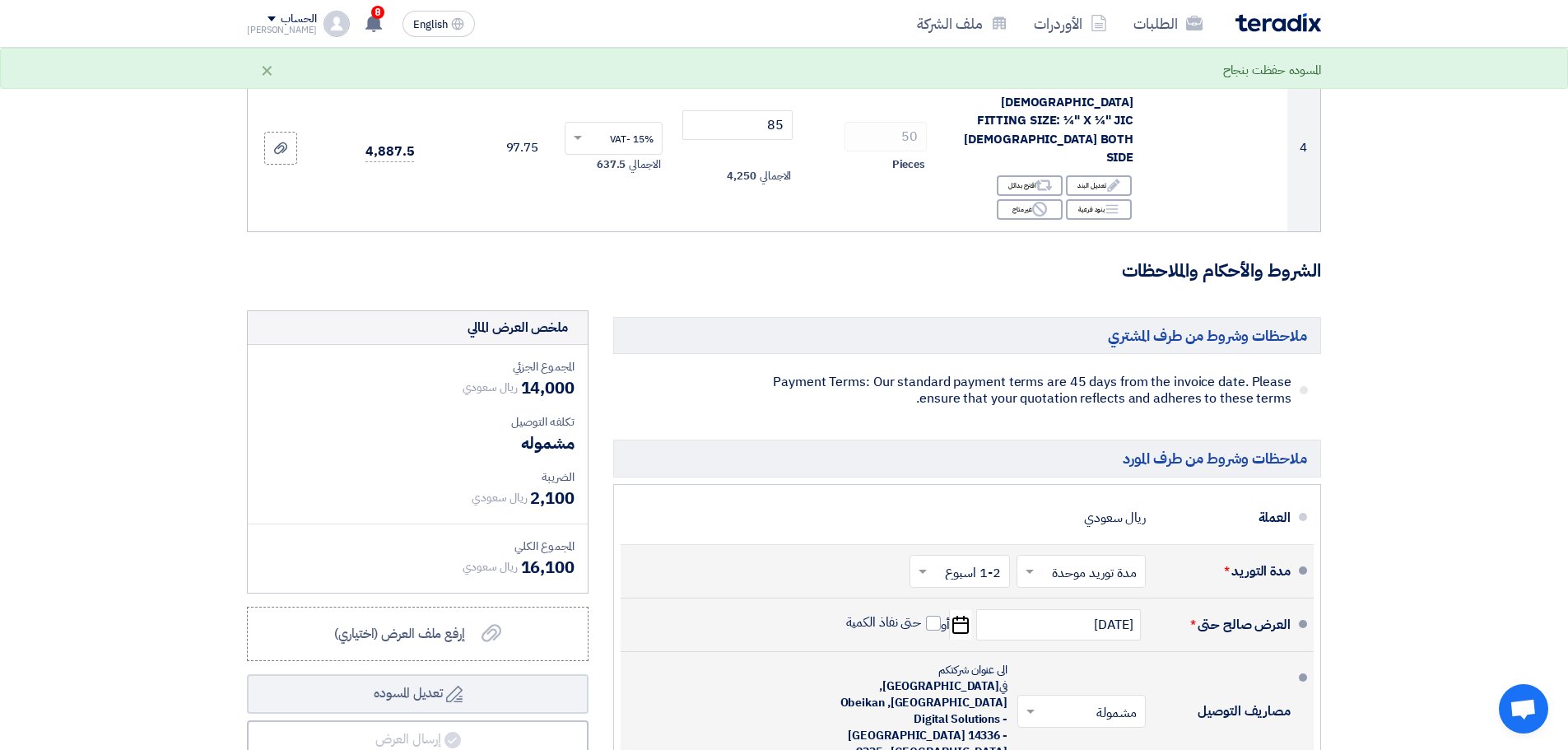
scroll to position [906, 0]
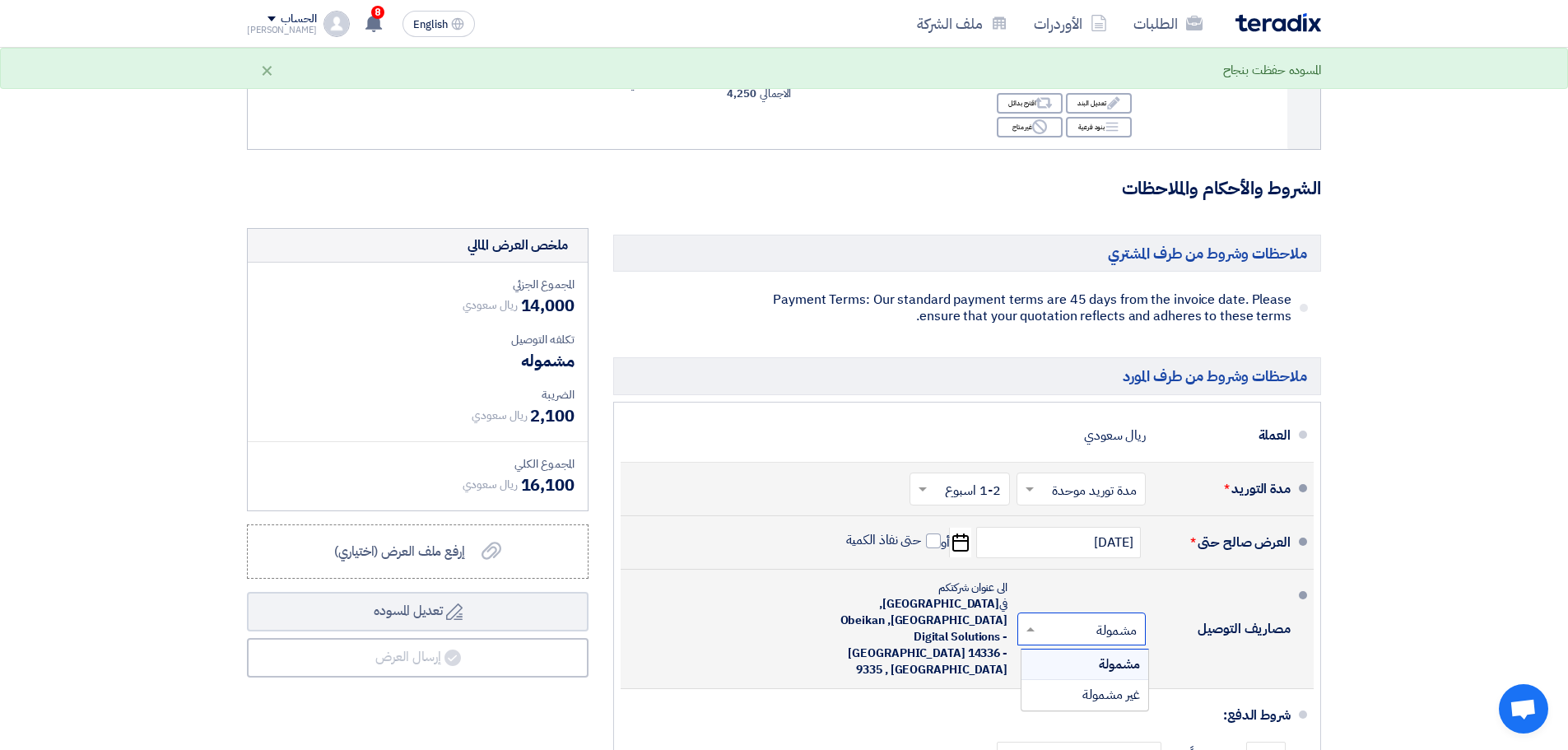
click at [1086, 618] on input "text" at bounding box center [1078, 630] width 120 height 24
click at [1085, 618] on input "text" at bounding box center [1078, 630] width 120 height 24
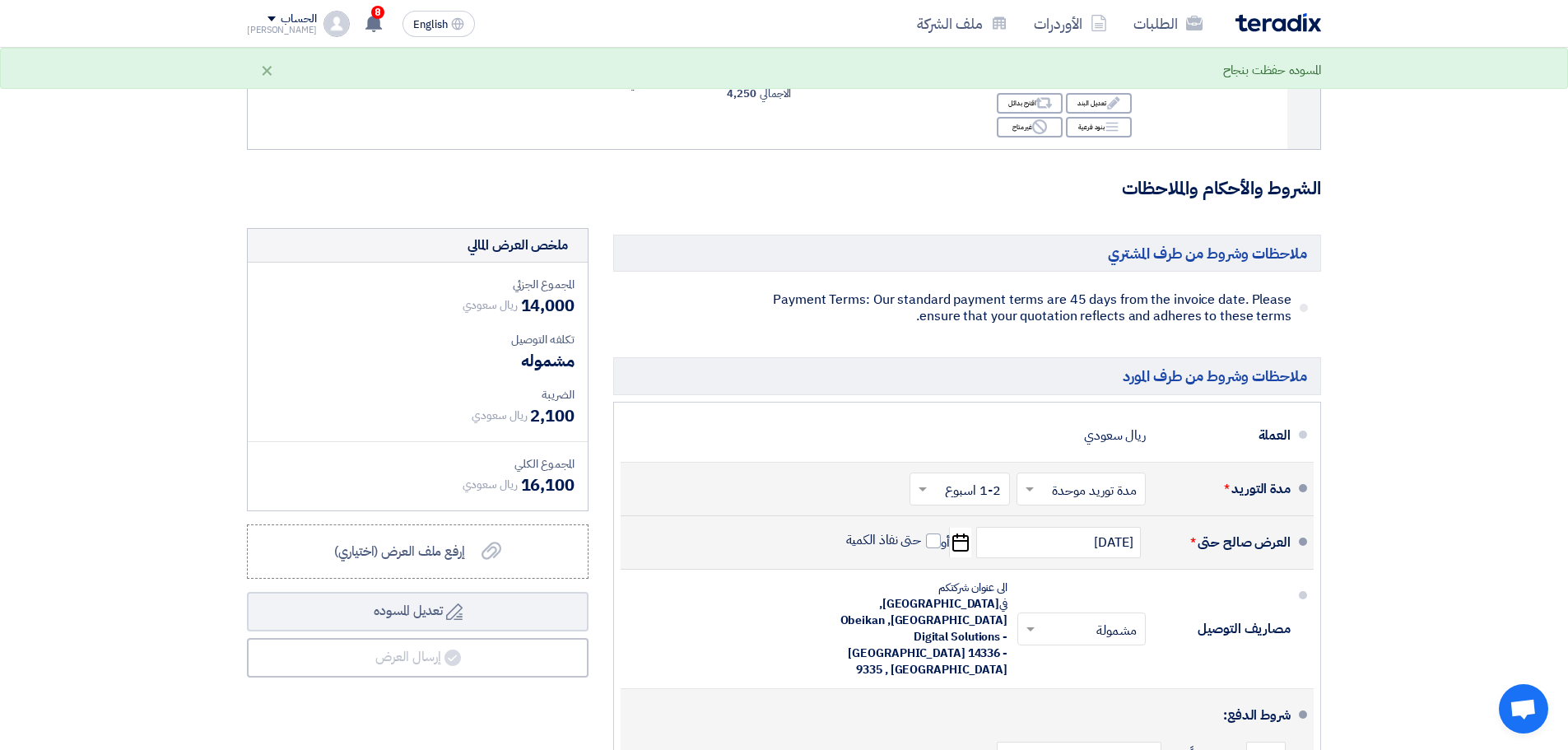
drag, startPoint x: 1260, startPoint y: 683, endPoint x: 1253, endPoint y: 697, distance: 15.7
drag, startPoint x: 1271, startPoint y: 697, endPoint x: 1250, endPoint y: 697, distance: 21.0
type input "2"
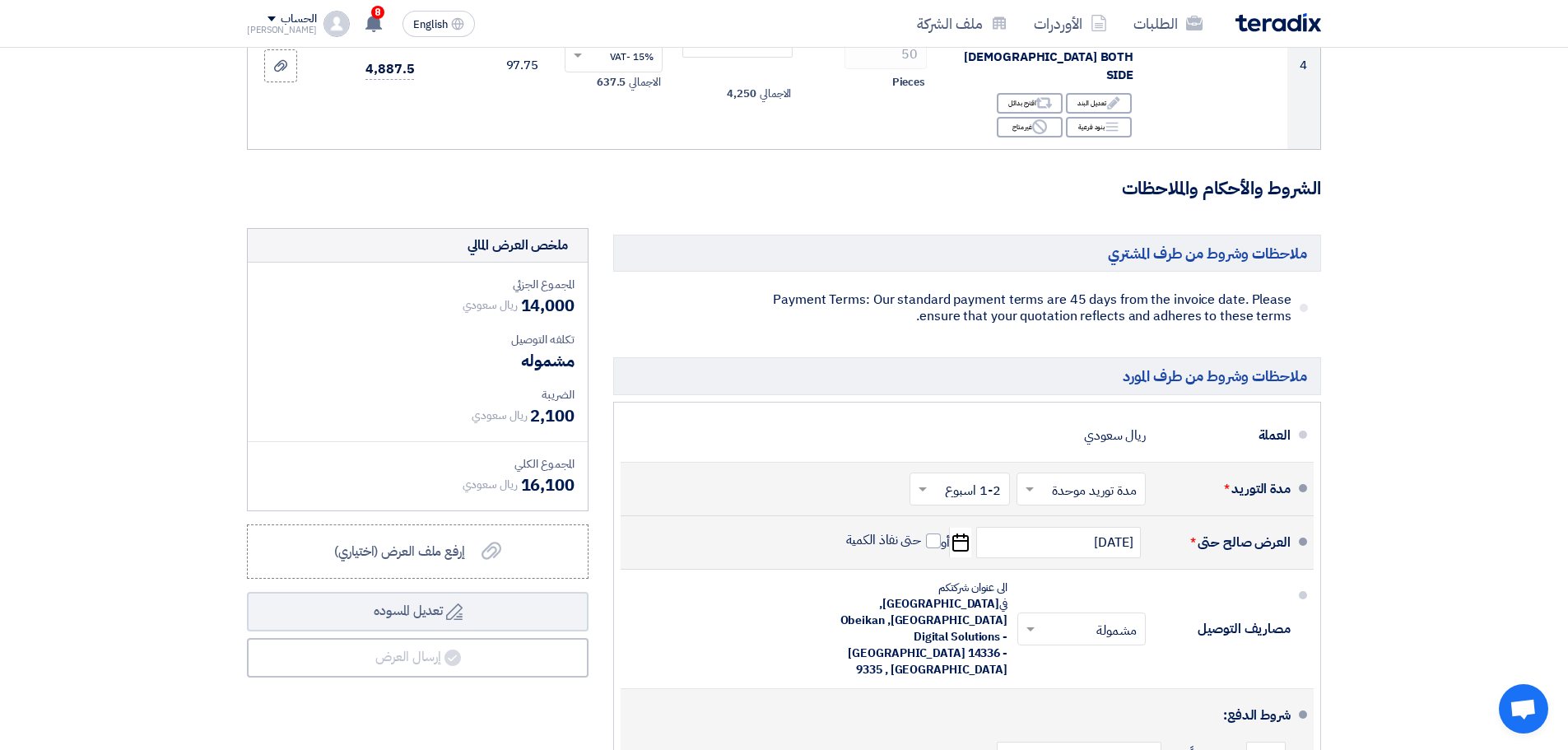
type input "100"
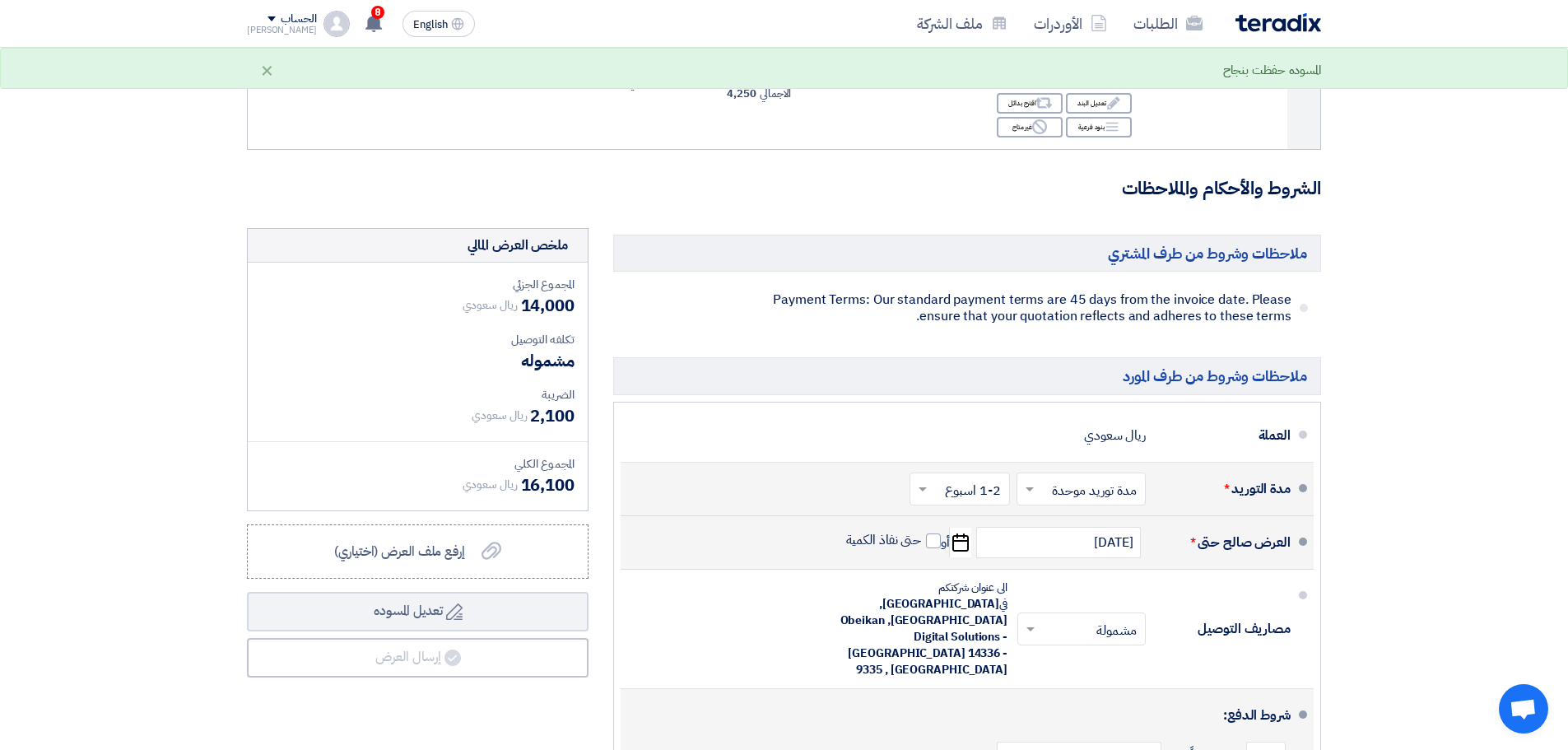
drag, startPoint x: 1180, startPoint y: 698, endPoint x: 1145, endPoint y: 692, distance: 35.5
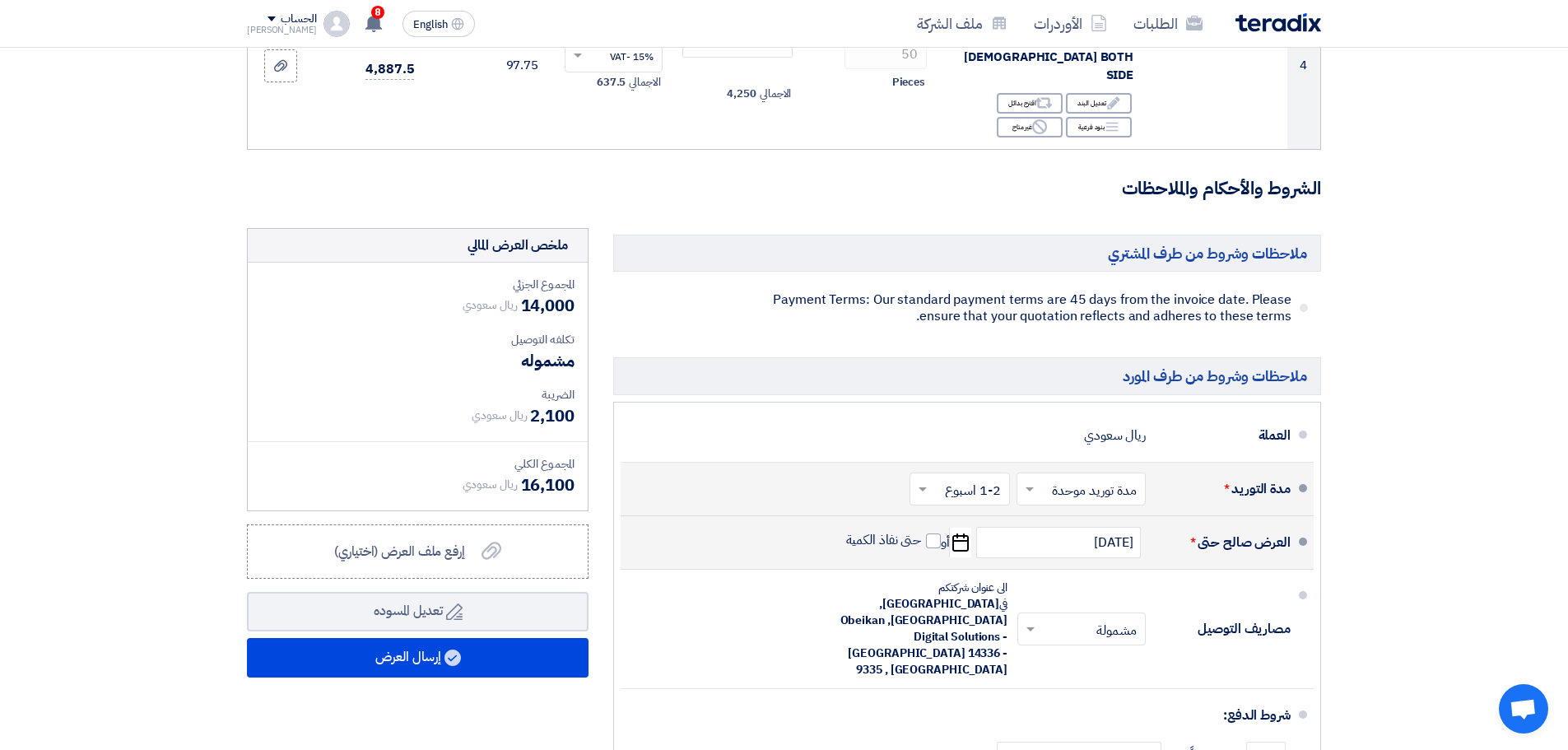
scroll to position [576, 0]
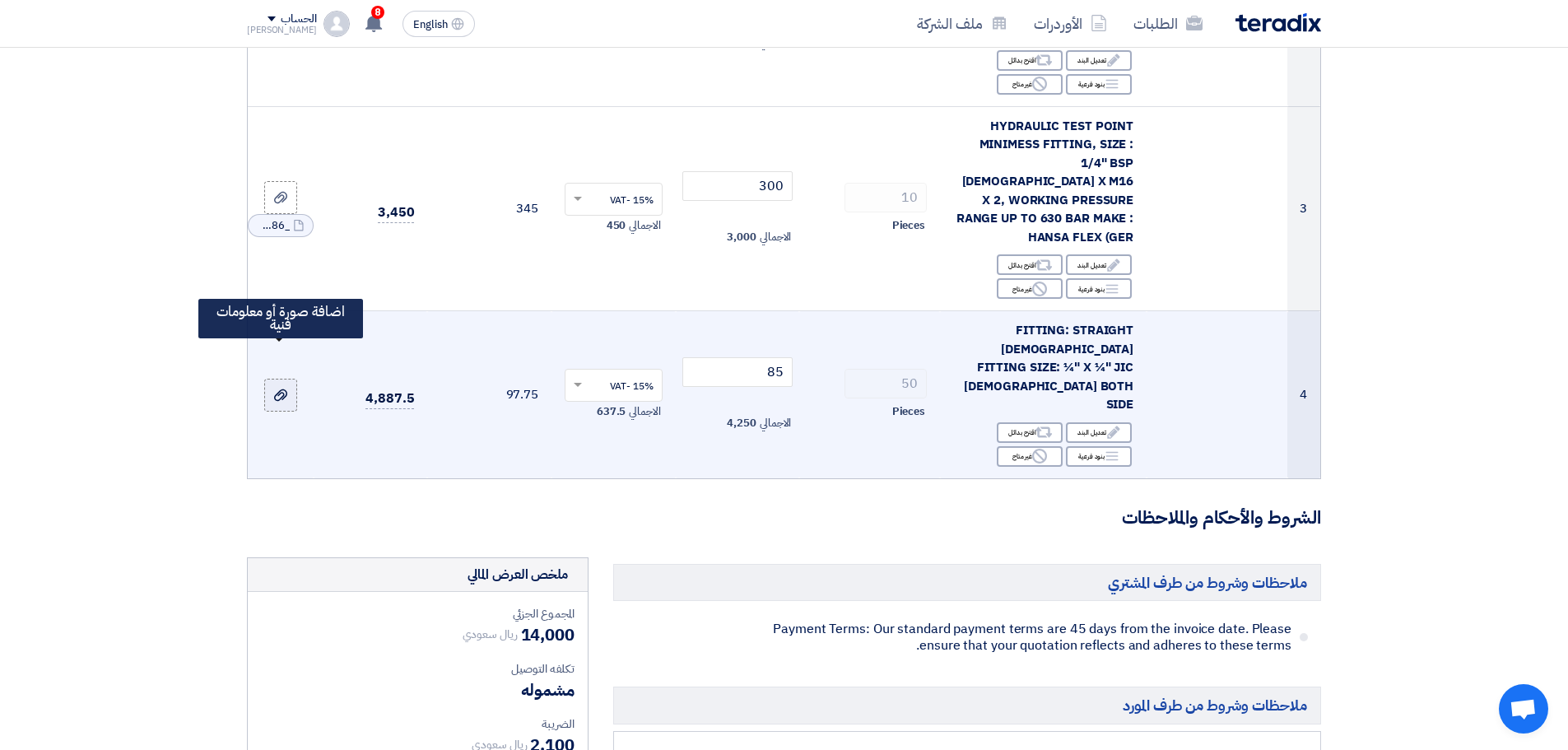
type input "45"
click at [280, 389] on icon at bounding box center [280, 395] width 13 height 13
click at [0, 0] on input "file" at bounding box center [0, 0] width 0 height 0
drag, startPoint x: 742, startPoint y: 337, endPoint x: 800, endPoint y: 327, distance: 58.9
click at [800, 327] on tr "4 FITTING: STRAIGHT [DEMOGRAPHIC_DATA] FITTING SIZE: ¼" X ¼" JIC [DEMOGRAPHIC_D…" at bounding box center [784, 394] width 1072 height 167
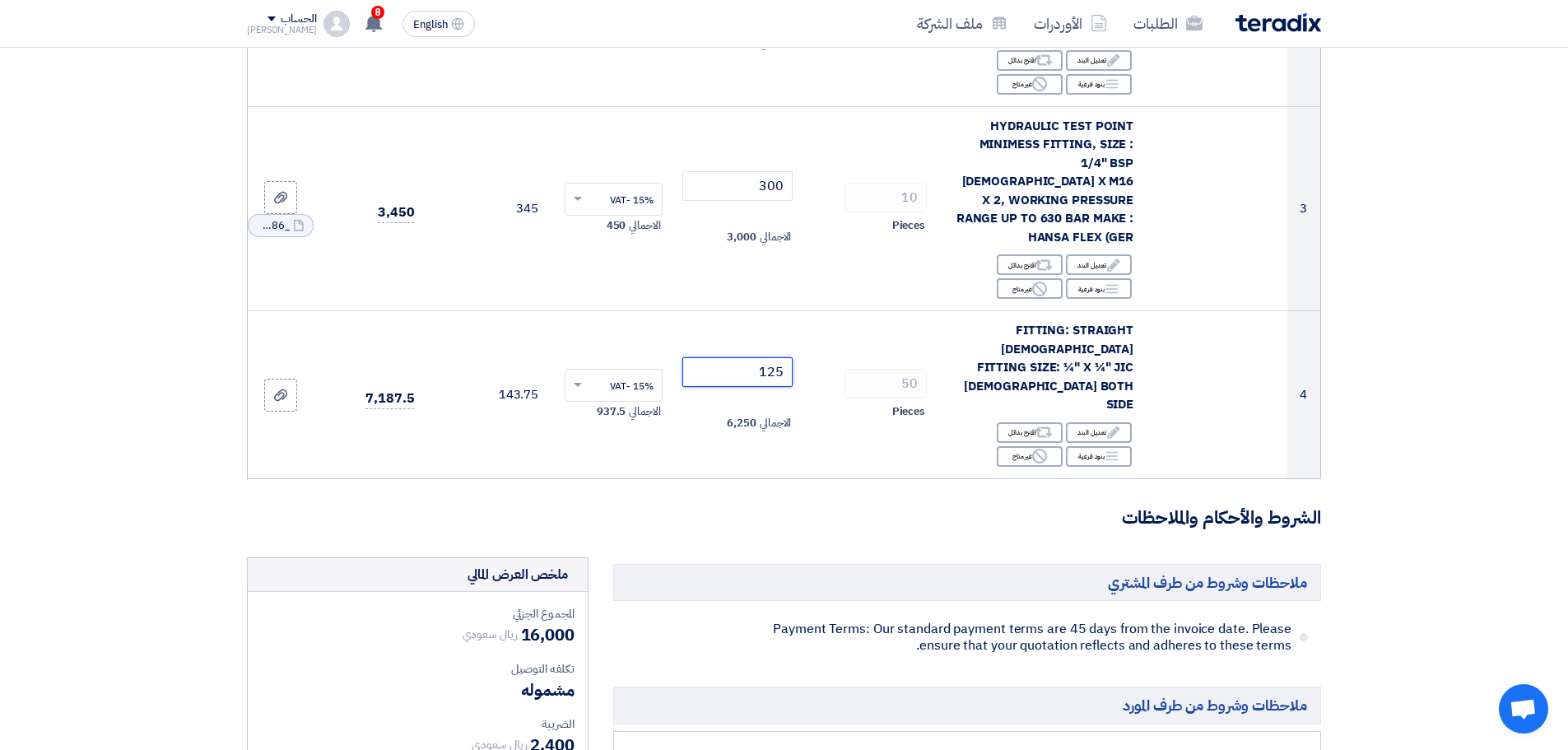
type input "125"
click at [1350, 365] on section "تفاصيل الطلب # الكود/الموديل البيان/الوصف الكمية/العدد سعر الوحدة (SAR) الضرائب…" at bounding box center [784, 441] width 1568 height 1731
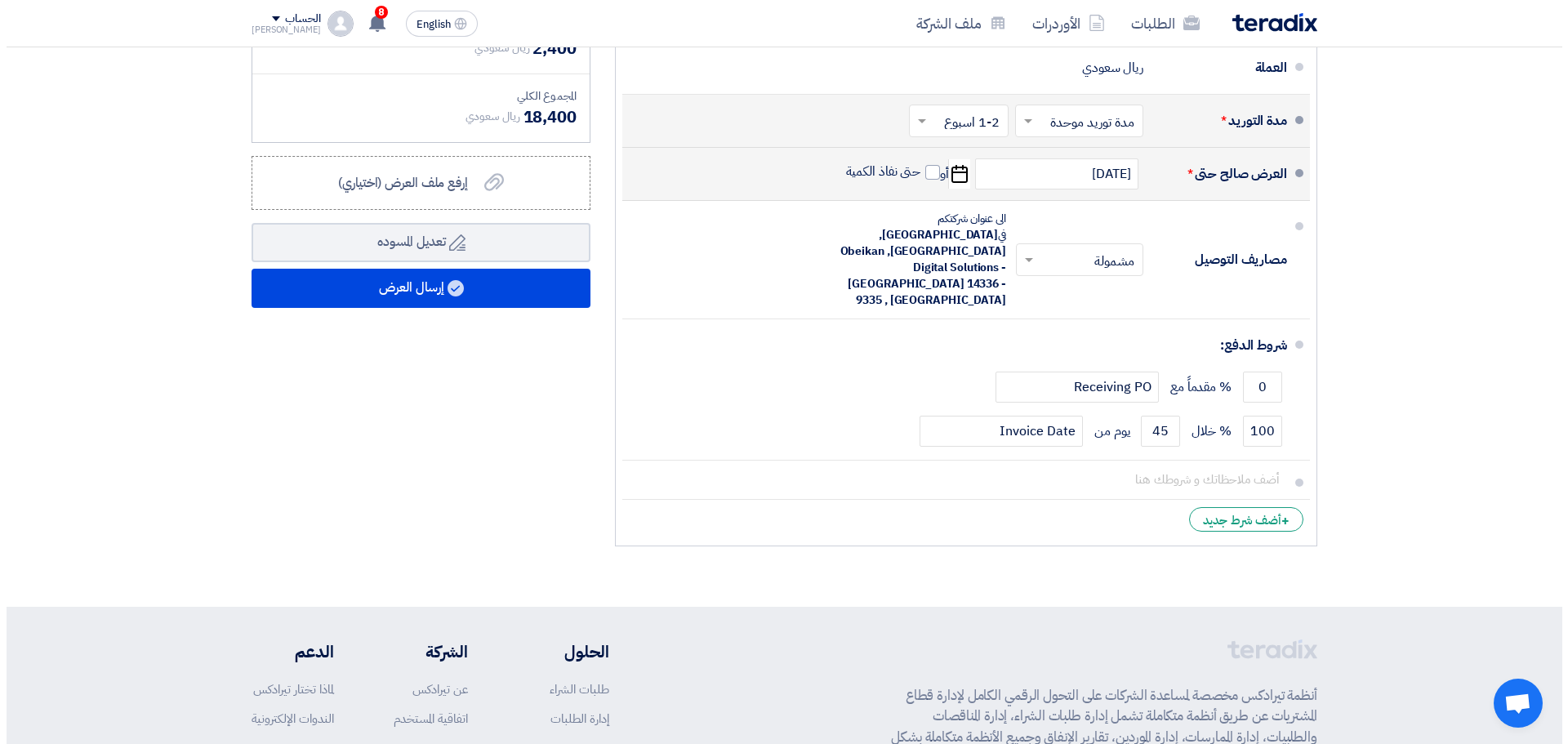
scroll to position [1396, 0]
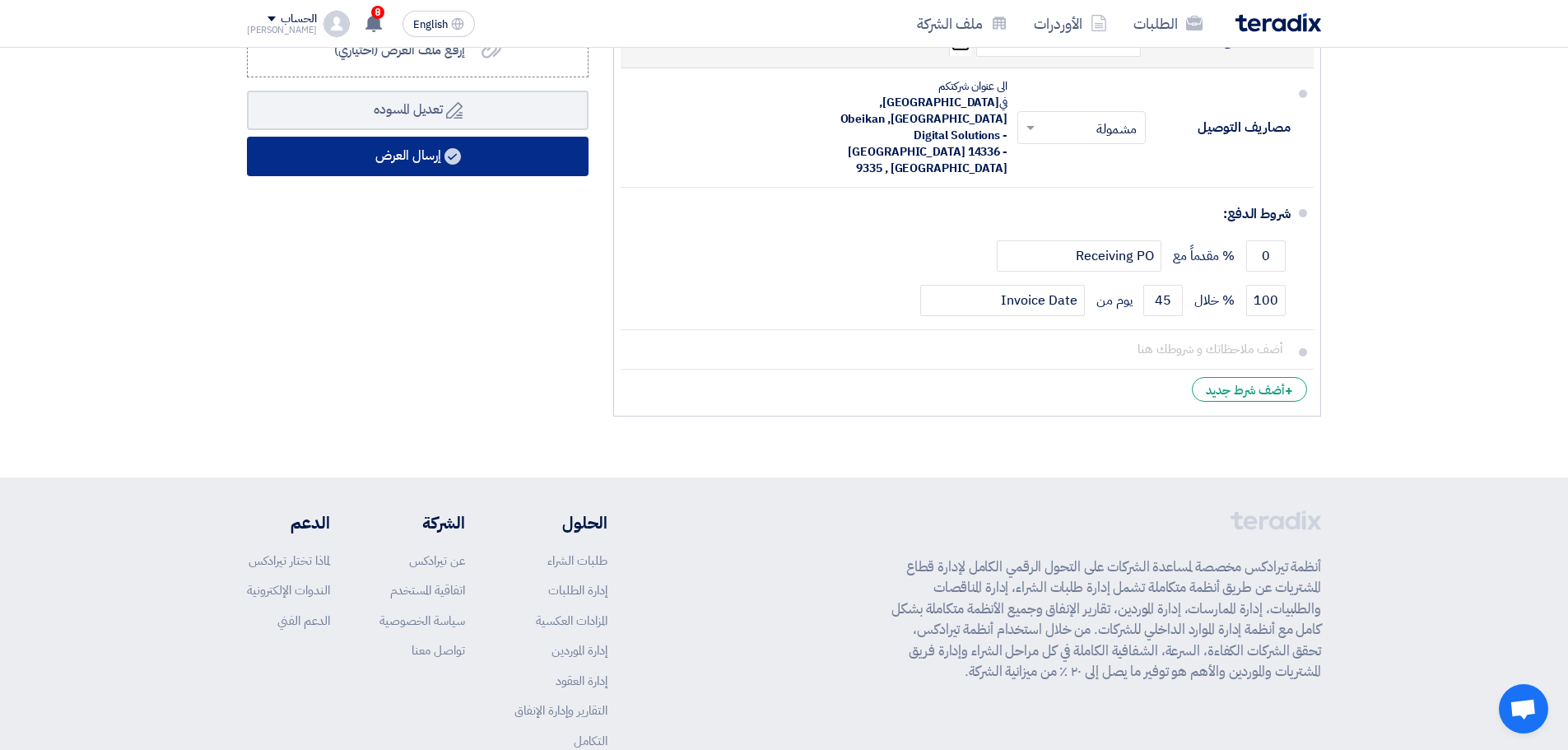
click at [432, 136] on button "إرسال العرض" at bounding box center [417, 156] width 341 height 39
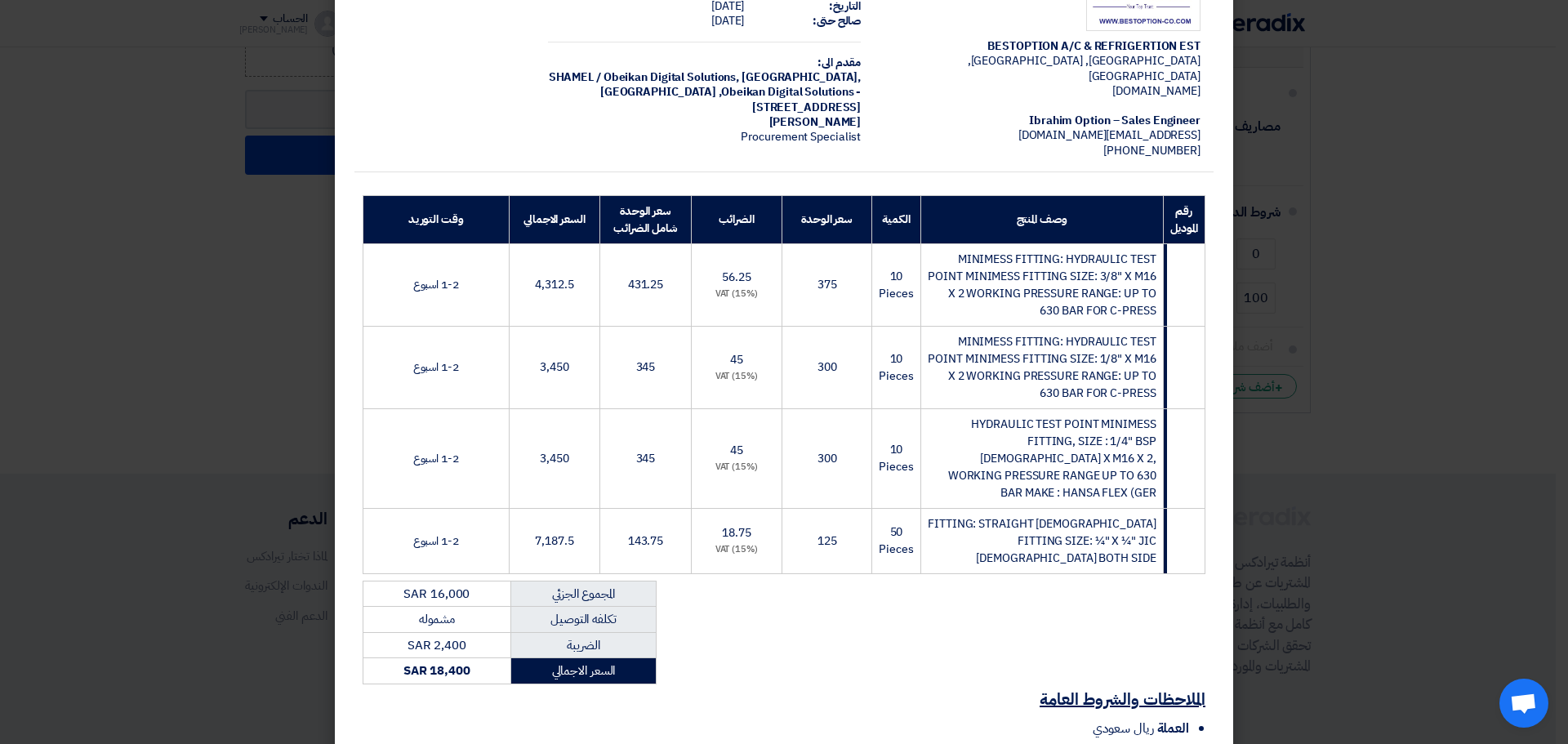
scroll to position [240, 0]
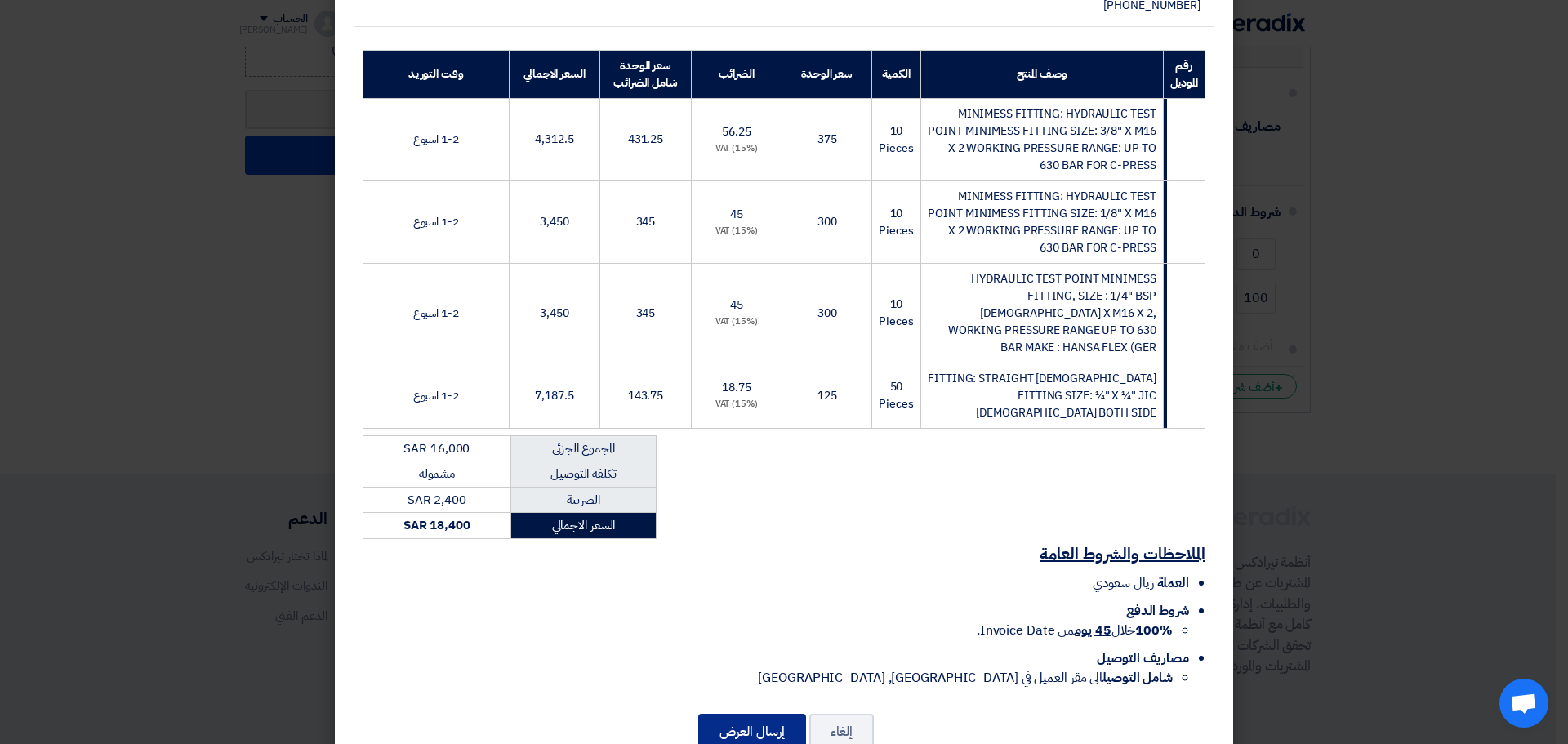
click at [762, 714] on button "إرسال العرض" at bounding box center [752, 732] width 108 height 36
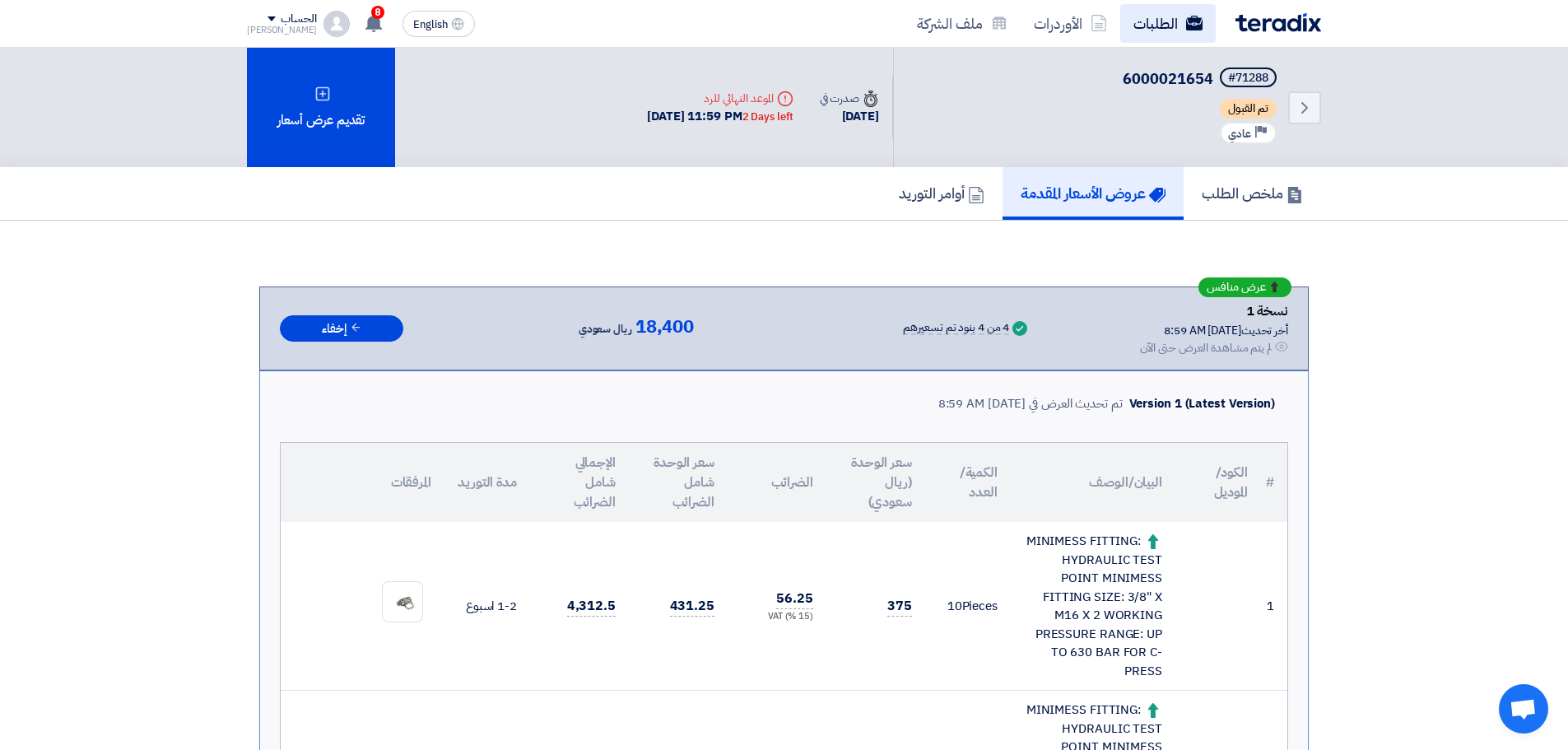
click at [1184, 28] on link "الطلبات" at bounding box center [1168, 23] width 95 height 38
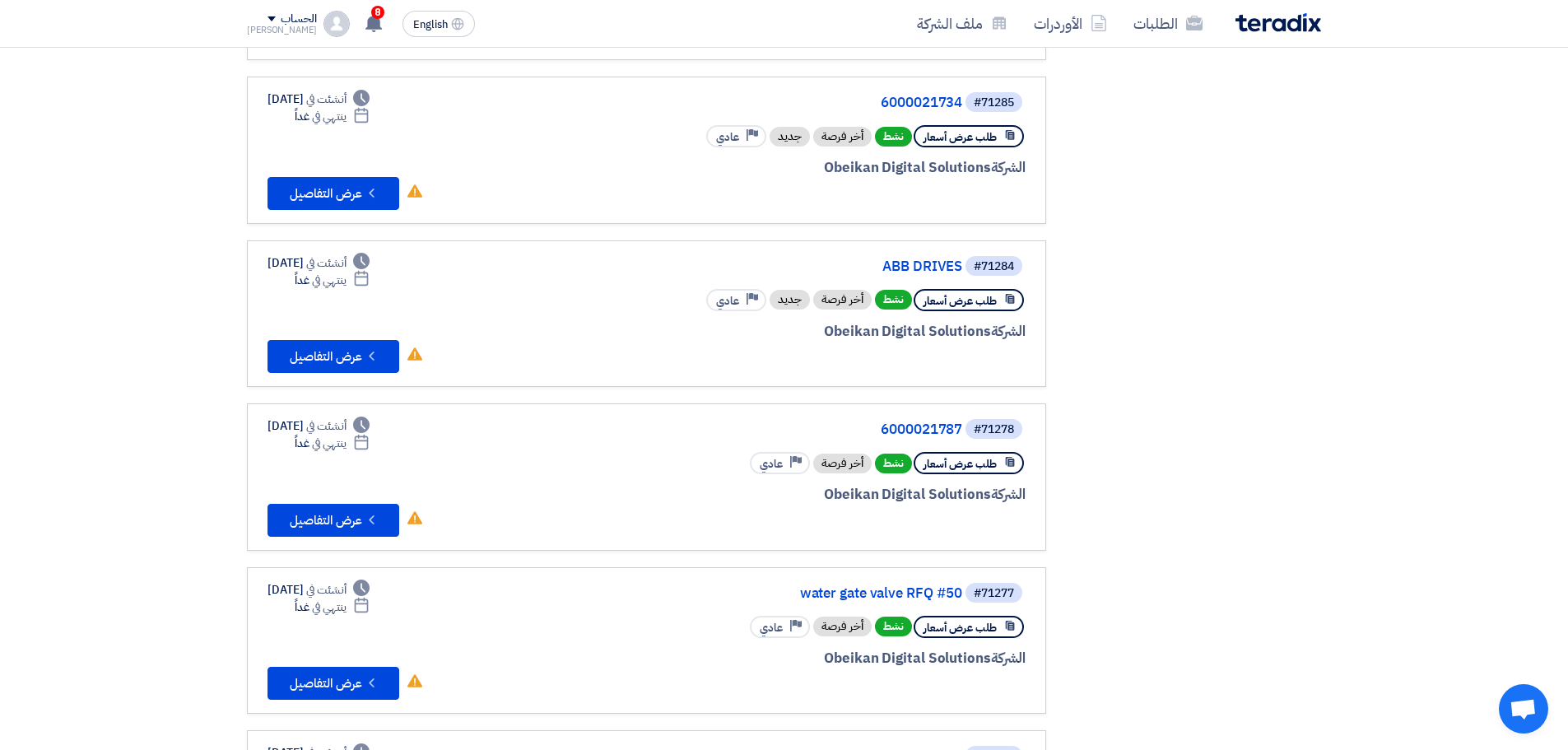
scroll to position [458, 0]
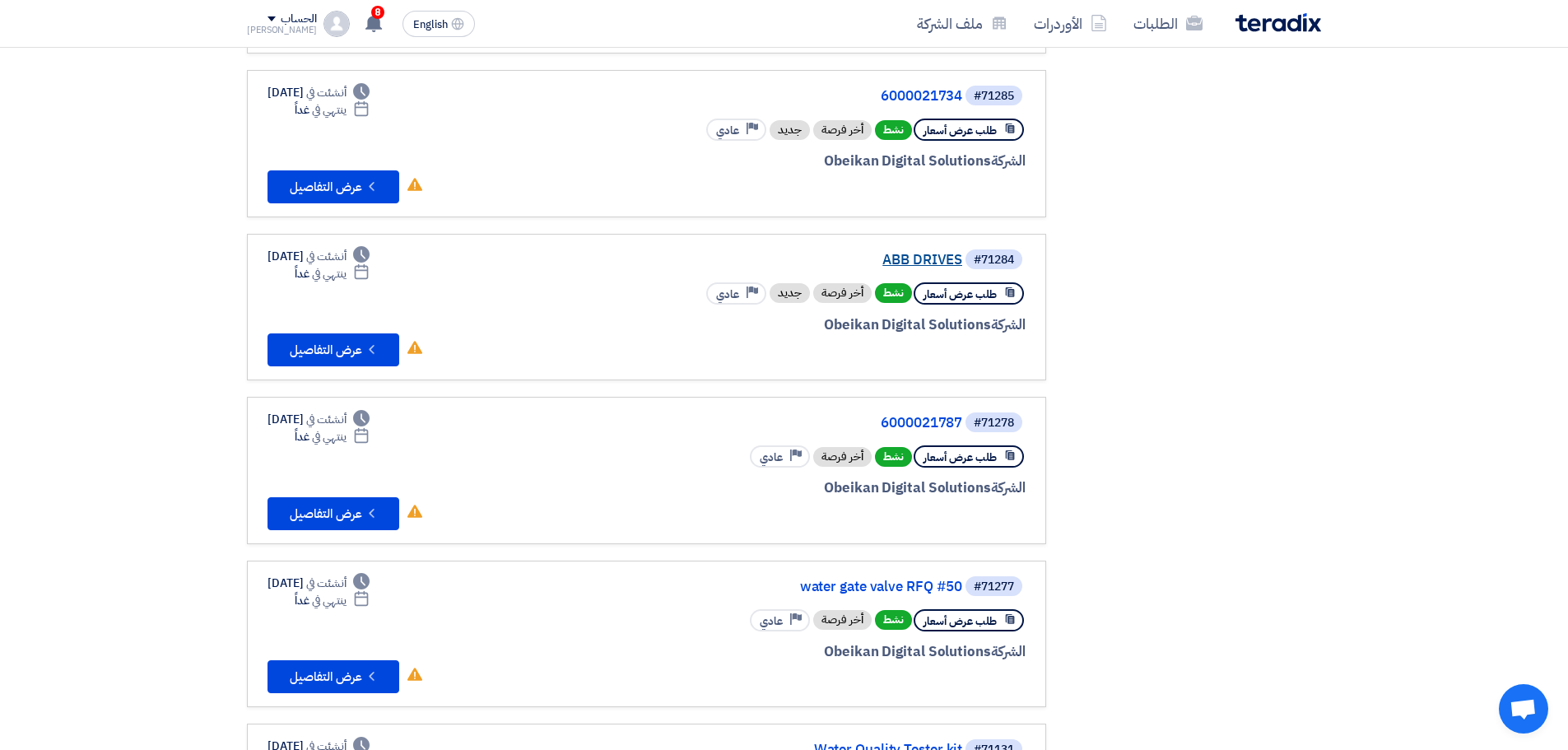
click at [913, 255] on link "ABB DRIVES" at bounding box center [797, 260] width 329 height 15
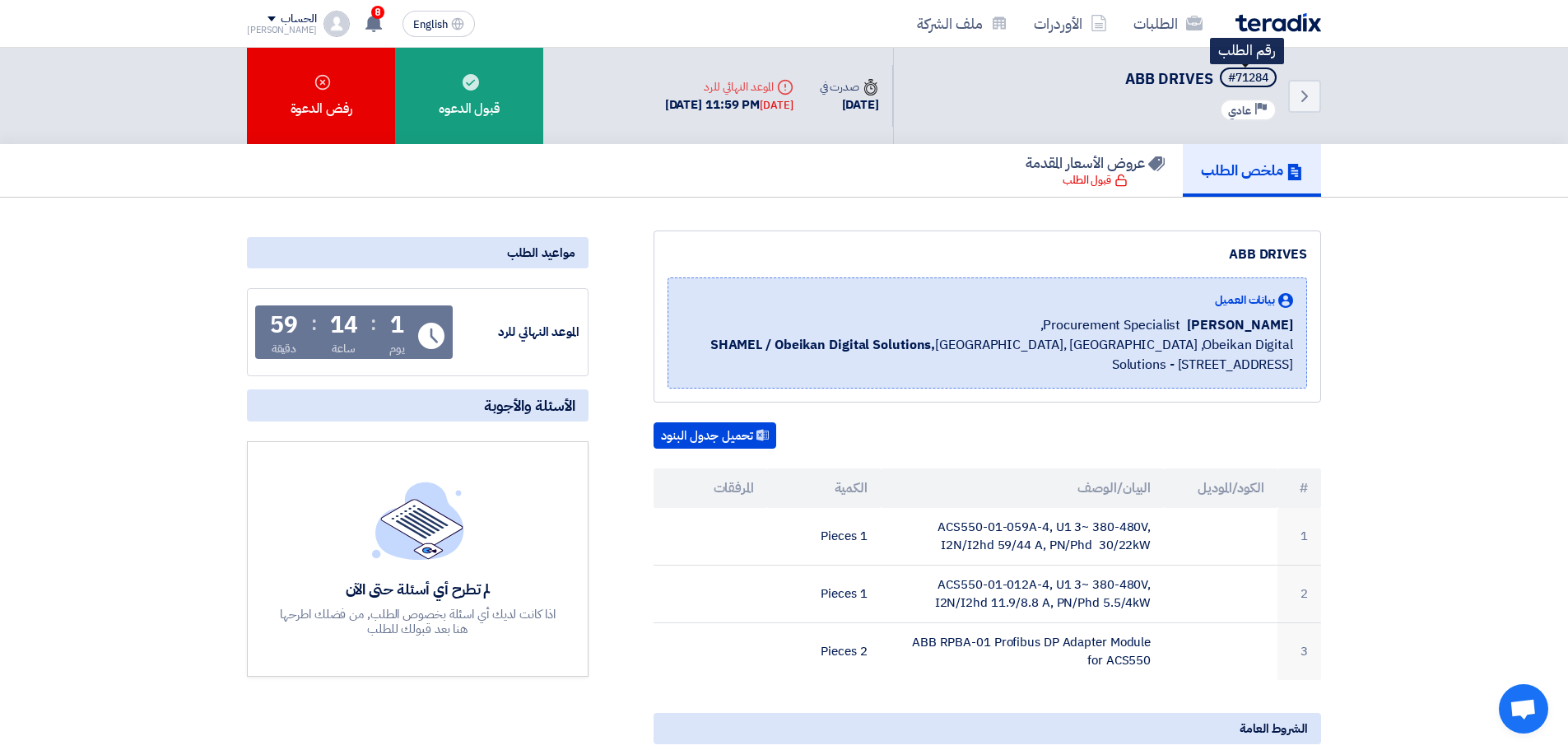
click at [1260, 76] on div "#71284" at bounding box center [1248, 78] width 40 height 12
click at [1260, 77] on div "#71284" at bounding box center [1248, 78] width 40 height 12
copy div "71284"
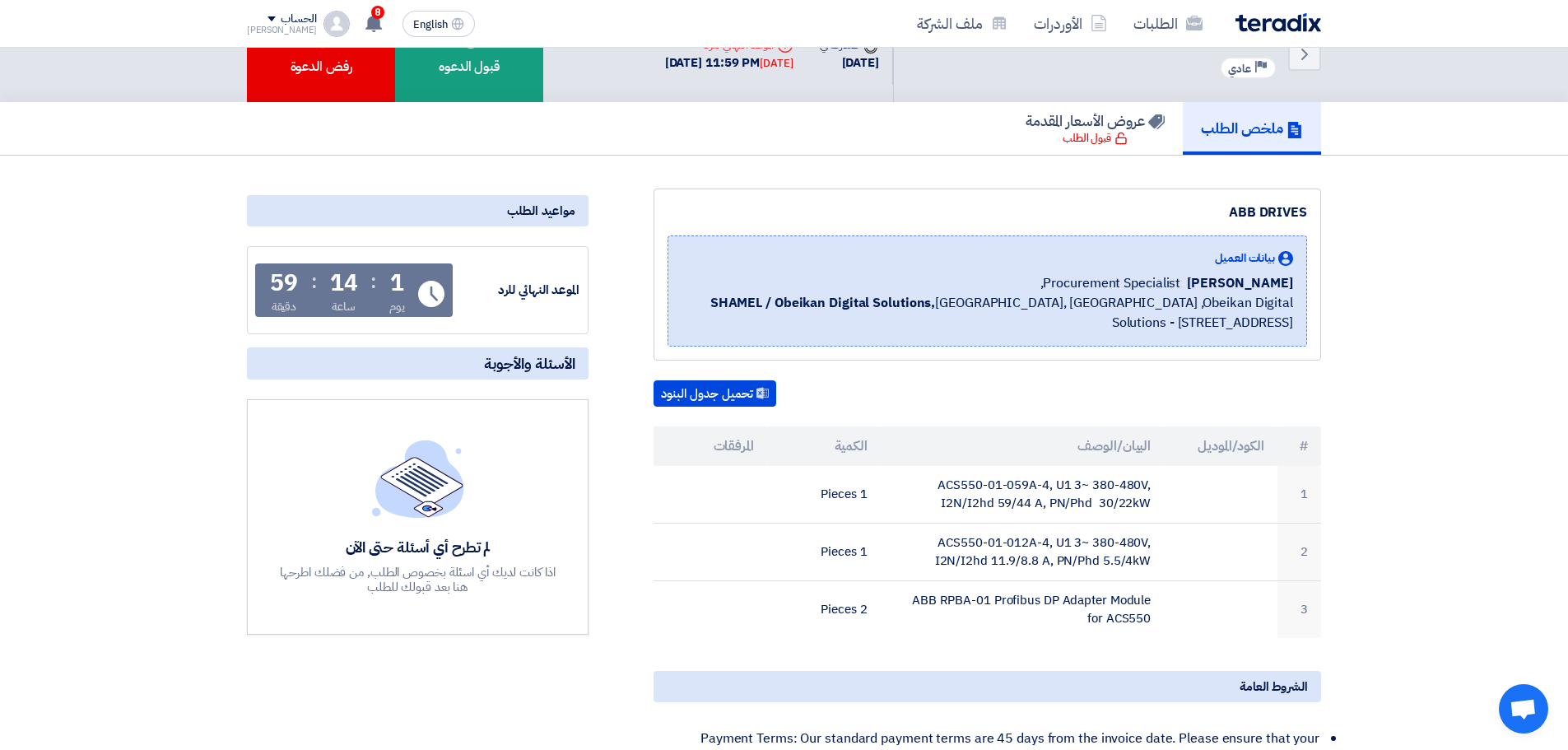
scroll to position [82, 0]
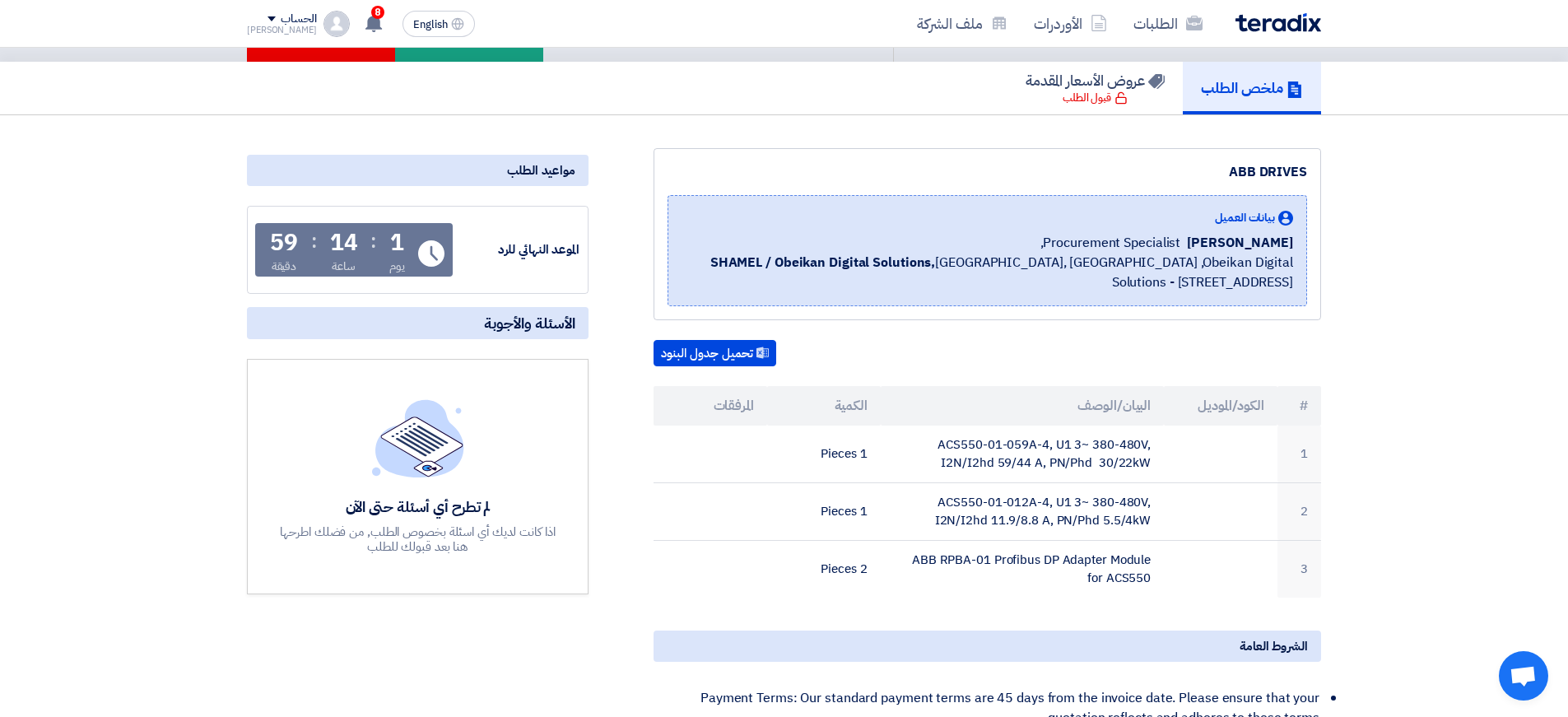
click at [1375, 314] on section "ABB DRIVES بيانات العميل Alaa Najeh Procurement Specialist, SHAMEL / Obeikan Di…" at bounding box center [784, 581] width 1568 height 933
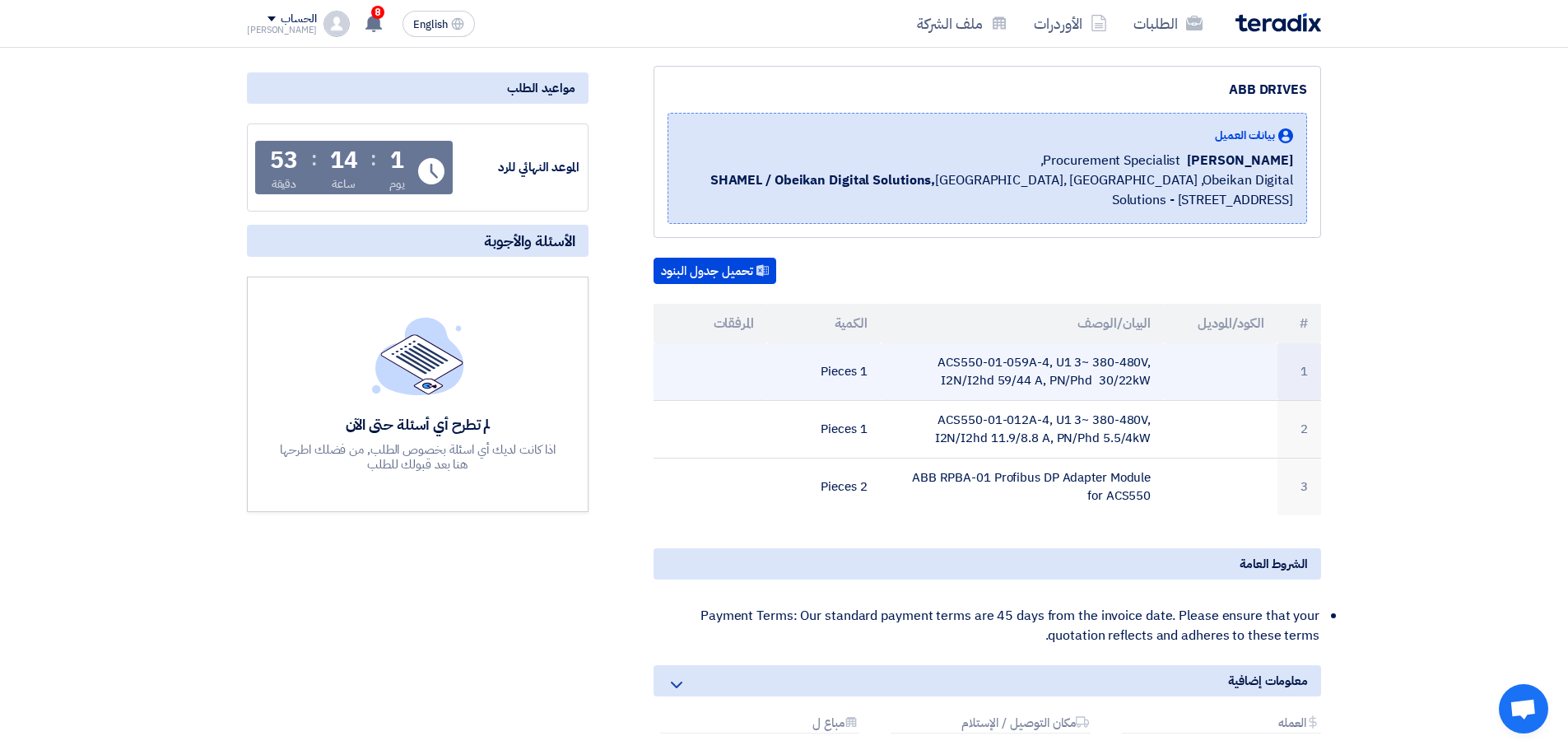
scroll to position [0, 0]
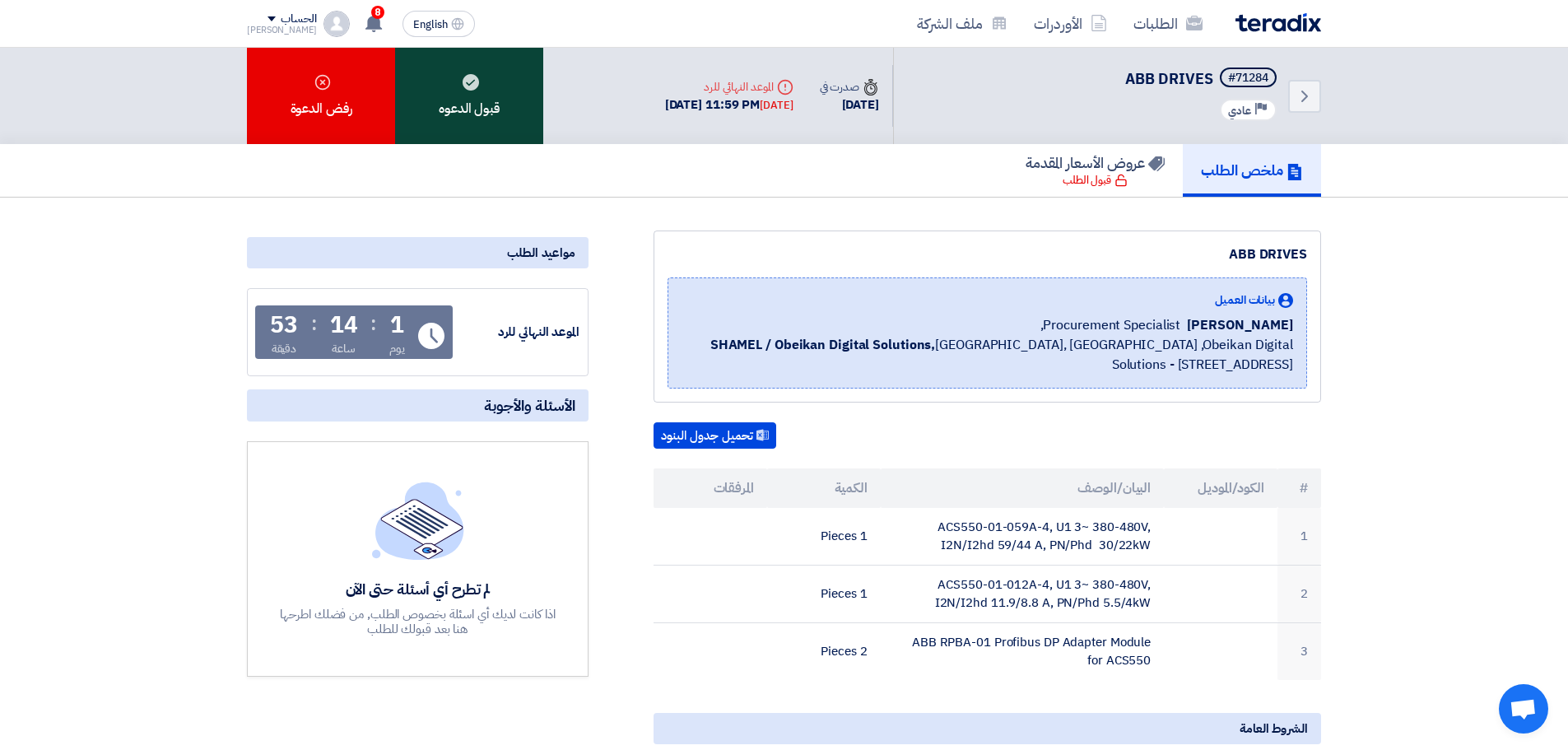
click at [480, 104] on div "قبول الدعوه" at bounding box center [469, 96] width 148 height 96
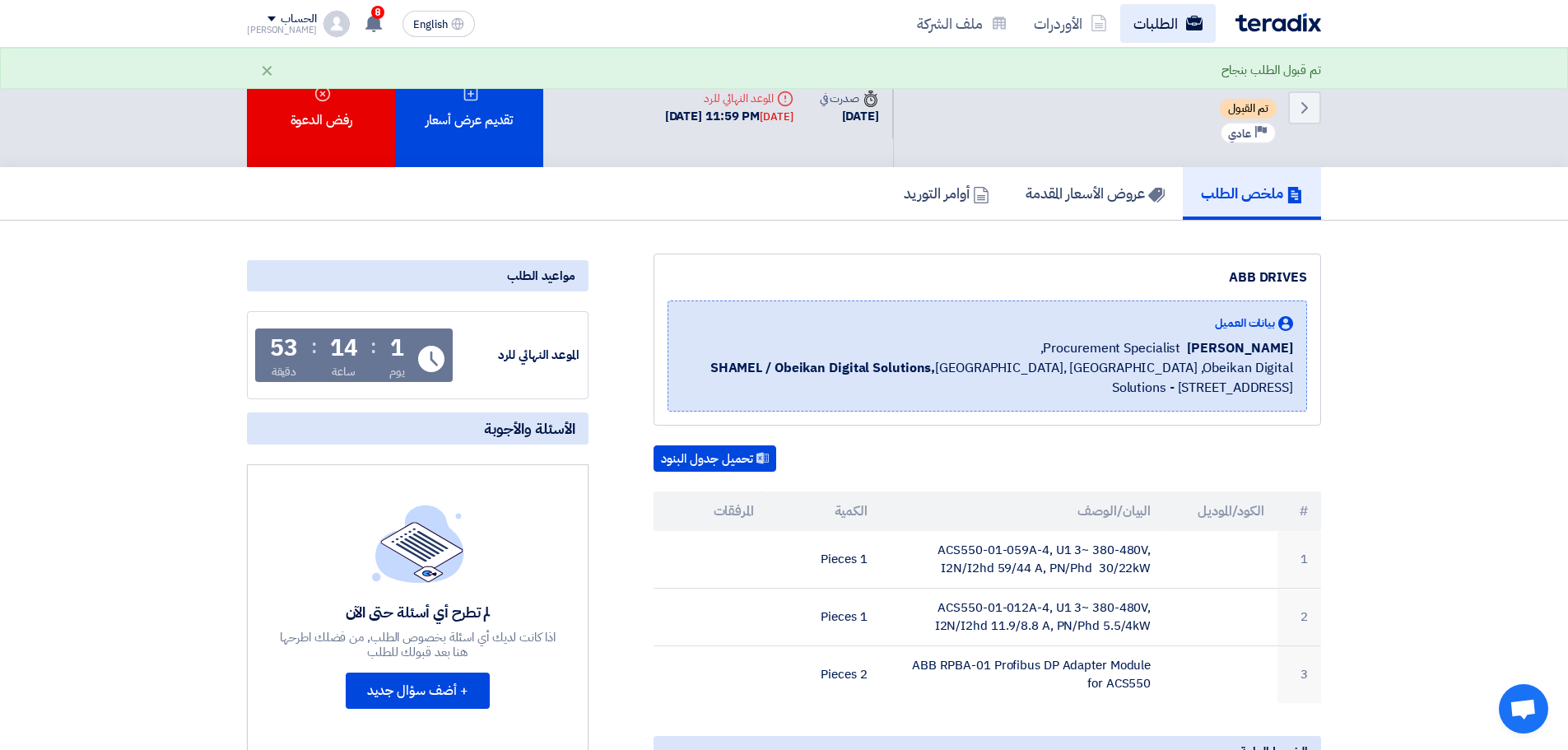
click at [1157, 30] on link "الطلبات" at bounding box center [1168, 23] width 95 height 38
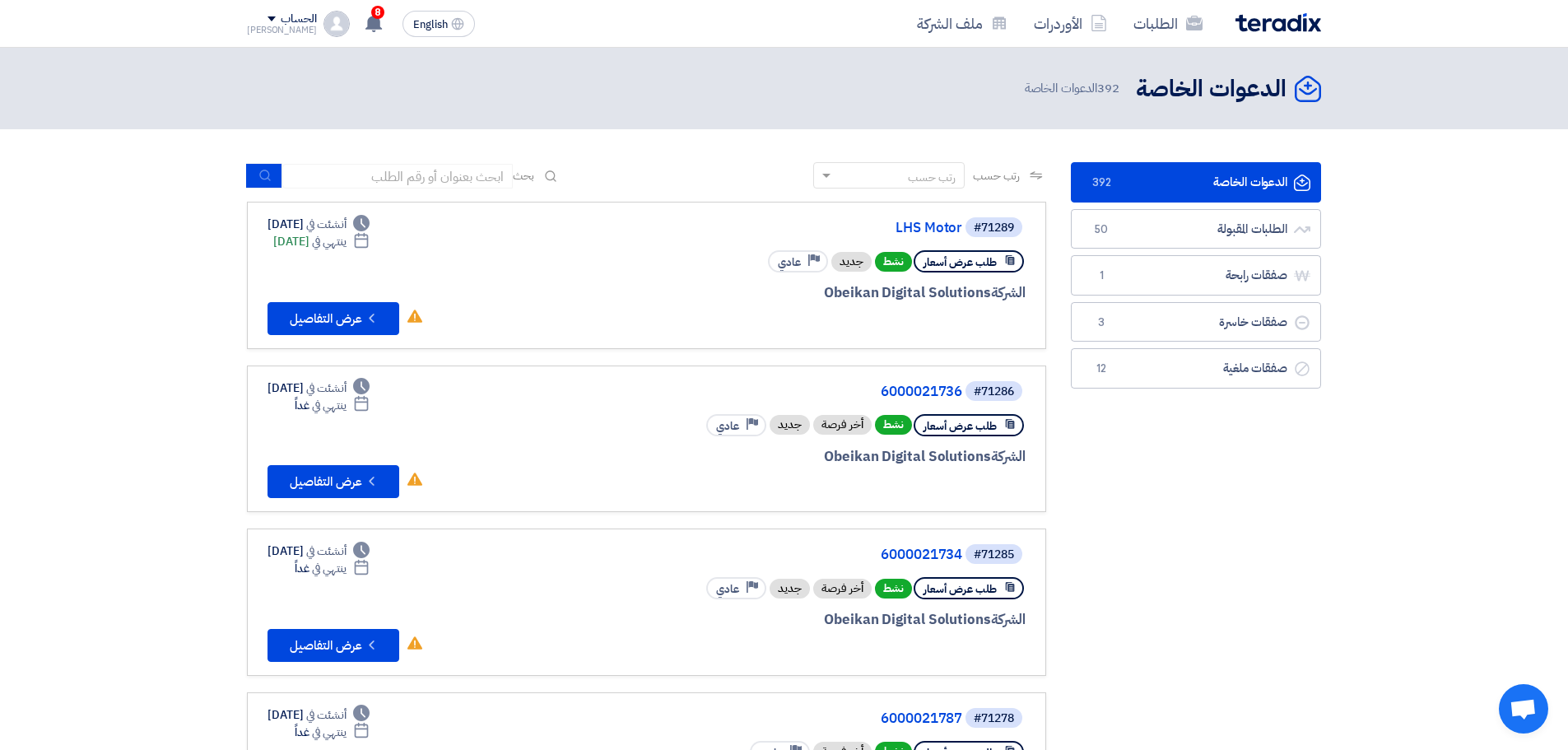
click at [911, 218] on div "#71289 LHS Motor" at bounding box center [827, 227] width 396 height 23
click at [914, 227] on link "LHS Motor" at bounding box center [797, 227] width 329 height 15
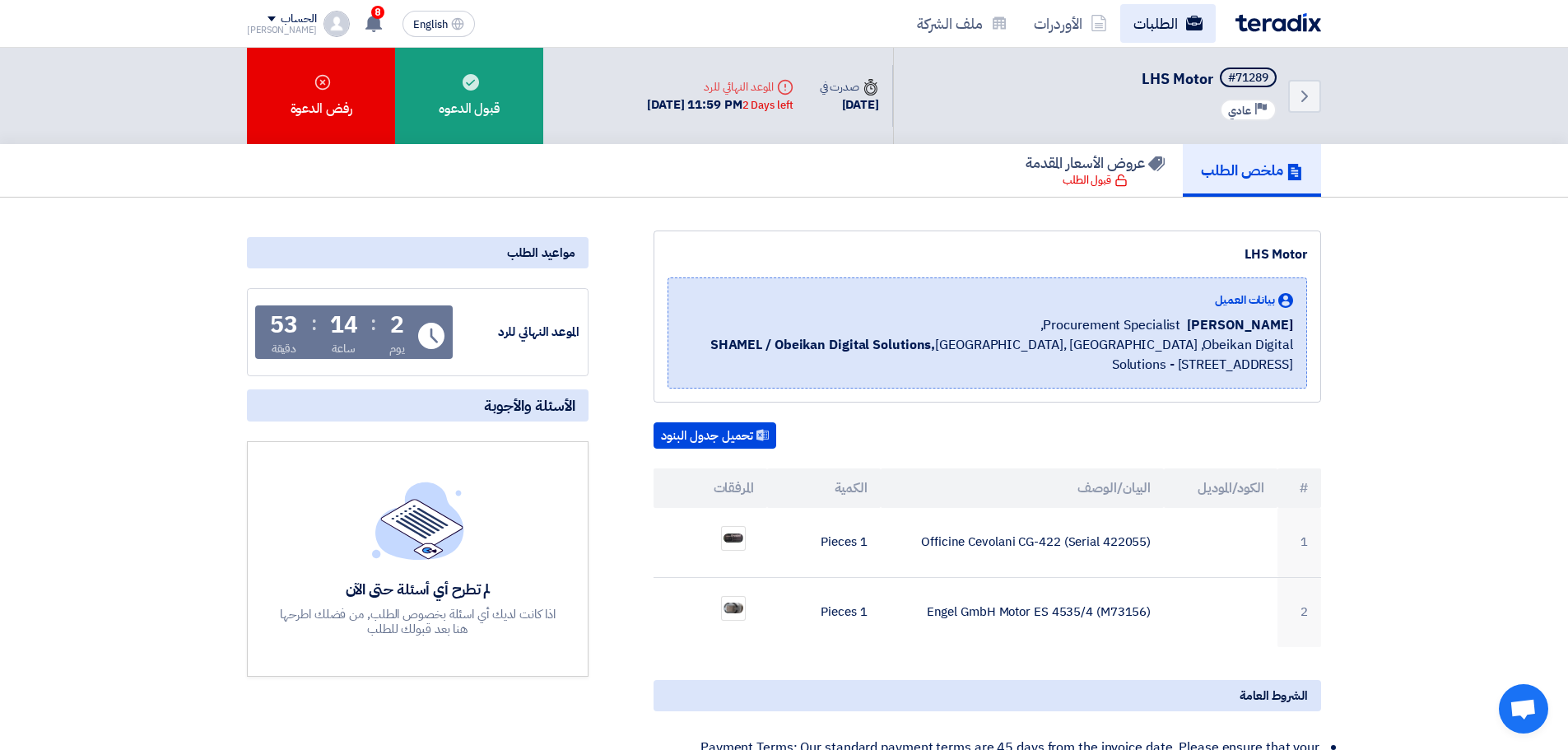
click at [1200, 23] on icon at bounding box center [1194, 23] width 16 height 16
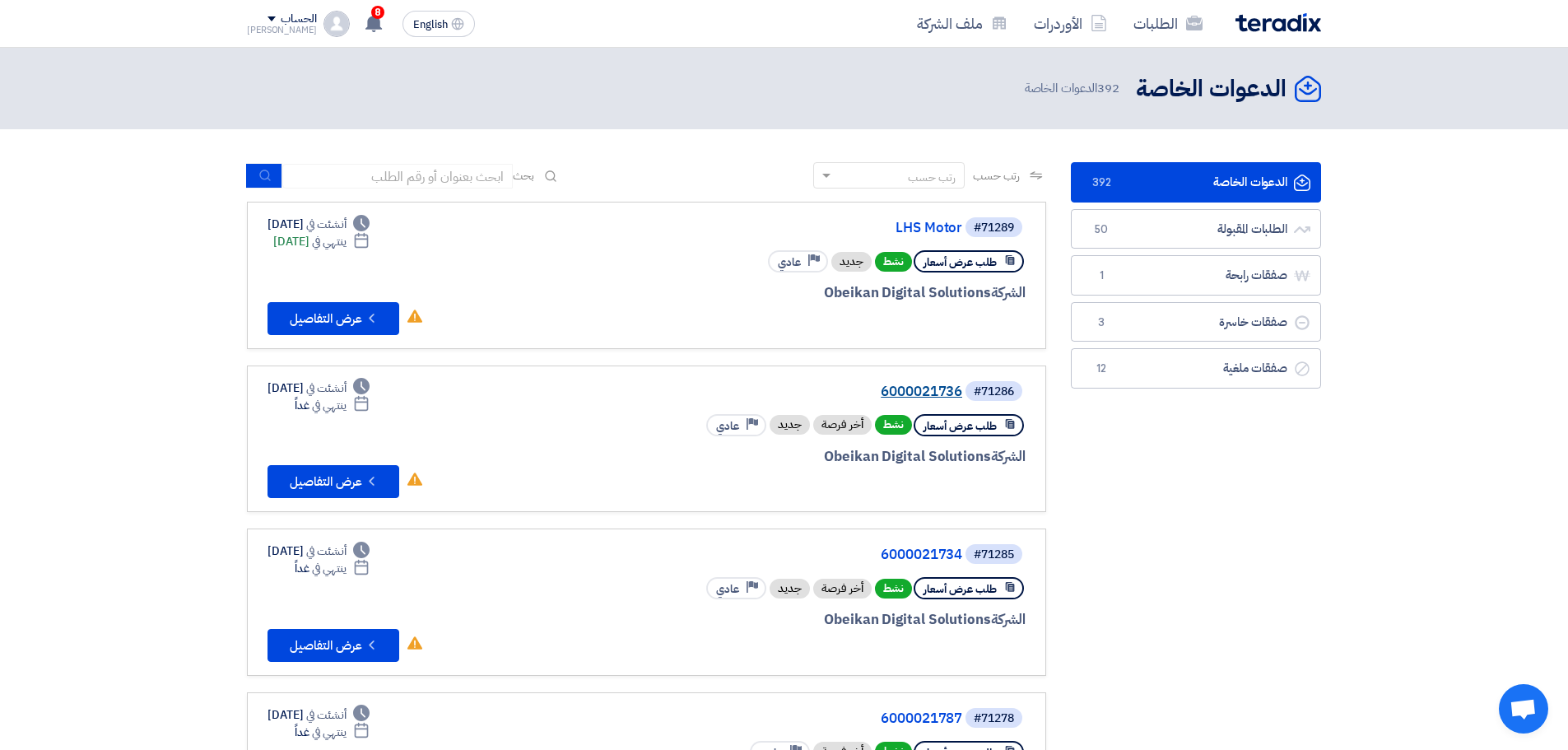
click at [937, 389] on link "6000021736" at bounding box center [797, 391] width 329 height 15
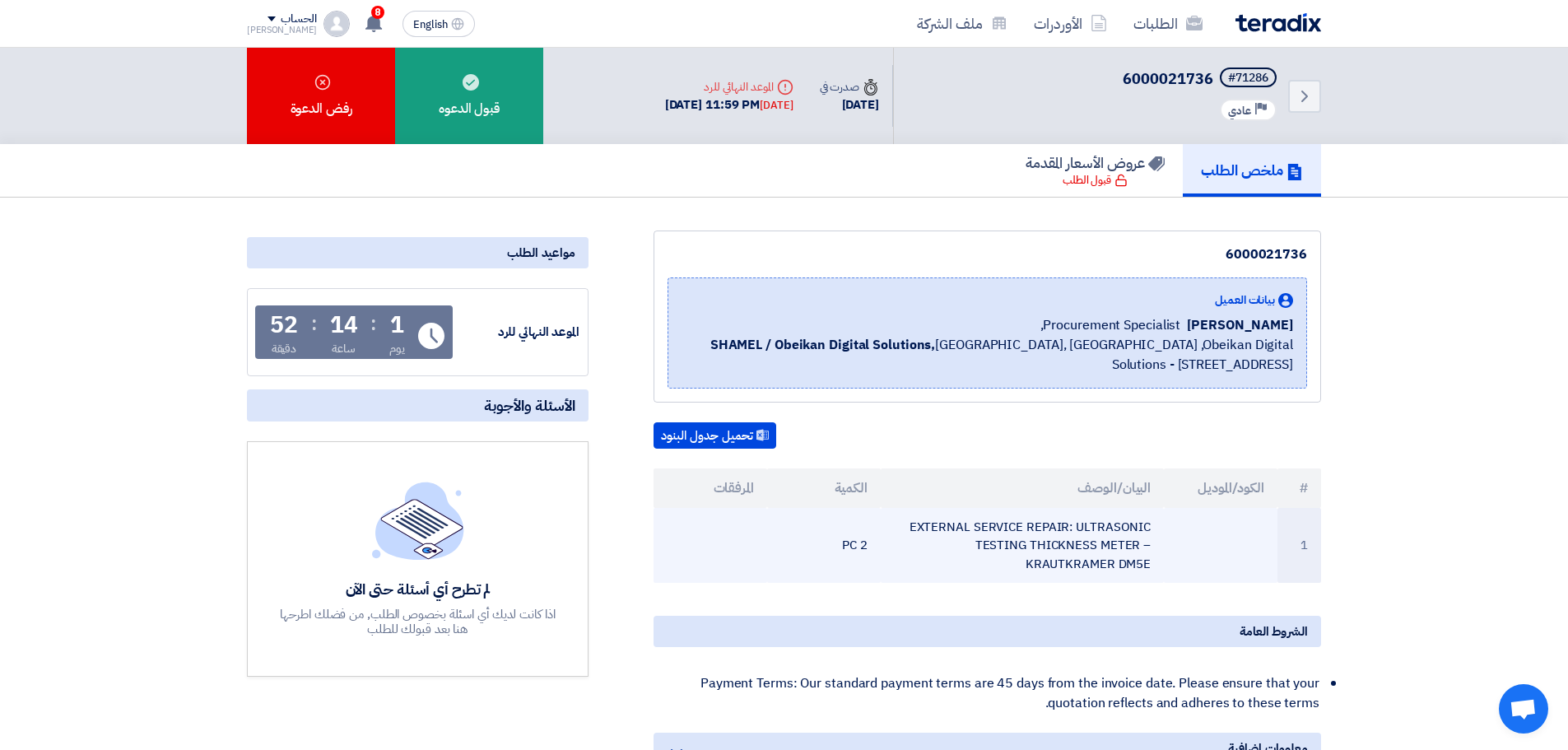
click at [987, 536] on td "EXTERNAL SERVICE REPAIR: ULTRASONIC TESTING THICKNESS METER – KRAUTKRAMER DM5E" at bounding box center [1022, 546] width 284 height 76
copy tr "EXTERNAL SERVICE REPAIR: ULTRASONIC TESTING THICKNESS METER – KRAUTKRAMER DM5E"
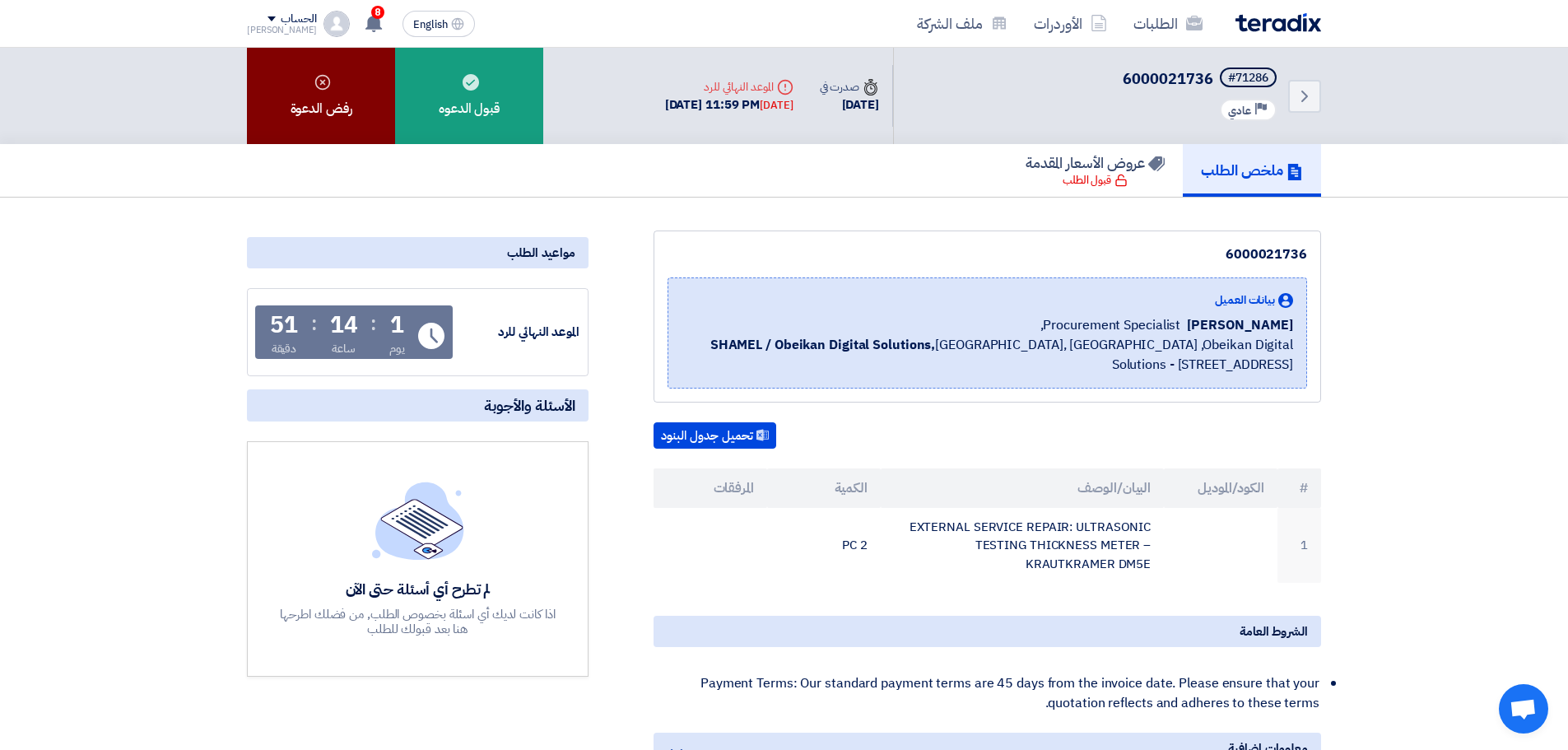
click at [341, 81] on div "رفض الدعوة" at bounding box center [321, 96] width 148 height 96
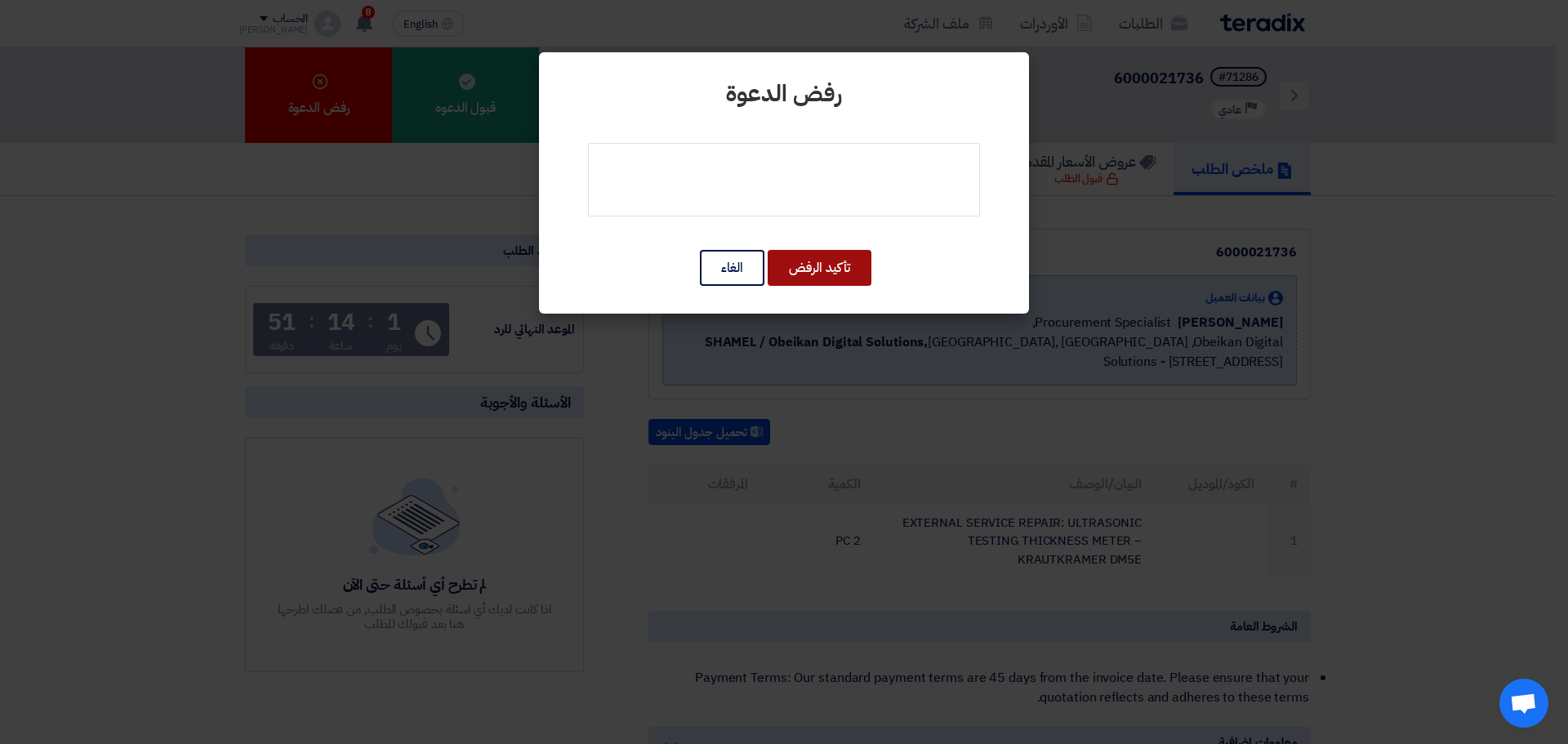
click at [797, 274] on button "تأكيد الرفض" at bounding box center [819, 268] width 103 height 36
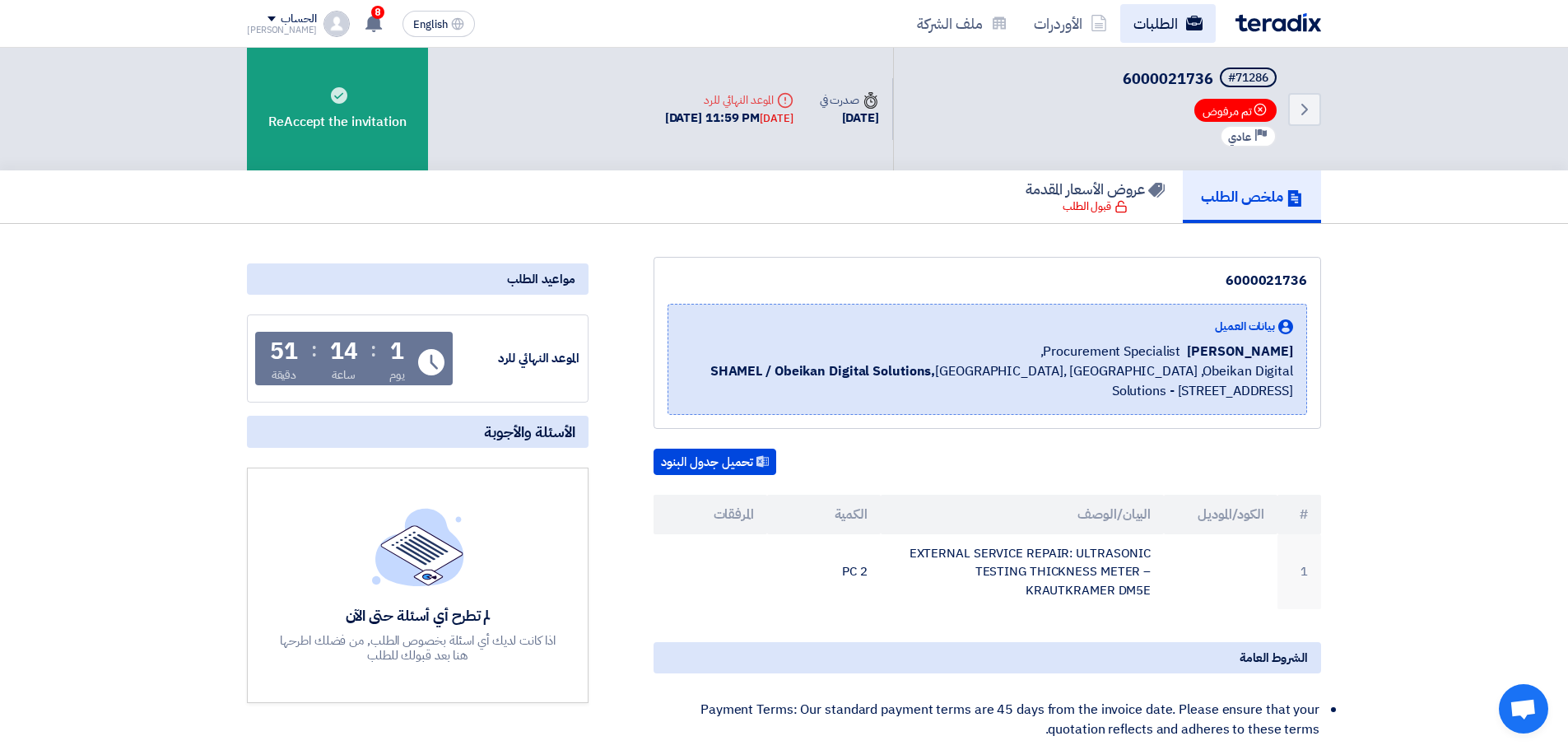
click at [1135, 19] on link "الطلبات" at bounding box center [1168, 23] width 95 height 38
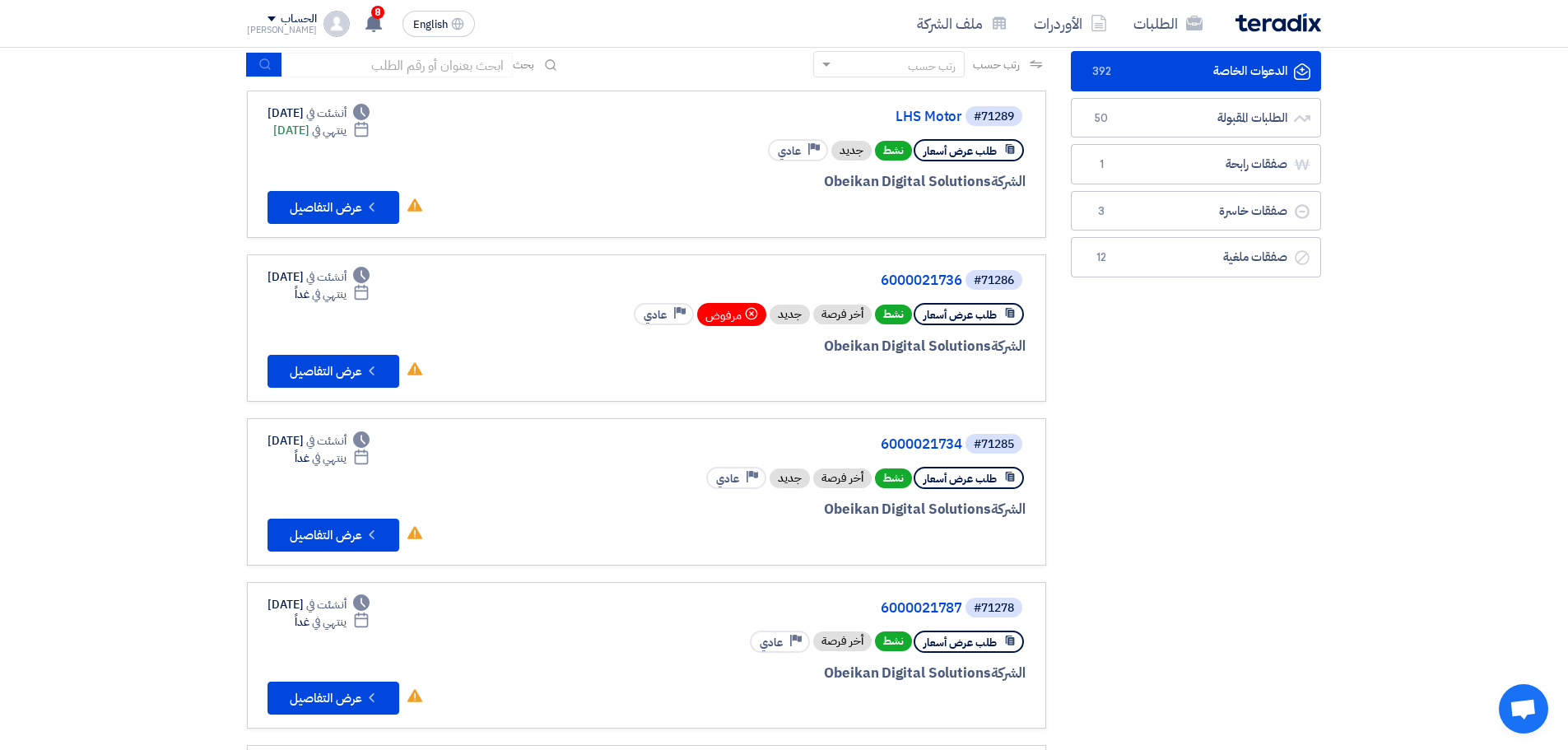
scroll to position [165, 0]
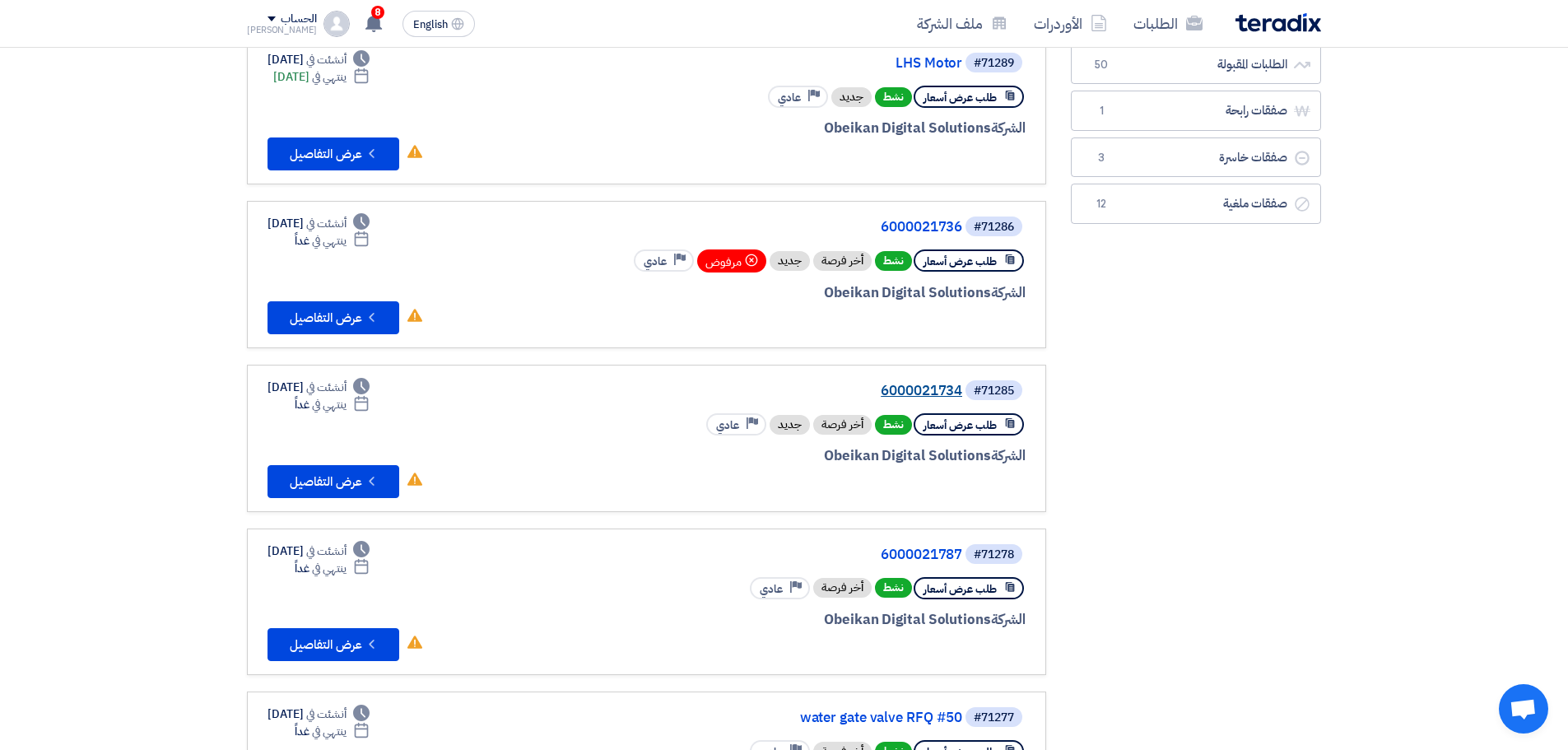
click at [935, 391] on link "6000021734" at bounding box center [797, 391] width 329 height 15
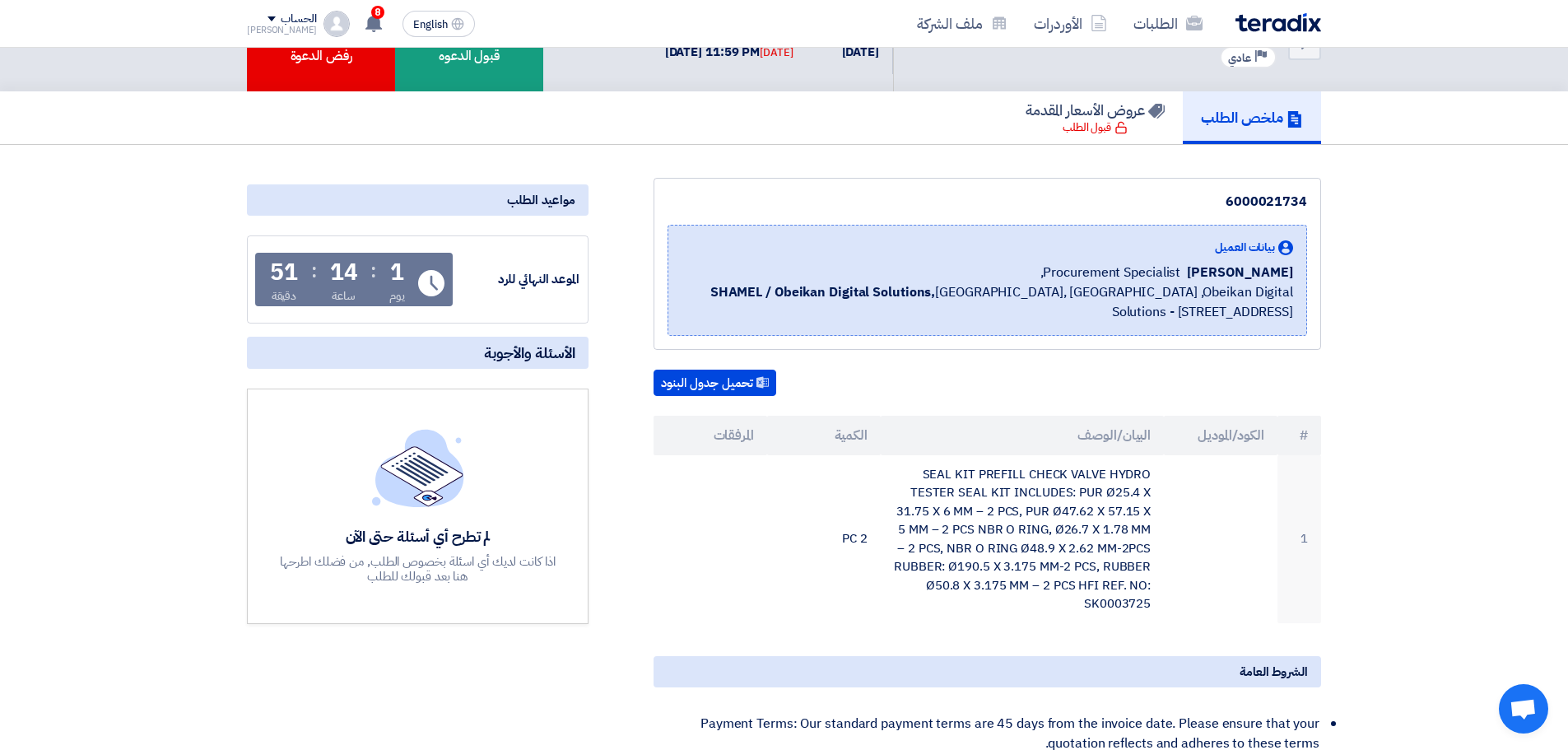
scroll to position [82, 0]
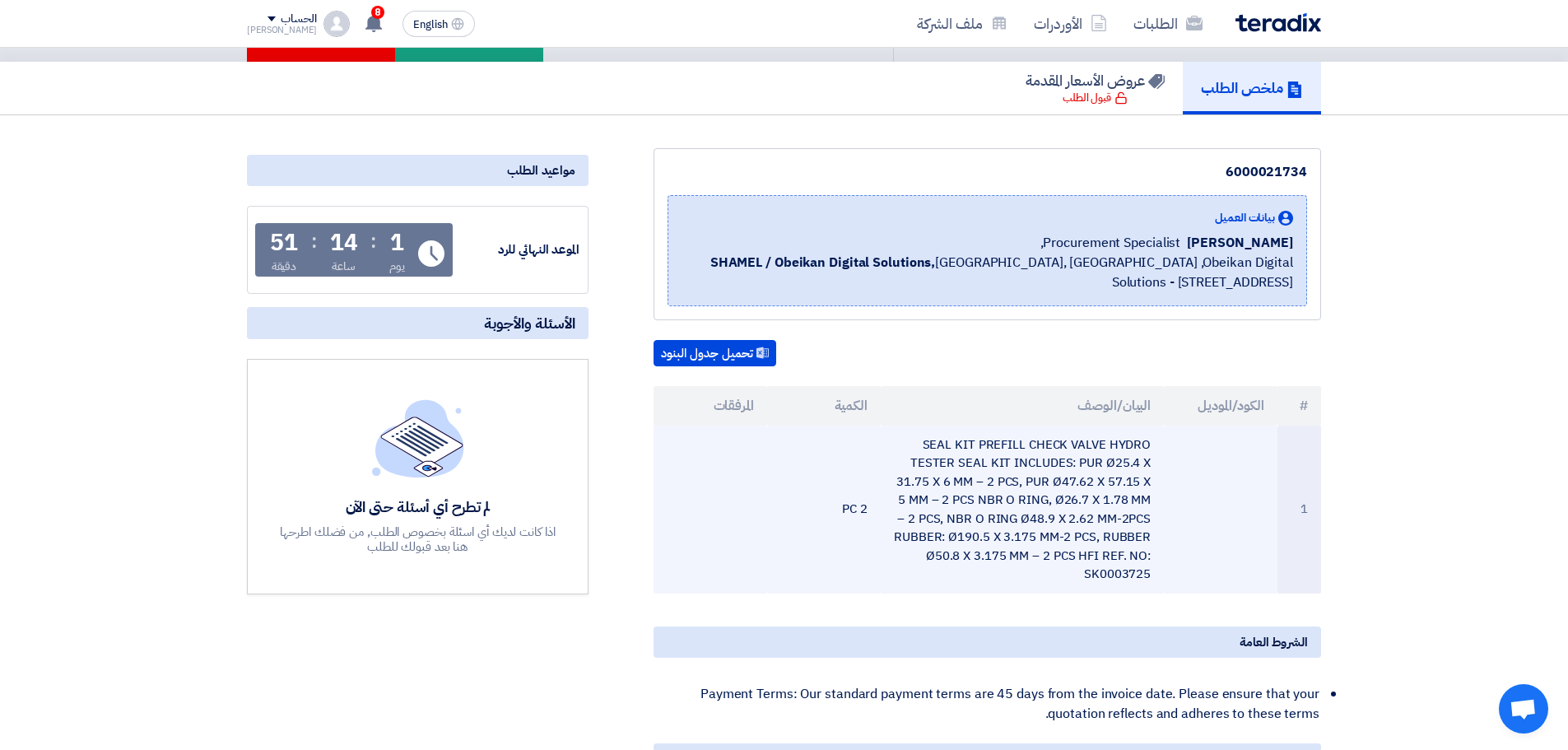
click at [973, 437] on td "SEAL KIT PREFILL CHECK VALVE HYDRO TESTER SEAL KIT INCLUDES: PUR Ø25.4 X 31.75 …" at bounding box center [1022, 509] width 284 height 168
click at [972, 437] on td "SEAL KIT PREFILL CHECK VALVE HYDRO TESTER SEAL KIT INCLUDES: PUR Ø25.4 X 31.75 …" at bounding box center [1022, 509] width 284 height 168
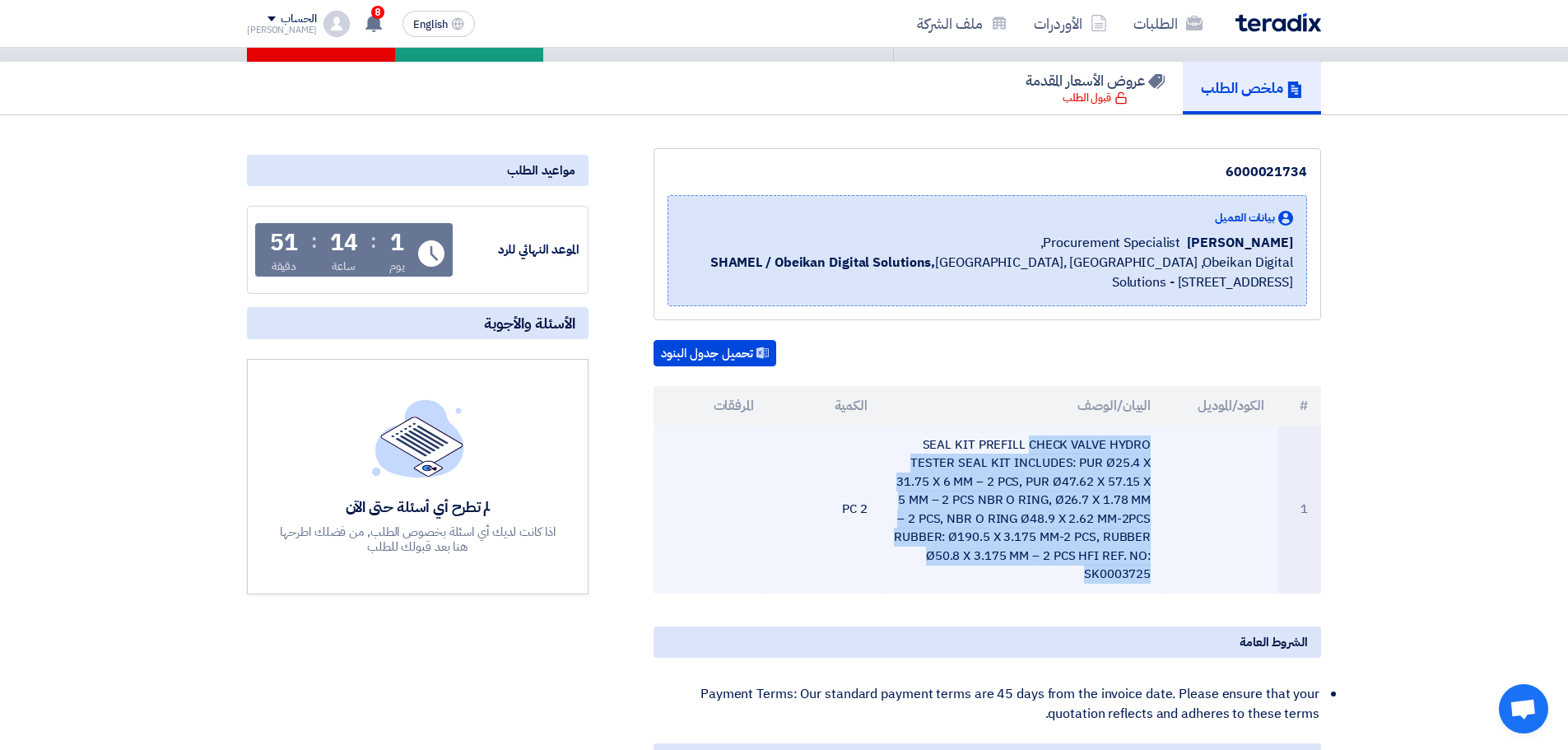
click at [972, 437] on td "SEAL KIT PREFILL CHECK VALVE HYDRO TESTER SEAL KIT INCLUDES: PUR Ø25.4 X 31.75 …" at bounding box center [1022, 509] width 284 height 168
copy tr "SEAL KIT PREFILL CHECK VALVE HYDRO TESTER SEAL KIT INCLUDES: PUR Ø25.4 X 31.75 …"
